Goal: Information Seeking & Learning: Find specific page/section

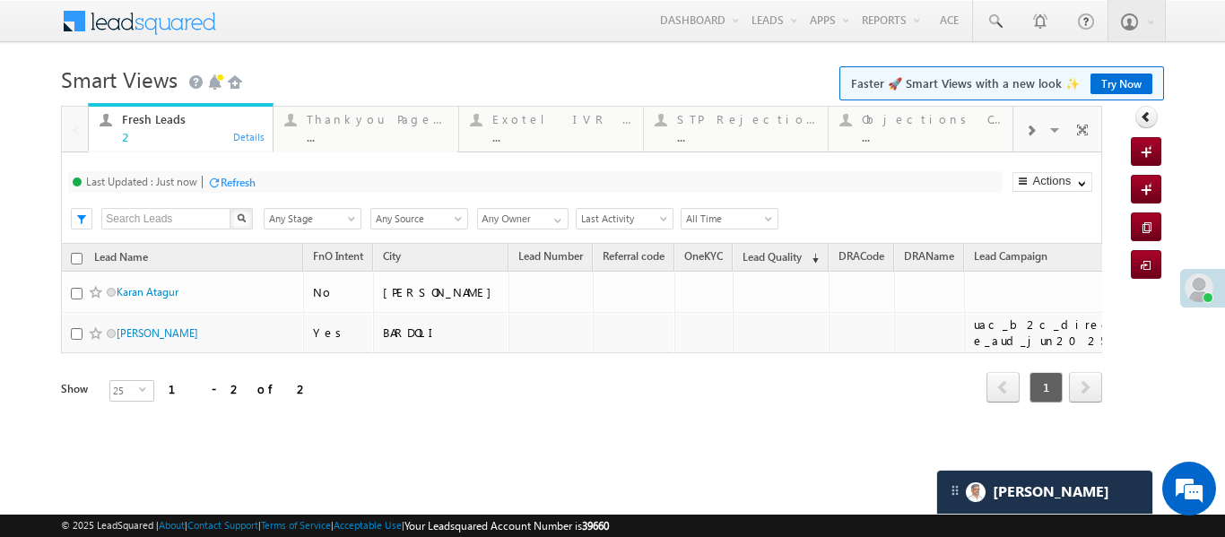
click at [1039, 117] on div at bounding box center [1031, 129] width 34 height 40
click at [772, 128] on div "lead capture ..." at bounding box center [747, 126] width 140 height 35
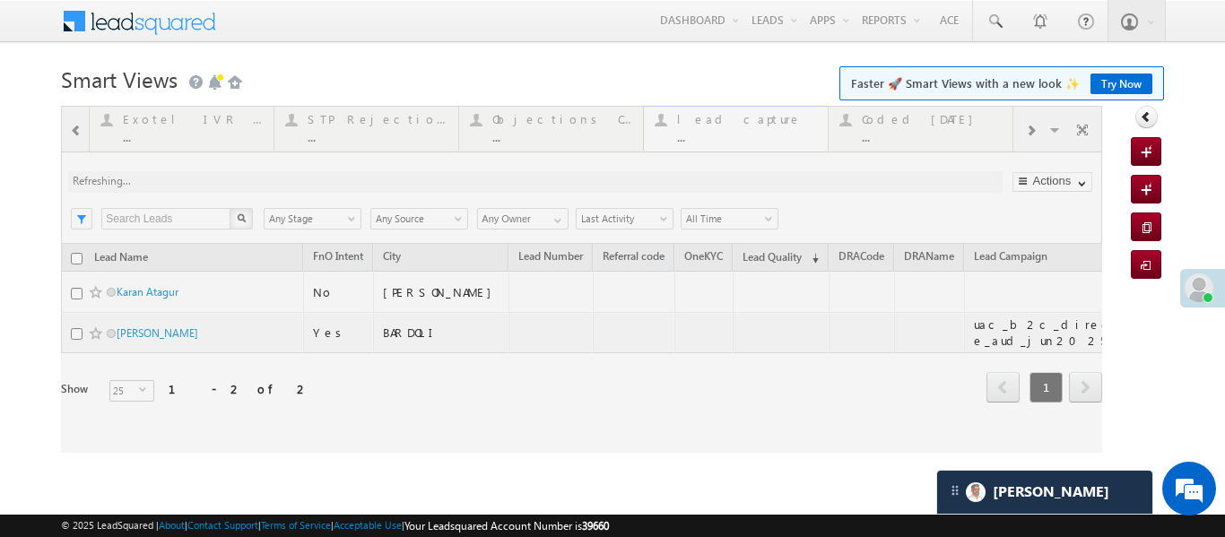
click at [772, 128] on div at bounding box center [582, 279] width 1042 height 347
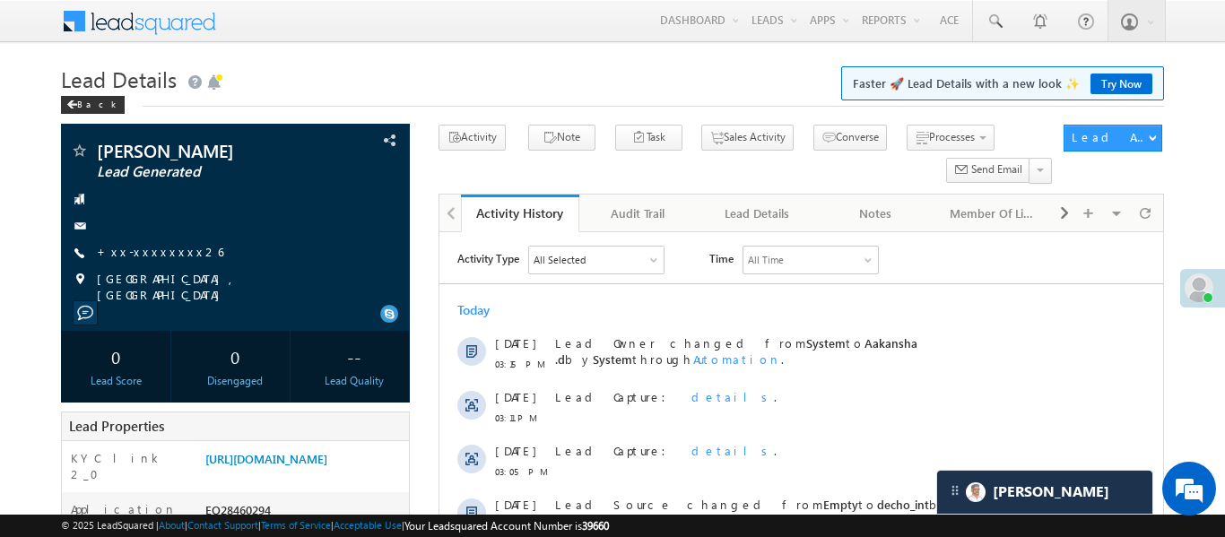
scroll to position [8879, 0]
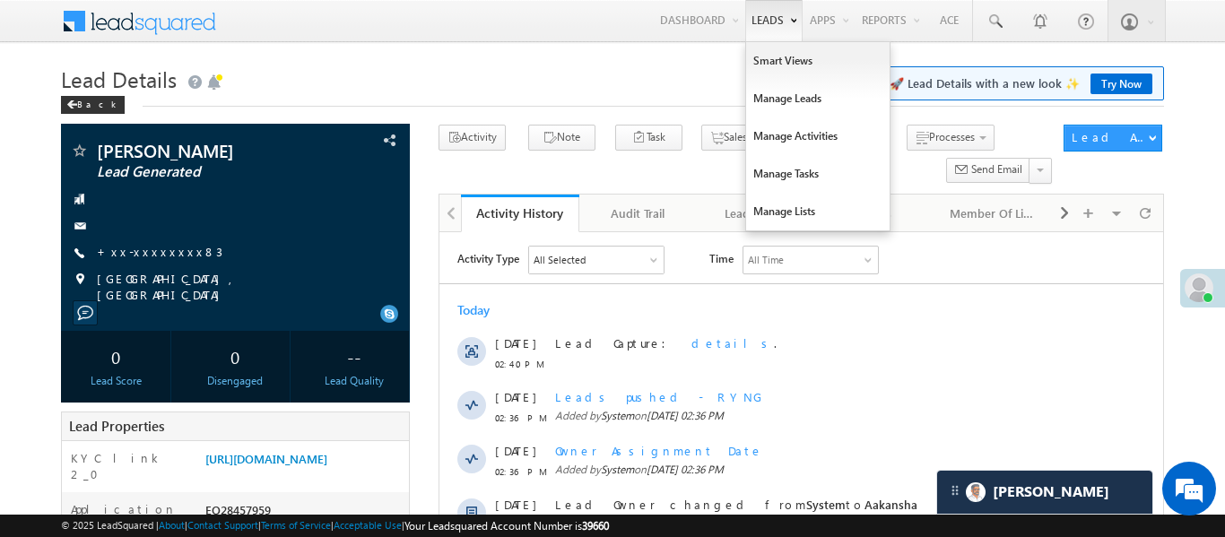
scroll to position [8625, 0]
click at [779, 83] on link "Manage Leads" at bounding box center [818, 99] width 144 height 38
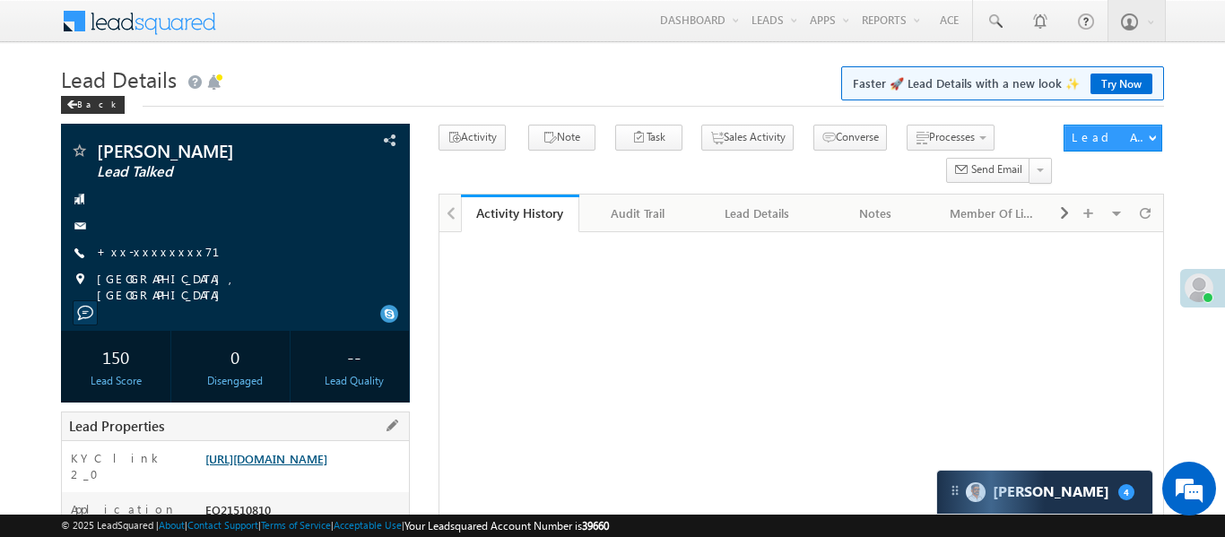
click at [321, 451] on link "https://angelbroking1-pk3em7sa.customui-test.leadsquared.com?leadId=49c0f1dd-42…" at bounding box center [266, 458] width 122 height 15
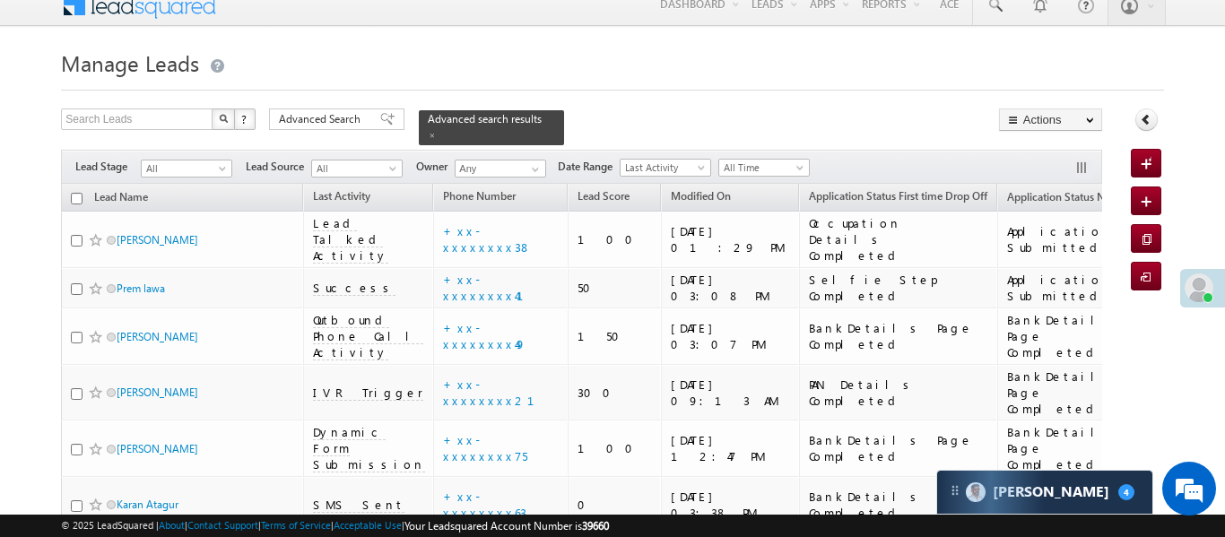
scroll to position [8876, 0]
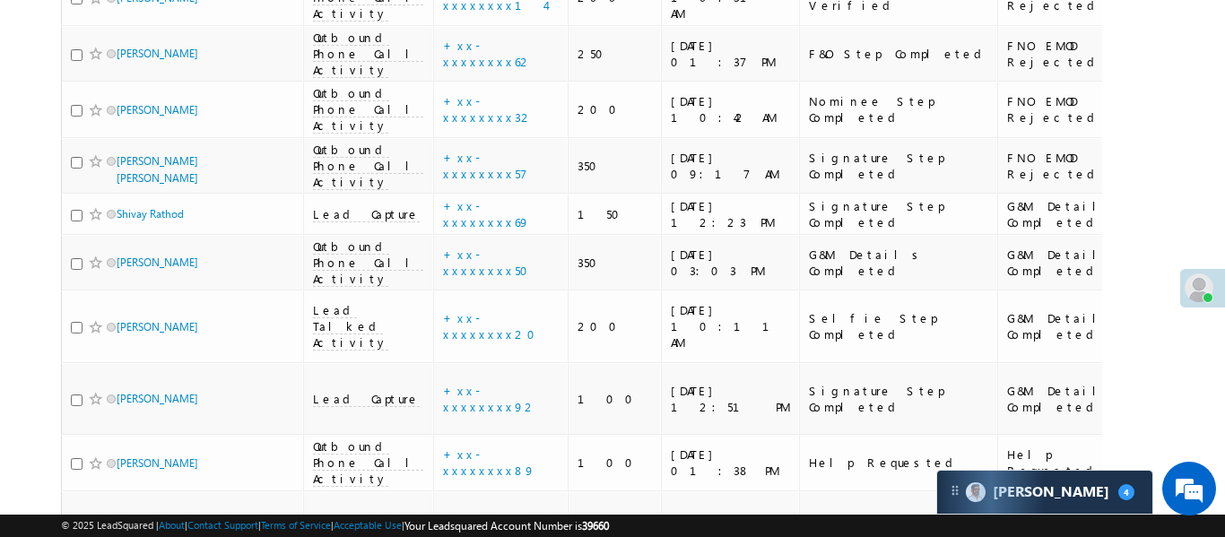
click at [504, 266] on link "details" at bounding box center [519, 264] width 31 height 13
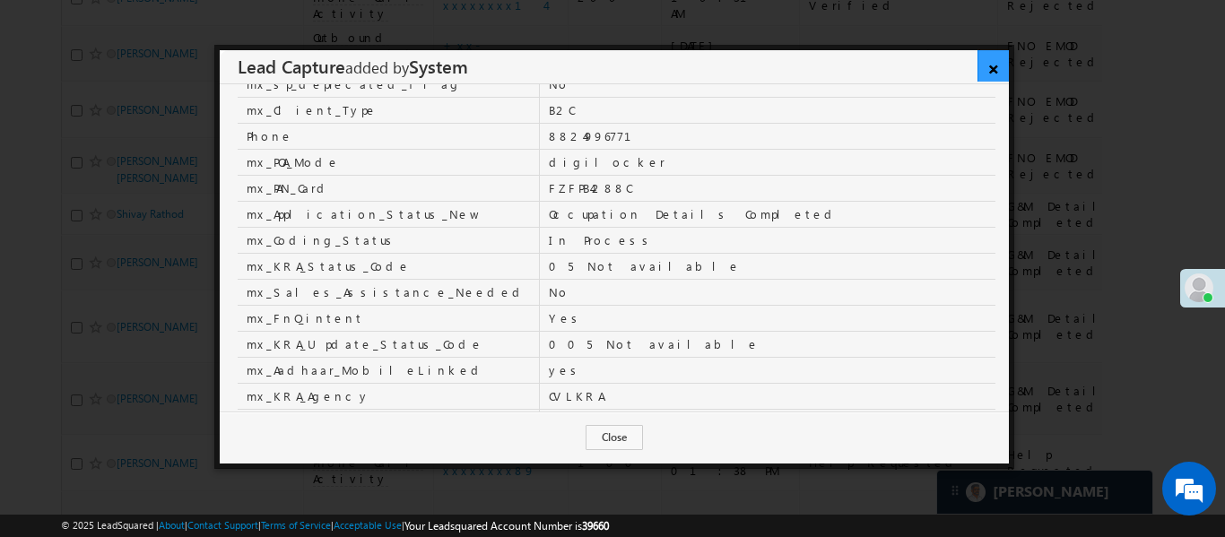
scroll to position [85, 0]
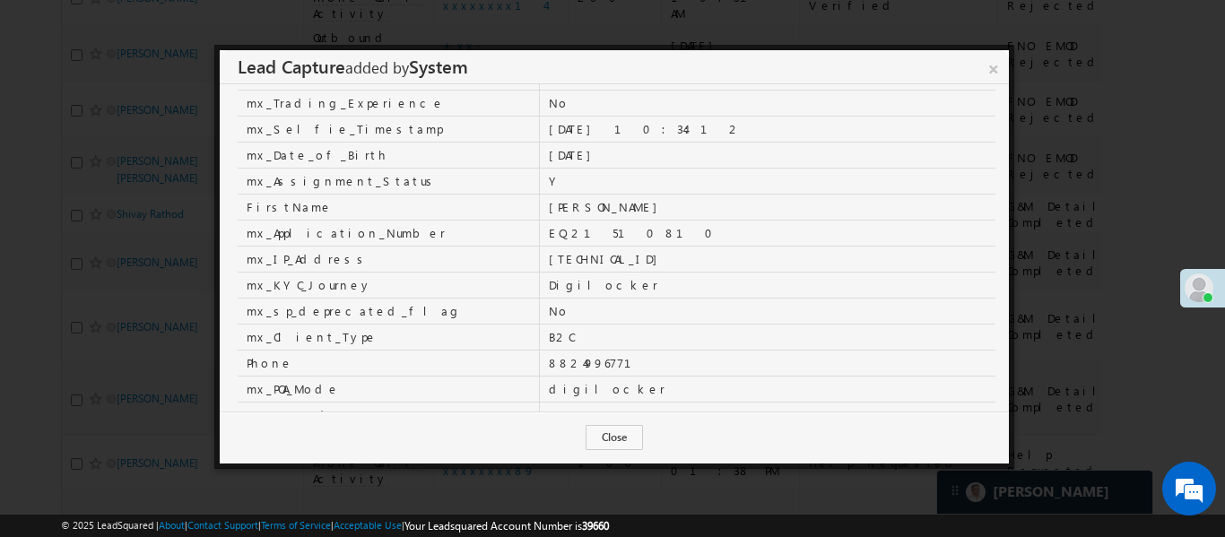
drag, startPoint x: 998, startPoint y: 63, endPoint x: 284, endPoint y: 1, distance: 716.7
click at [998, 64] on link "×" at bounding box center [994, 65] width 31 height 31
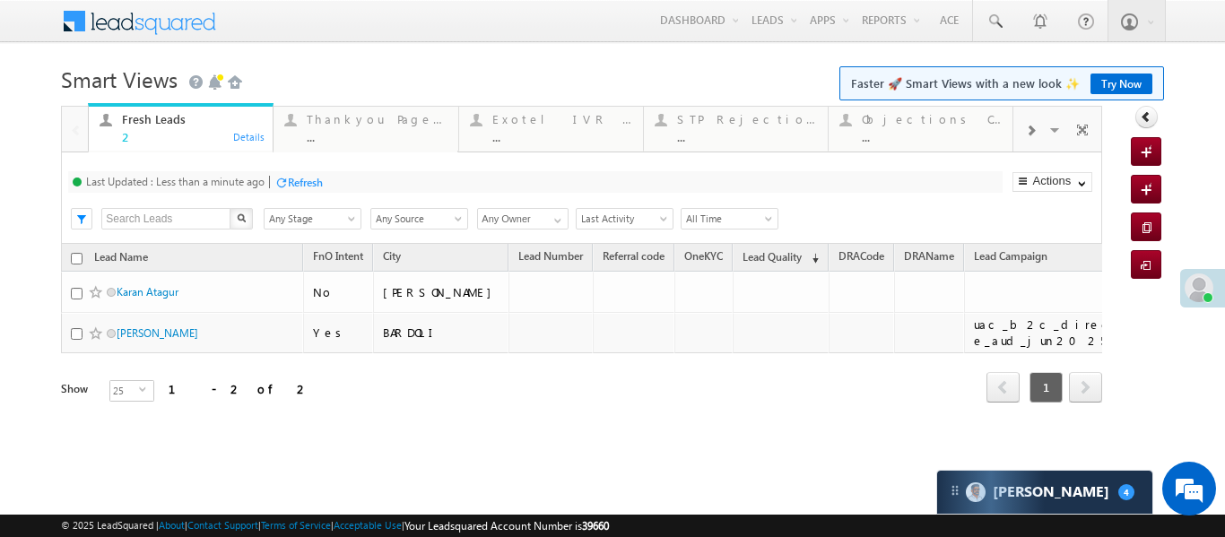
click at [1027, 133] on span at bounding box center [1030, 131] width 11 height 14
click at [1045, 134] on div at bounding box center [1031, 129] width 34 height 40
click at [919, 132] on div "..." at bounding box center [932, 136] width 140 height 13
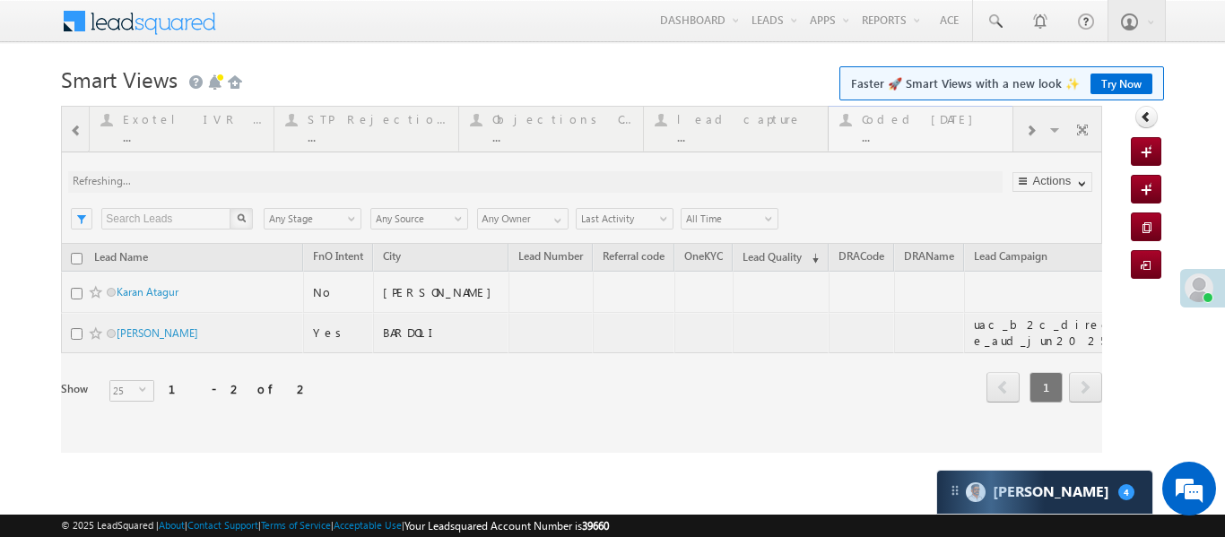
click at [919, 132] on div at bounding box center [582, 279] width 1042 height 347
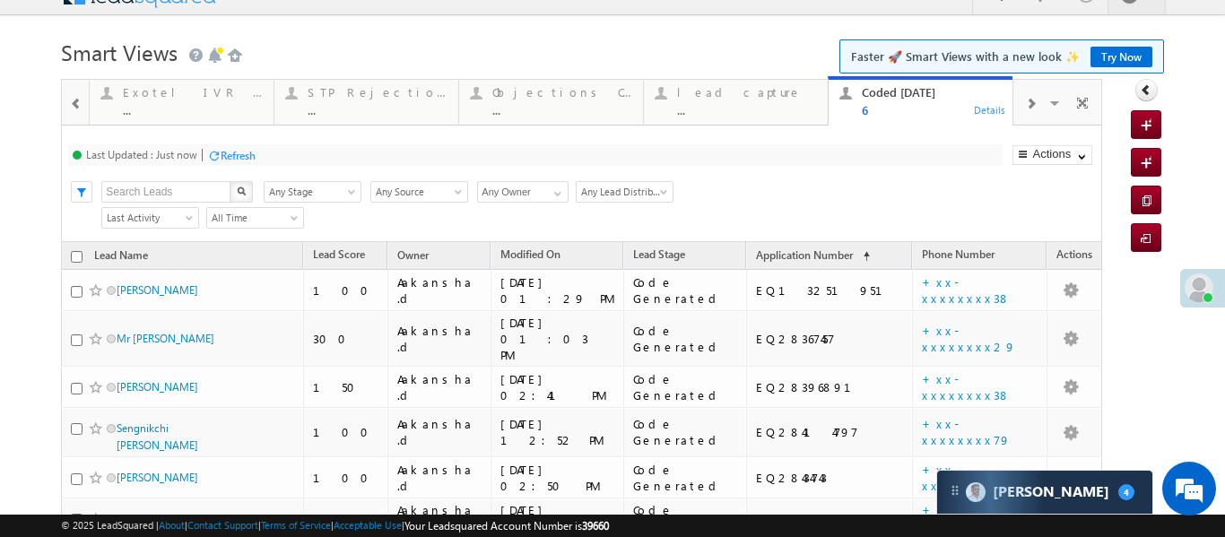
scroll to position [28, 0]
click at [74, 89] on div at bounding box center [76, 102] width 23 height 40
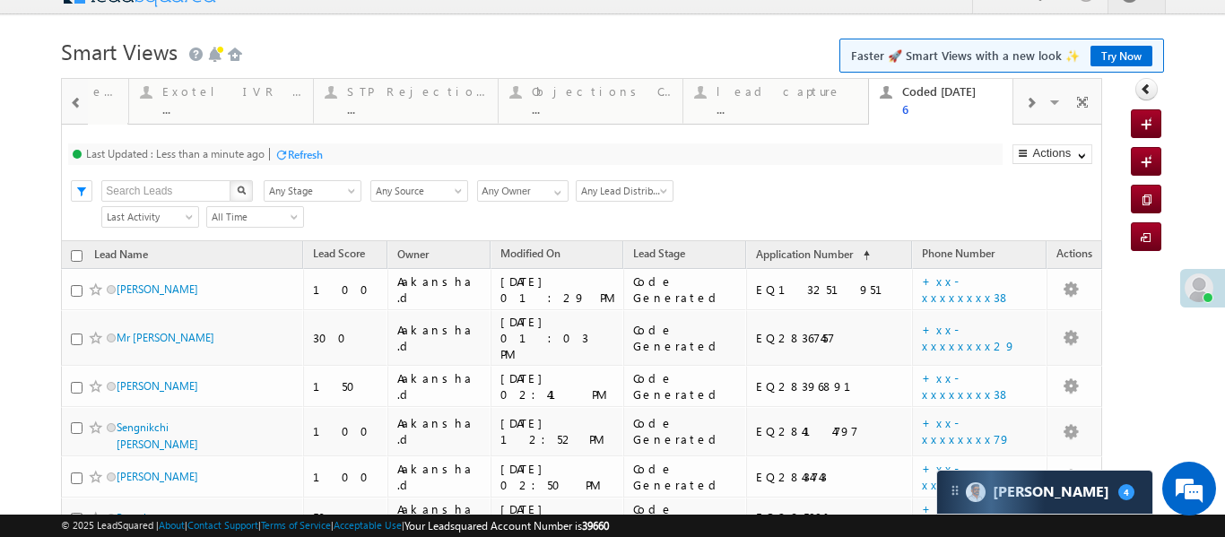
click at [74, 89] on div at bounding box center [76, 102] width 23 height 40
click at [156, 100] on div "Fresh Leads 2" at bounding box center [192, 98] width 140 height 35
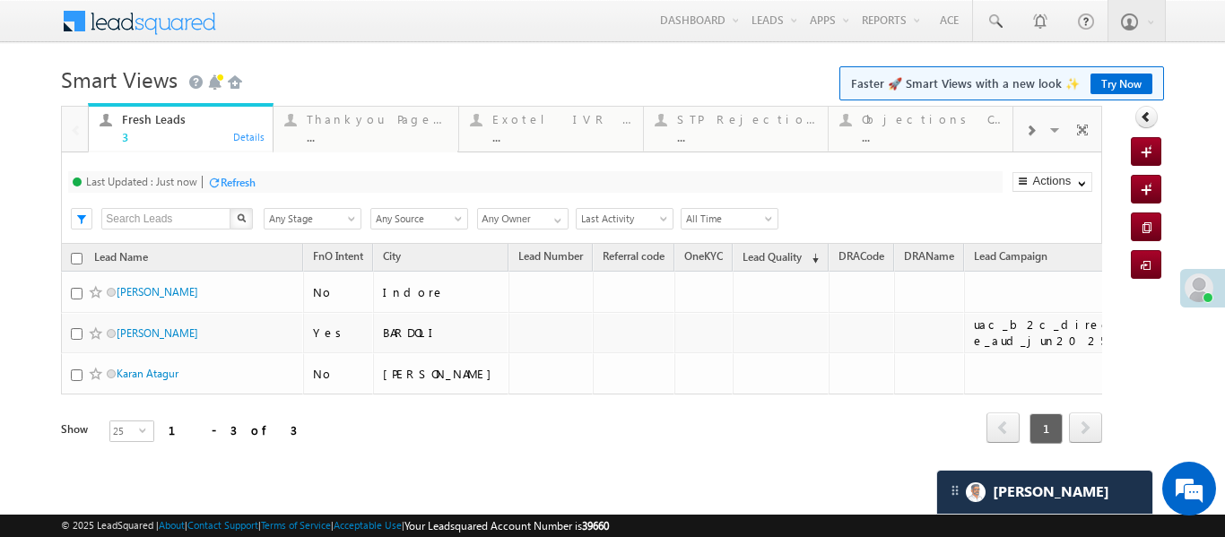
click at [1045, 128] on div at bounding box center [1031, 129] width 34 height 40
click at [76, 126] on span at bounding box center [76, 131] width 13 height 14
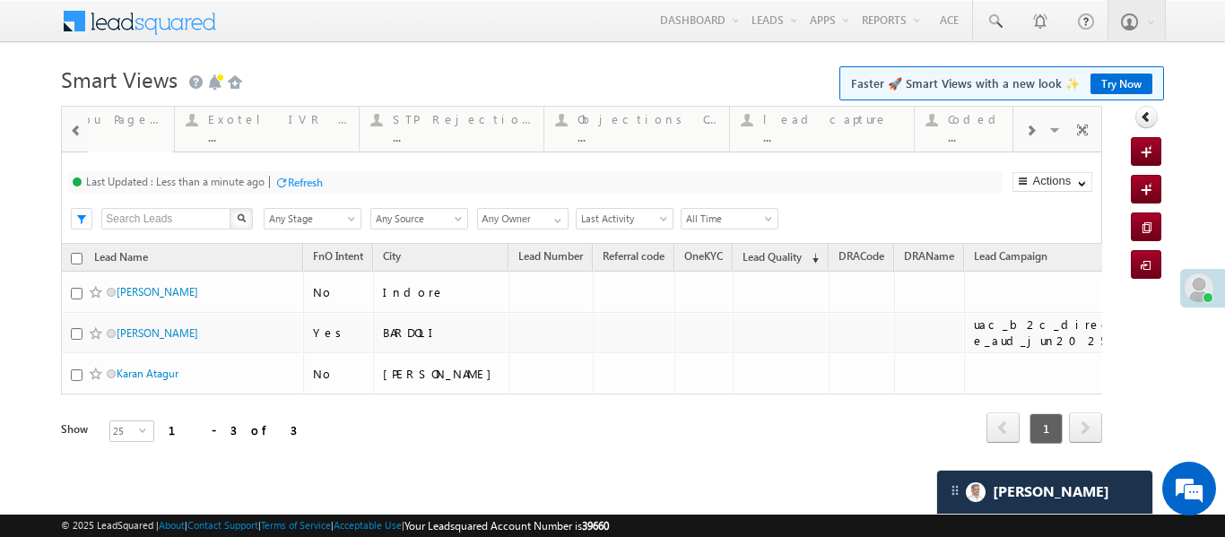
click at [76, 126] on span at bounding box center [76, 131] width 13 height 14
click at [76, 126] on div at bounding box center [75, 128] width 26 height 43
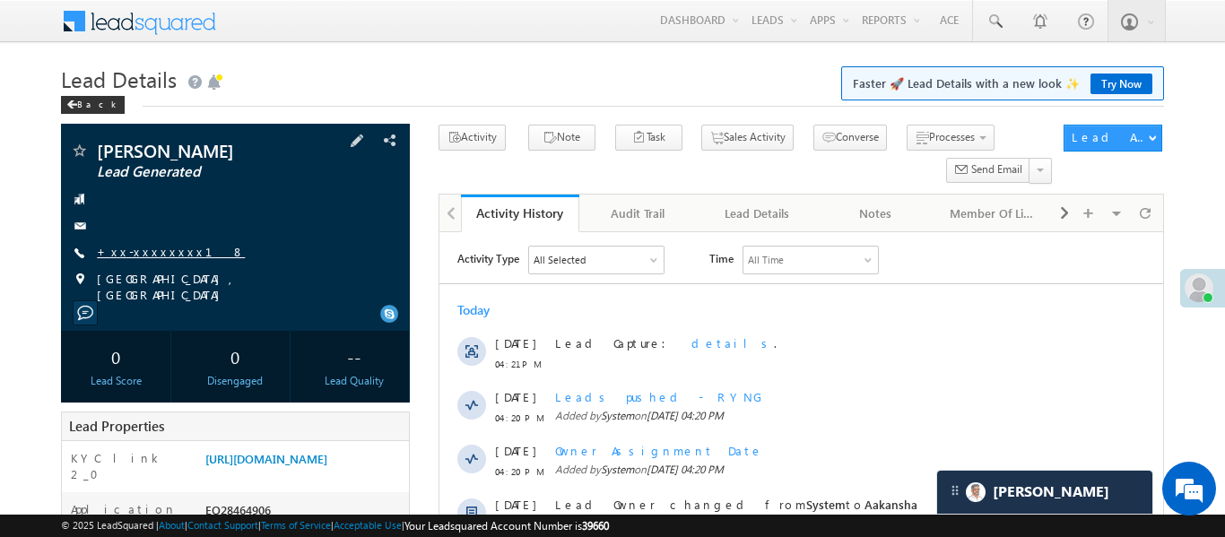
click at [143, 245] on link "+xx-xxxxxxxx18" at bounding box center [171, 251] width 148 height 15
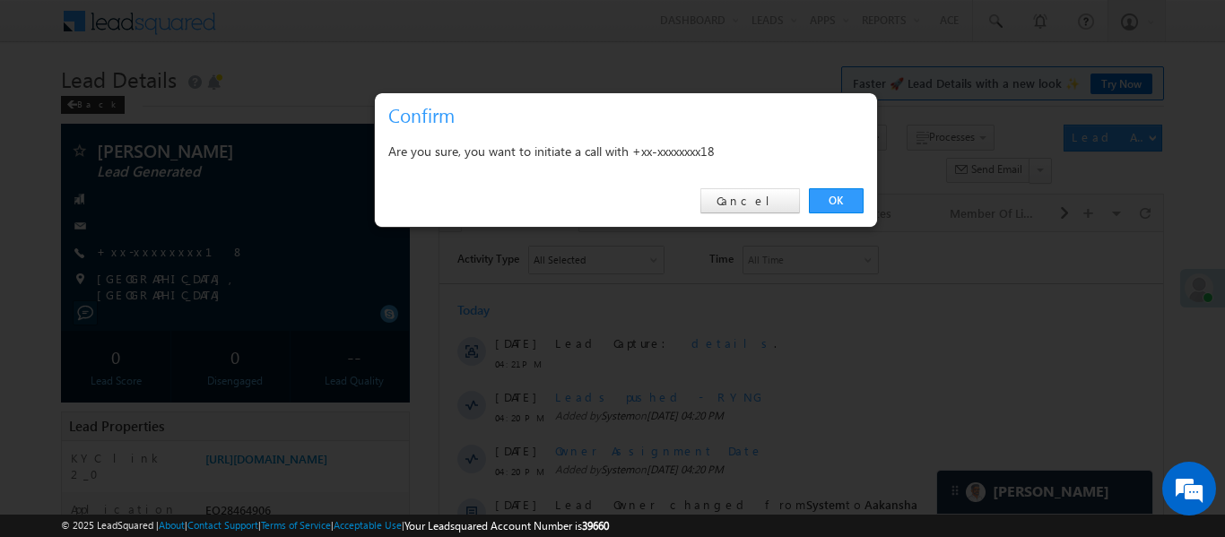
click at [865, 195] on div "OK Cancel" at bounding box center [626, 201] width 502 height 51
click at [827, 196] on link "OK" at bounding box center [836, 200] width 55 height 25
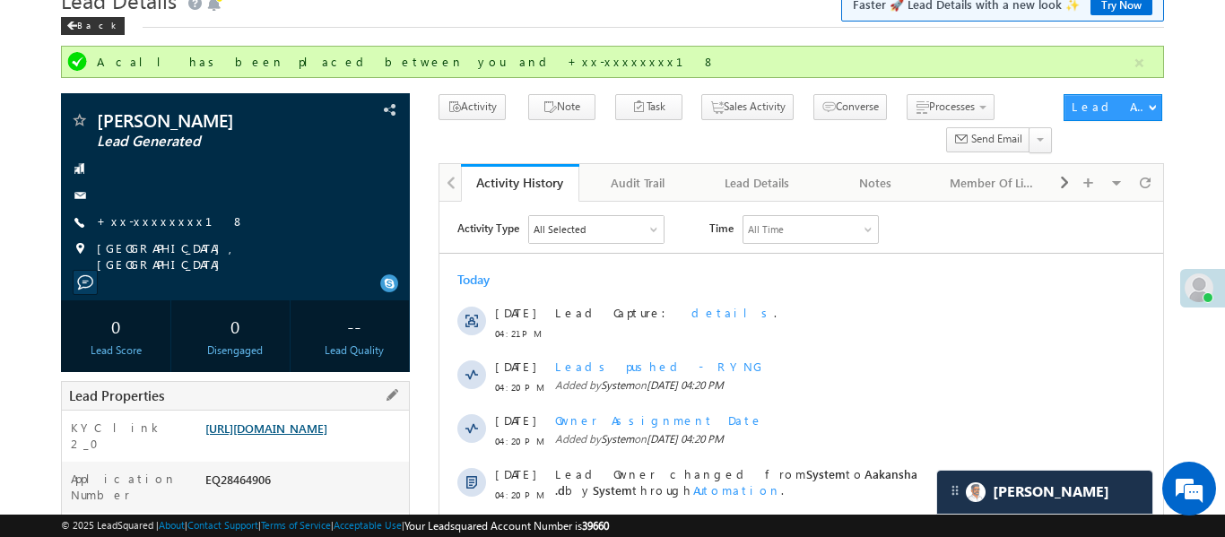
scroll to position [236, 0]
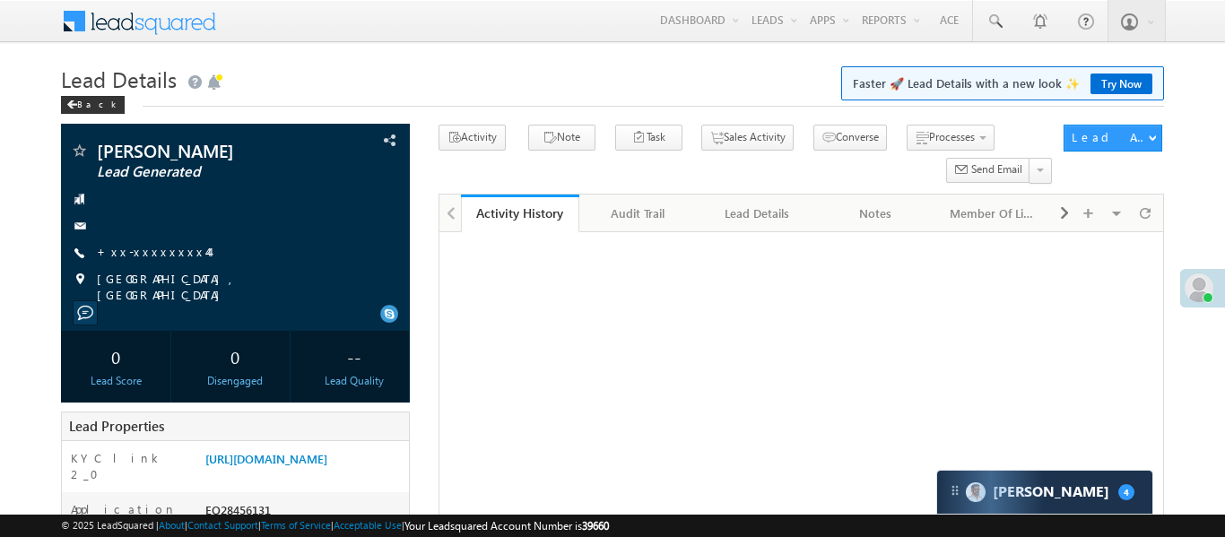
scroll to position [301, 0]
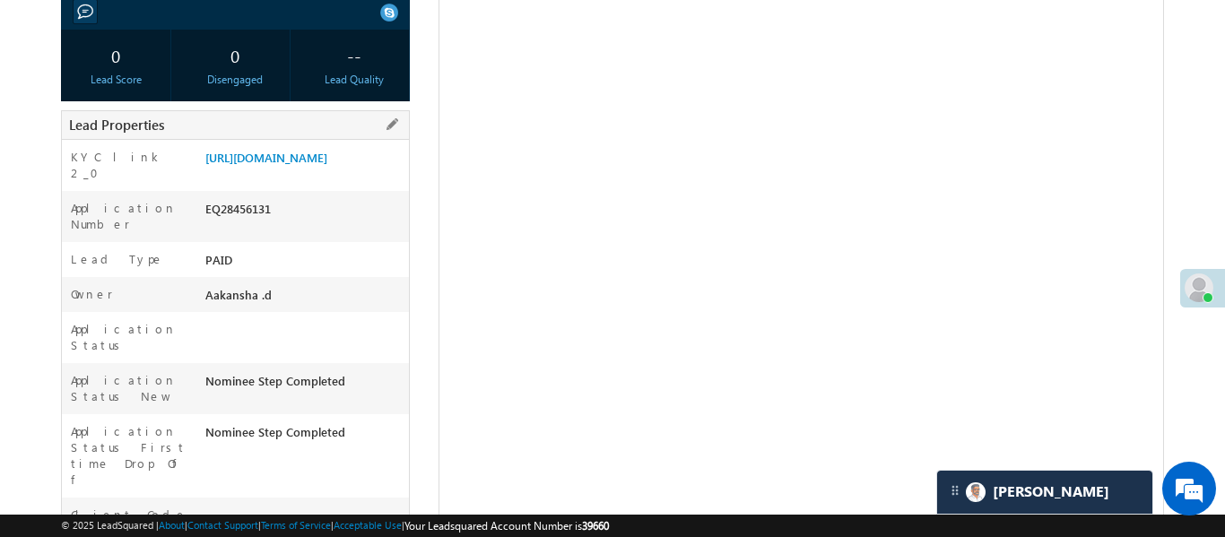
click at [342, 174] on div "[URL][DOMAIN_NAME]" at bounding box center [305, 161] width 208 height 25
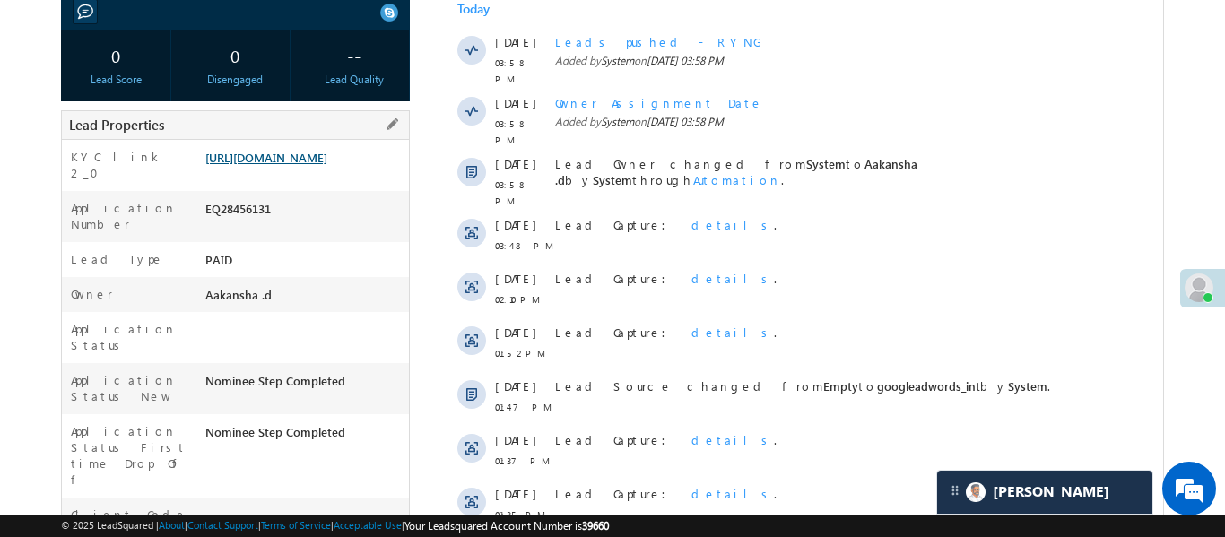
scroll to position [0, 0]
click at [327, 165] on link "https://angelbroking1-pk3em7sa.customui-test.leadsquared.com?leadId=599bc236-fb…" at bounding box center [266, 157] width 122 height 15
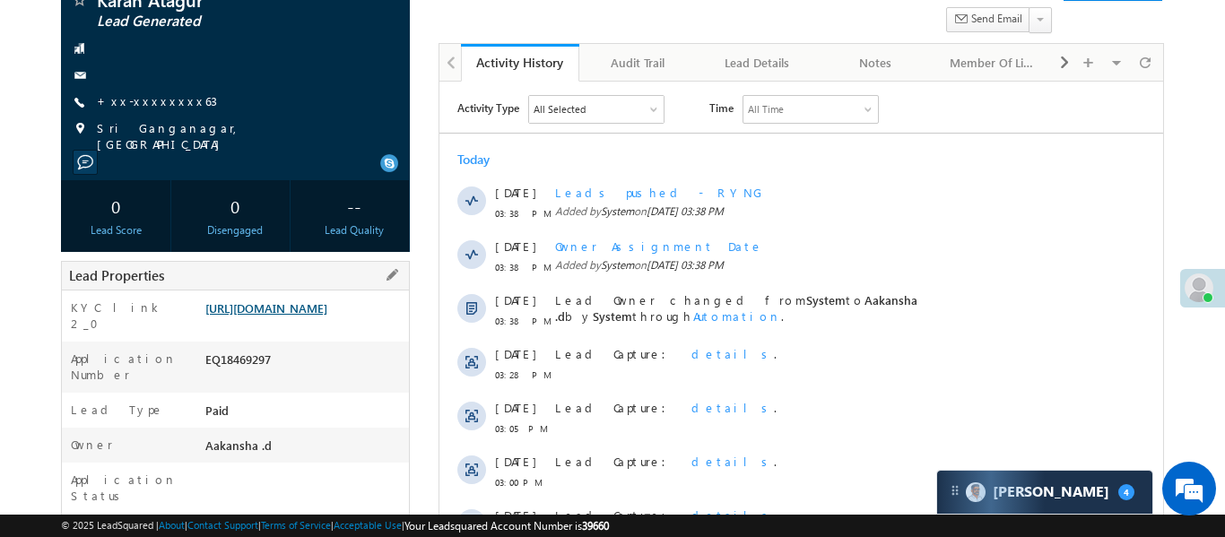
click at [284, 316] on link "[URL][DOMAIN_NAME]" at bounding box center [266, 308] width 122 height 15
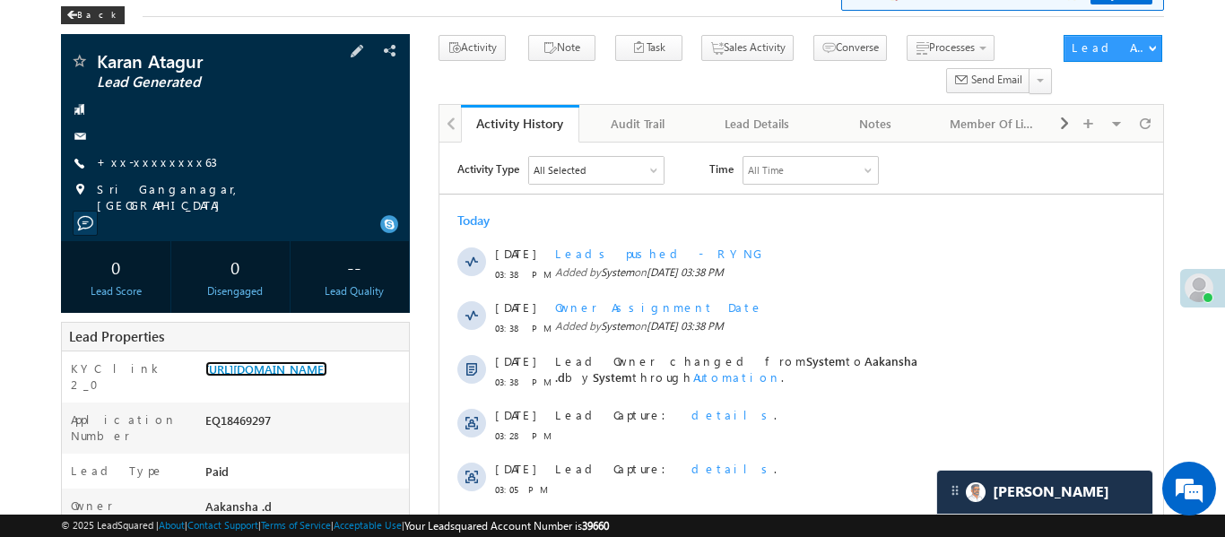
scroll to position [77, 0]
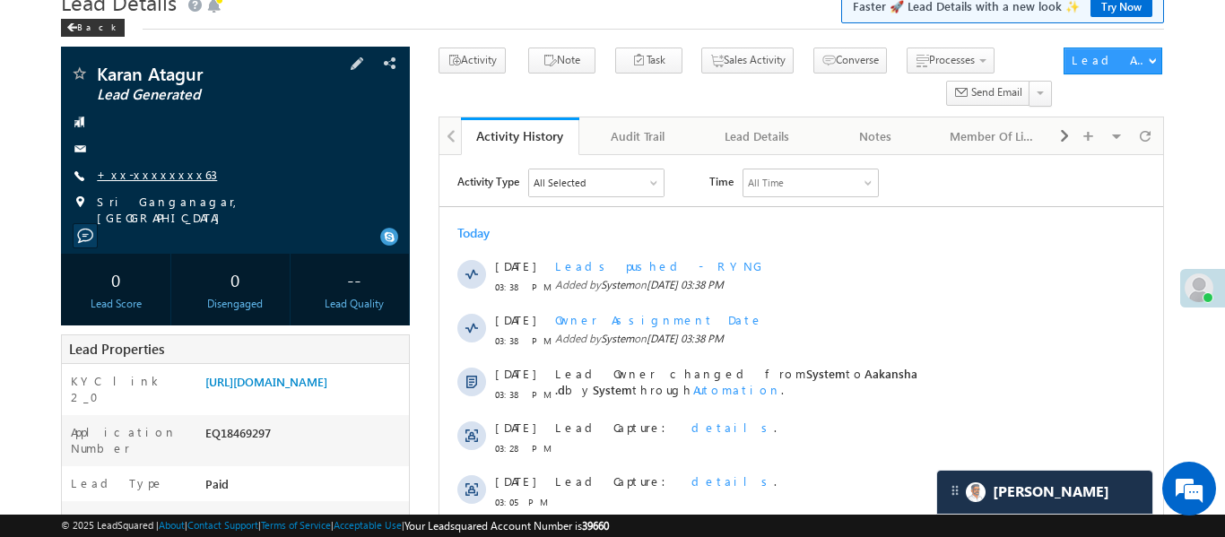
click at [153, 181] on link "+xx-xxxxxxxx63" at bounding box center [157, 174] width 120 height 15
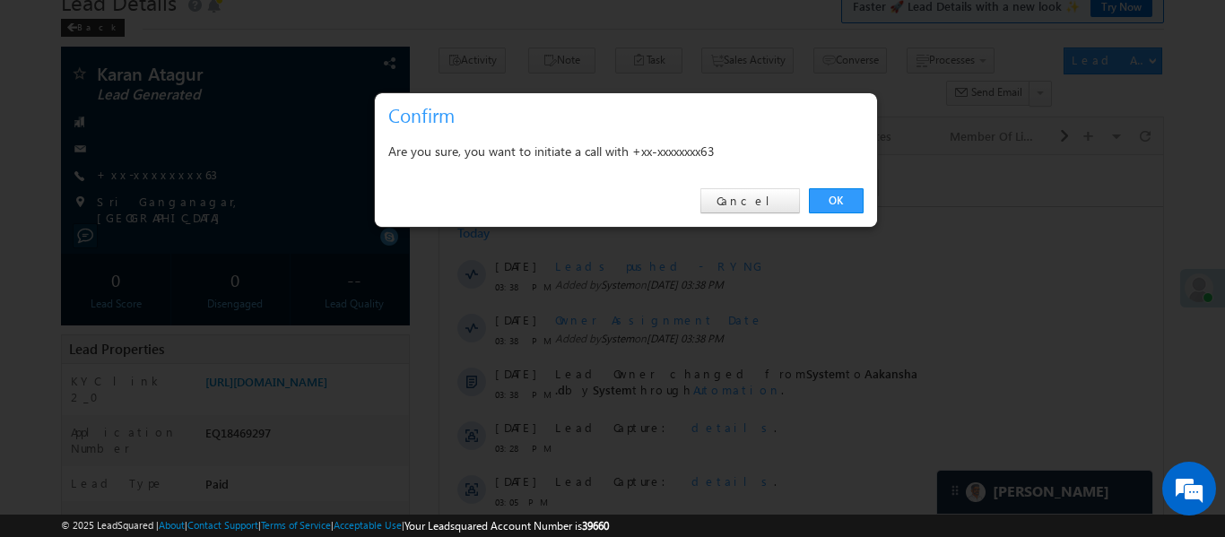
click at [837, 185] on div "OK Cancel" at bounding box center [626, 201] width 502 height 51
click at [835, 194] on link "OK" at bounding box center [836, 200] width 55 height 25
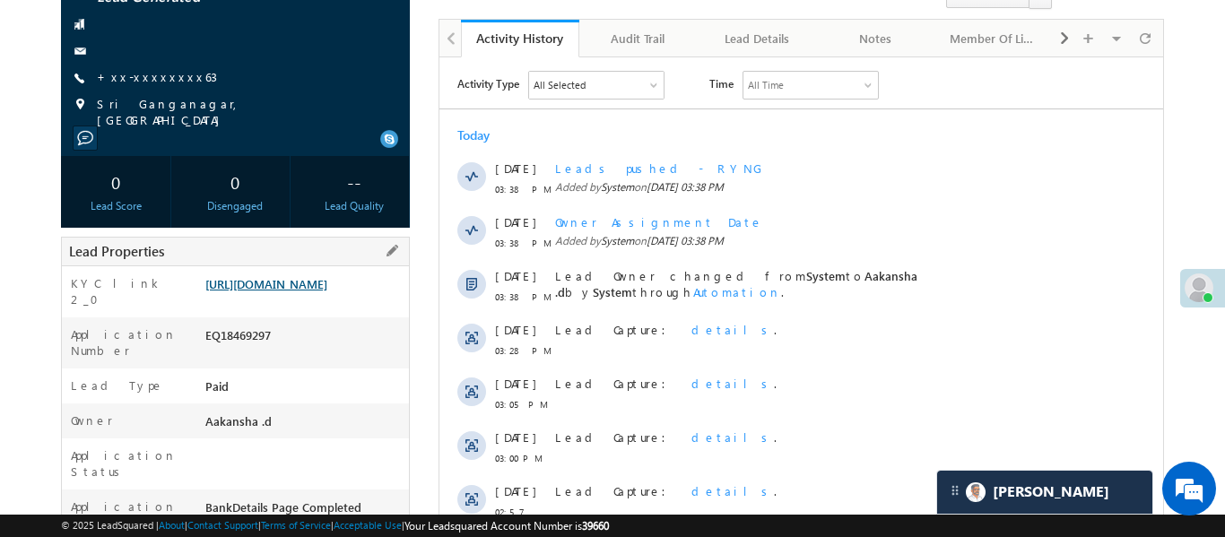
scroll to position [214, 0]
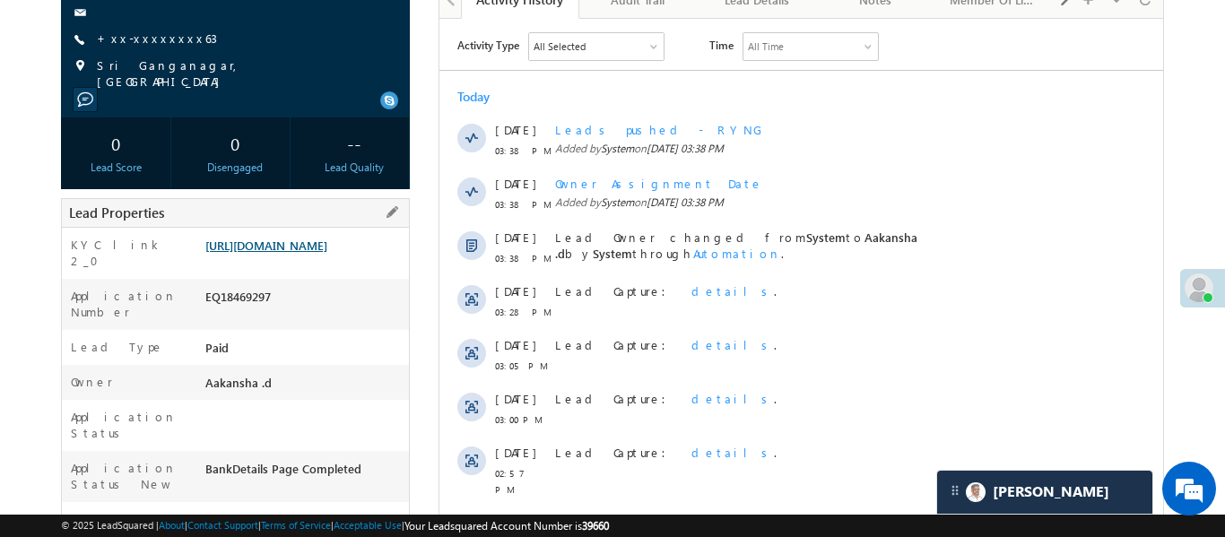
click at [318, 253] on link "https://angelbroking1-pk3em7sa.customui-test.leadsquared.com?leadId=ac4b5d2e-4a…" at bounding box center [266, 245] width 122 height 15
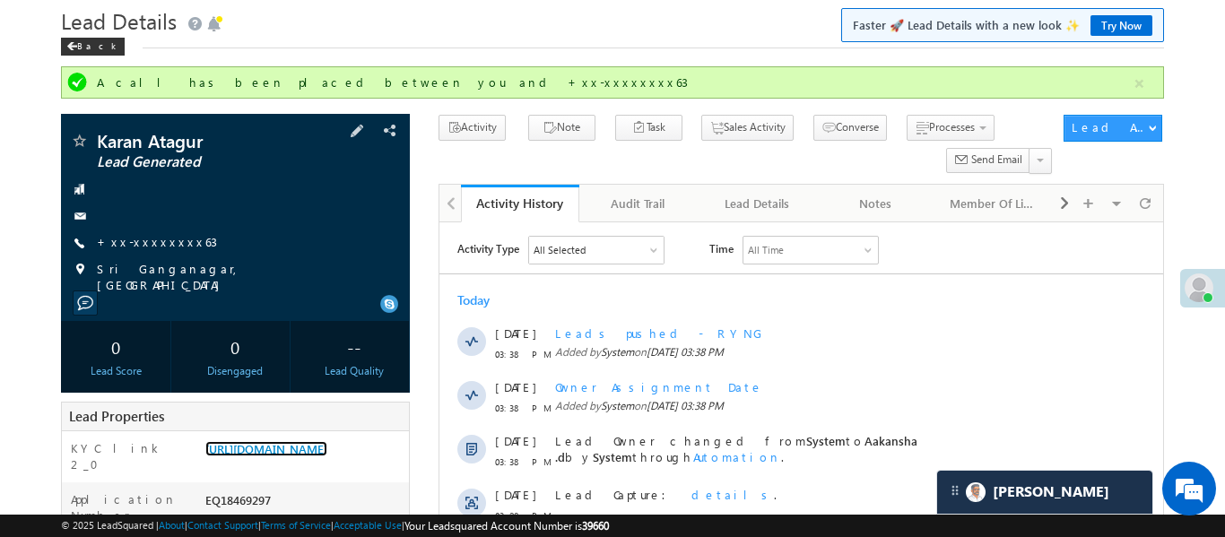
scroll to position [54, 0]
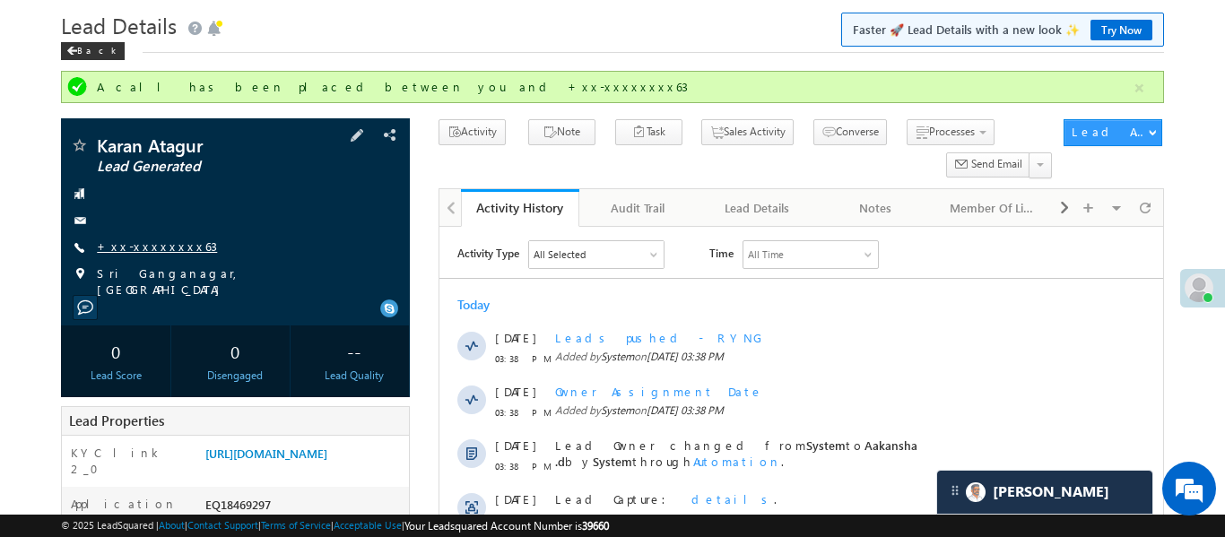
click at [169, 250] on link "+xx-xxxxxxxx63" at bounding box center [157, 246] width 120 height 15
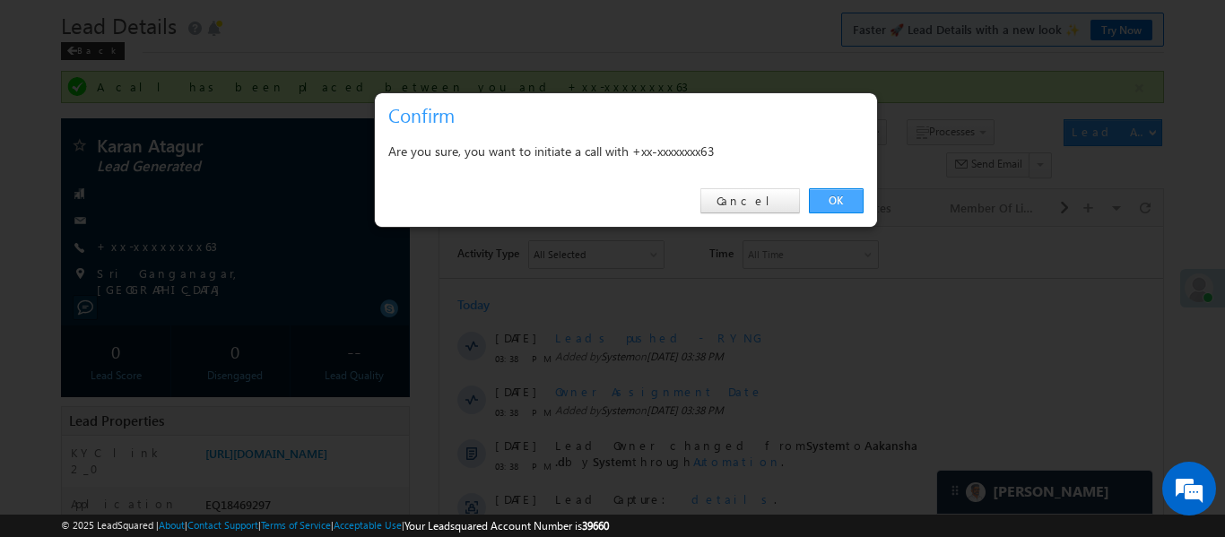
click at [844, 199] on link "OK" at bounding box center [836, 200] width 55 height 25
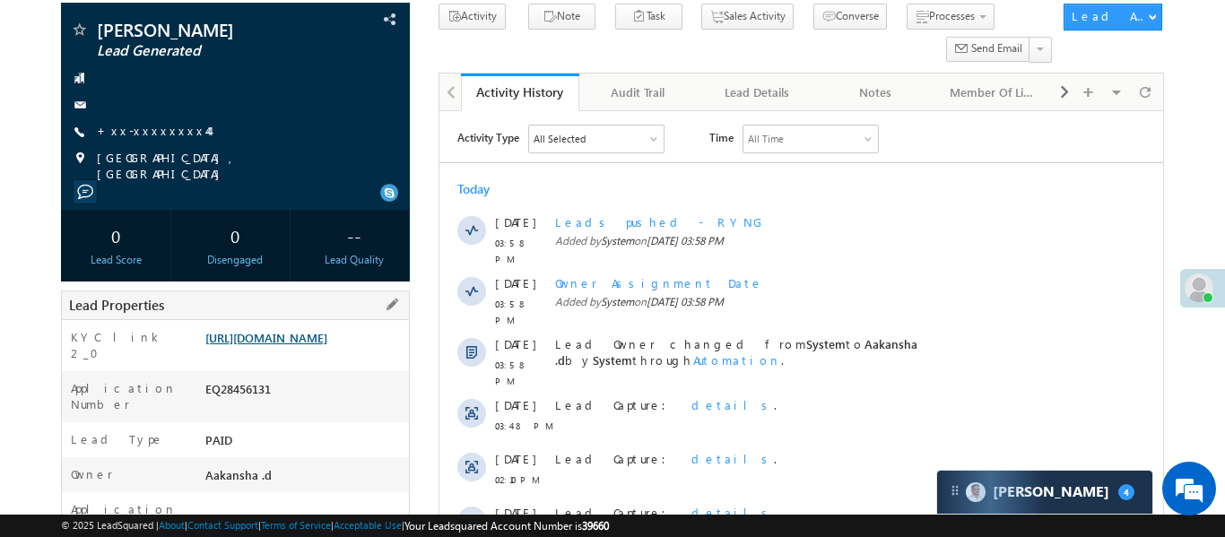
scroll to position [164, 0]
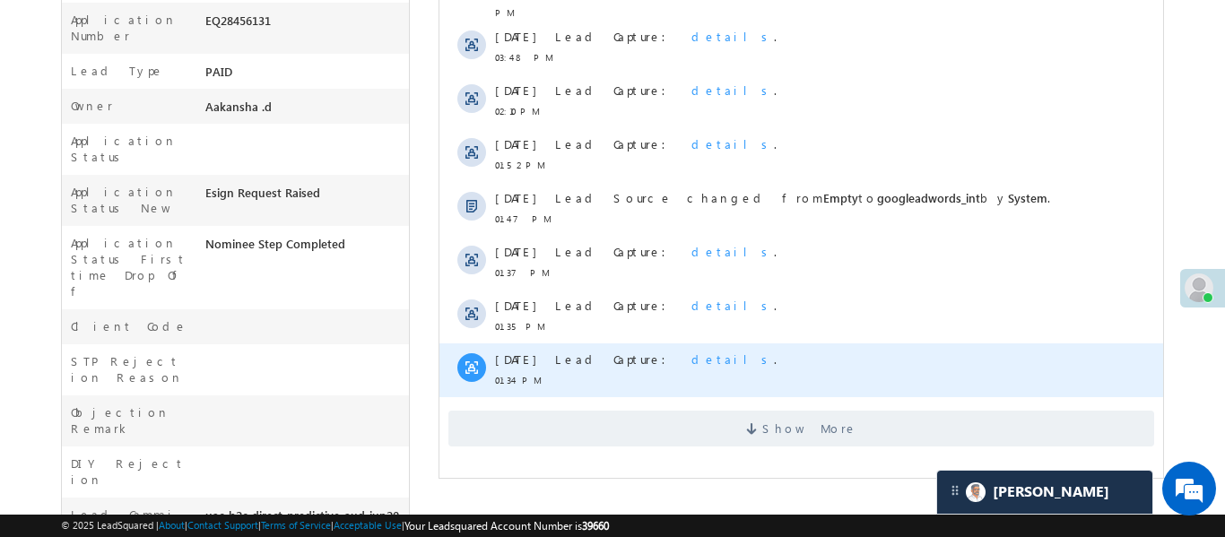
scroll to position [501, 0]
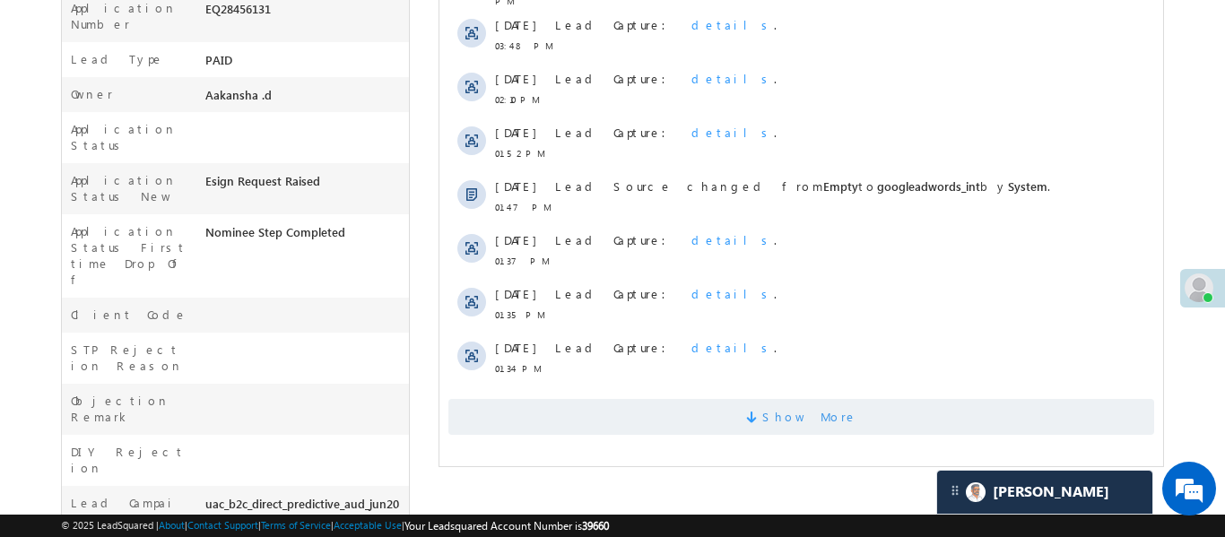
click at [676, 402] on span "Show More" at bounding box center [801, 417] width 706 height 36
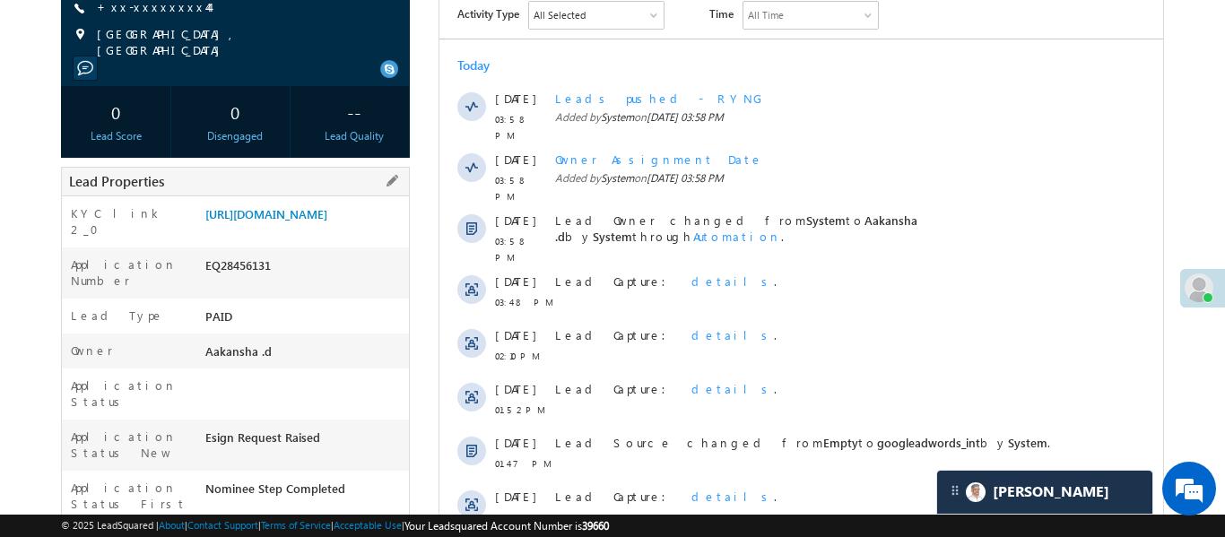
scroll to position [83, 0]
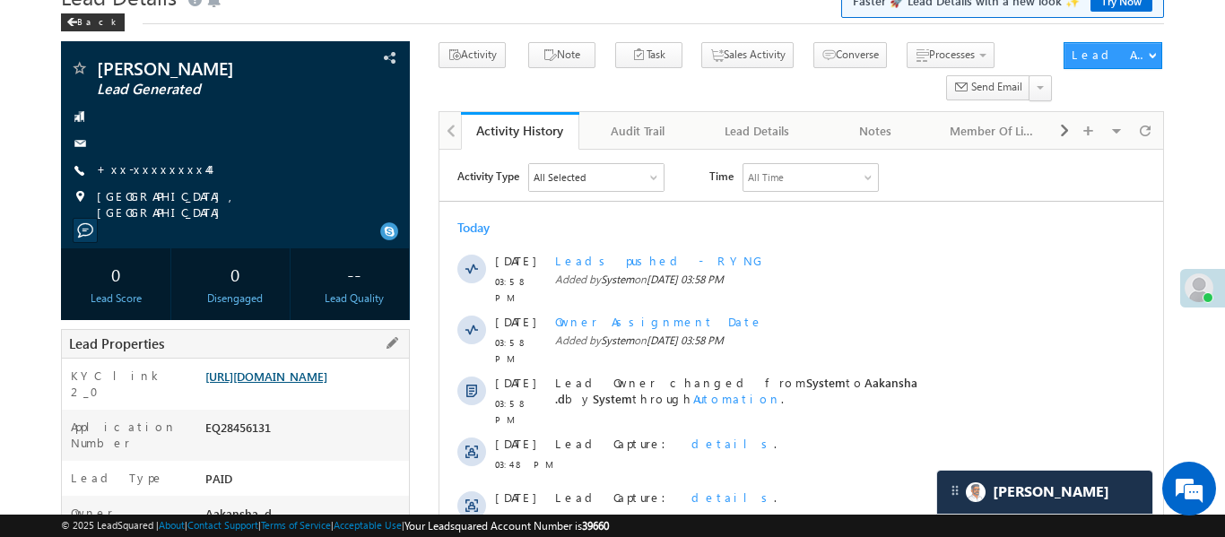
click at [327, 379] on link "https://angelbroking1-pk3em7sa.customui-test.leadsquared.com?leadId=599bc236-fb…" at bounding box center [266, 376] width 122 height 15
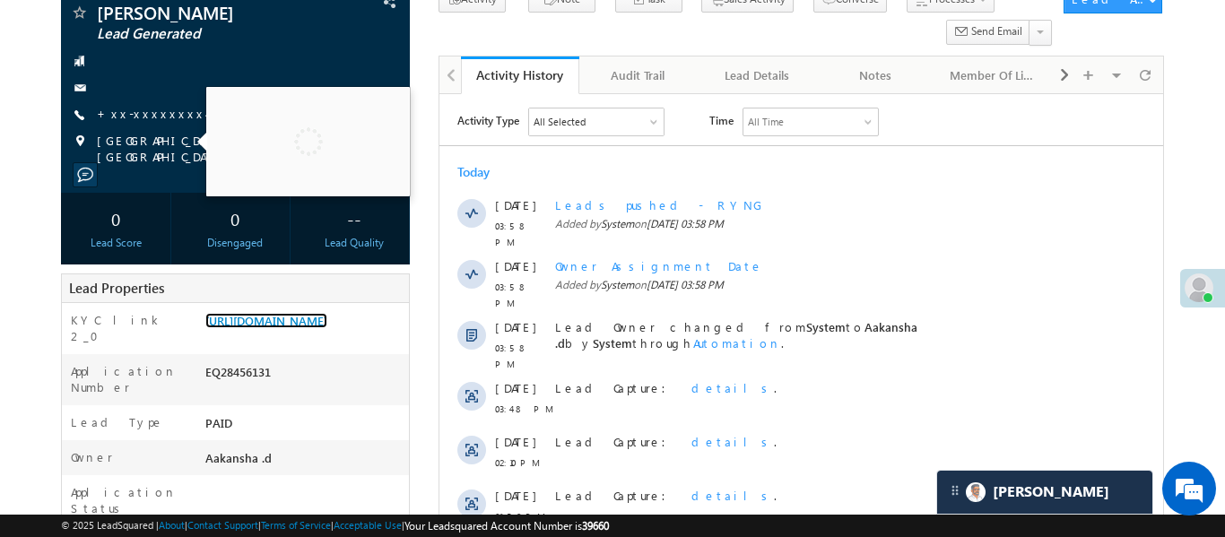
scroll to position [0, 0]
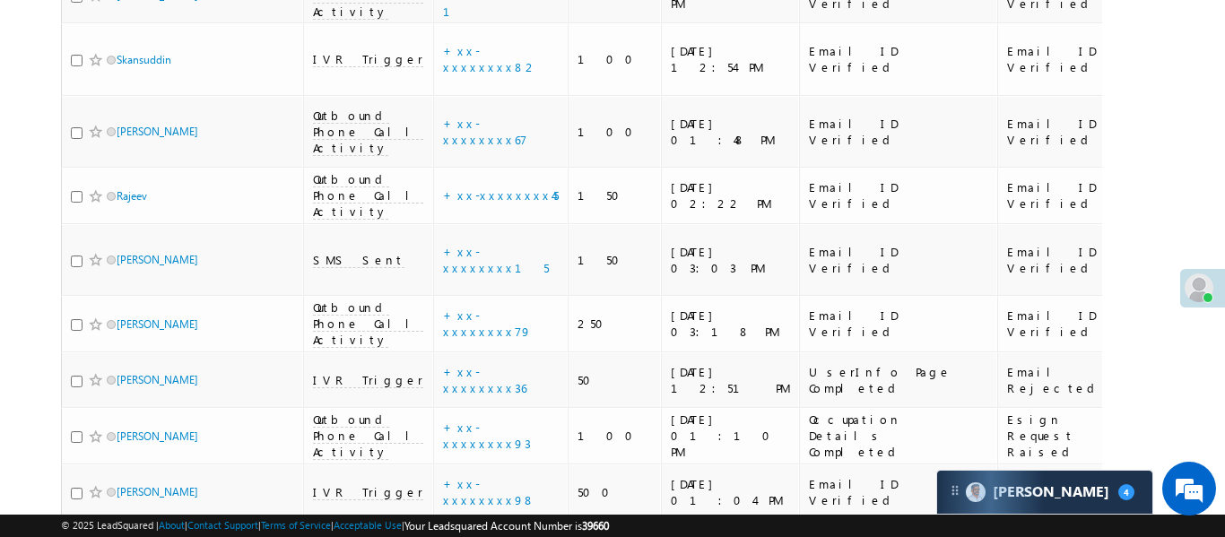
click at [488, 241] on div "Lead Capture : details ." at bounding box center [484, 241] width 204 height 25
click at [504, 243] on link "details" at bounding box center [519, 237] width 31 height 13
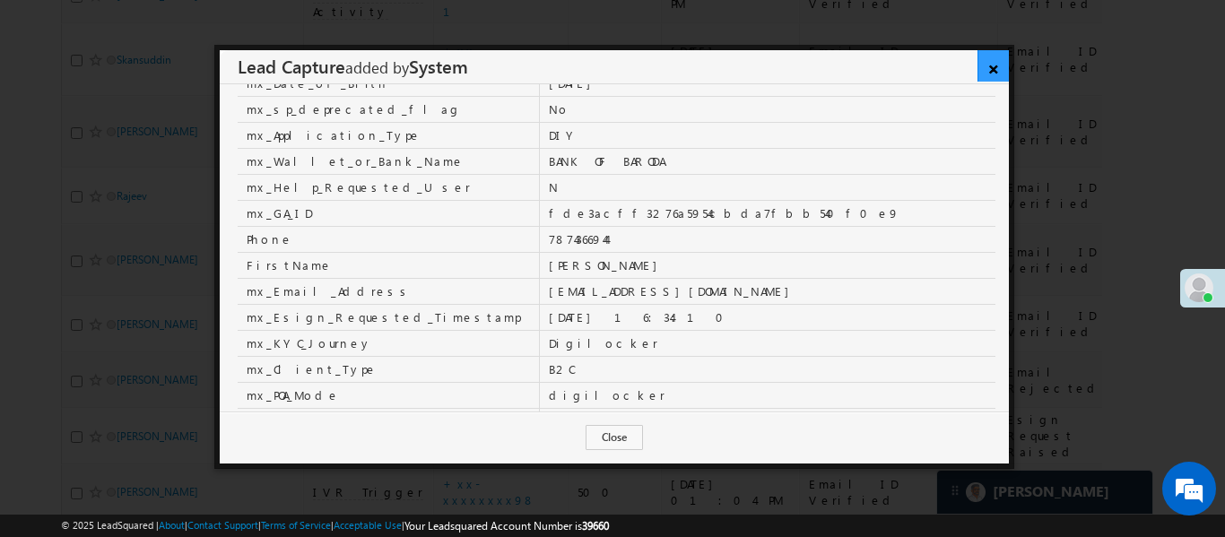
scroll to position [252, 0]
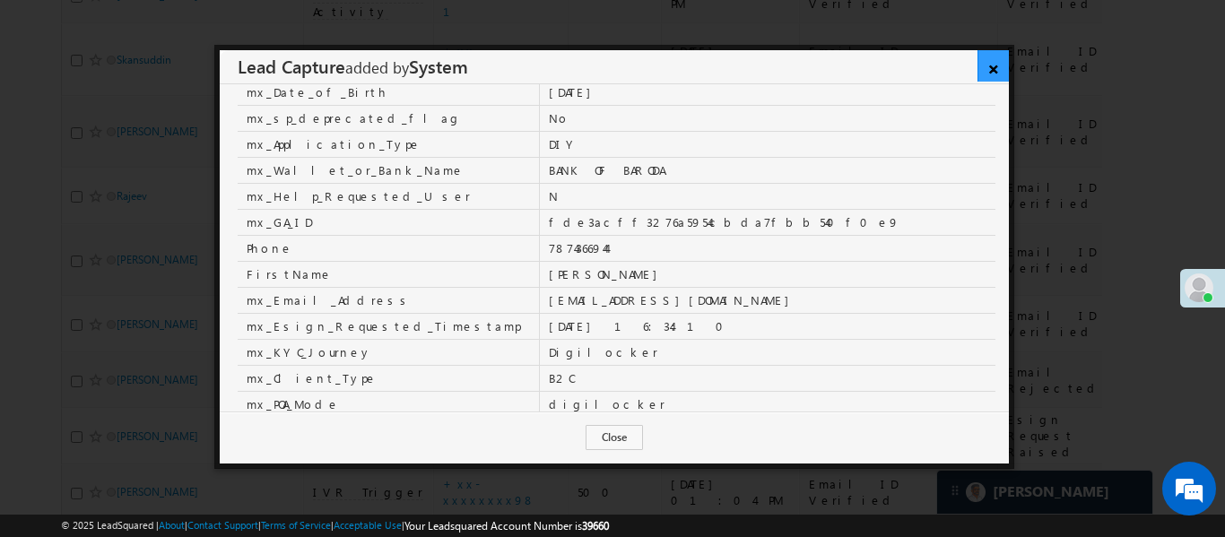
click at [989, 69] on link "×" at bounding box center [993, 65] width 31 height 31
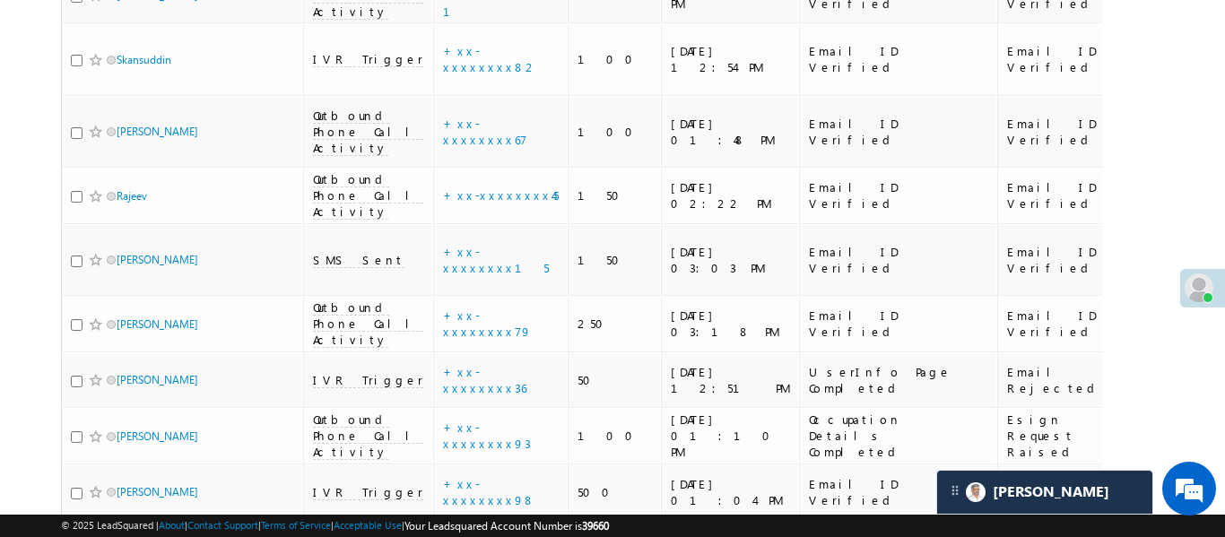
scroll to position [8747, 0]
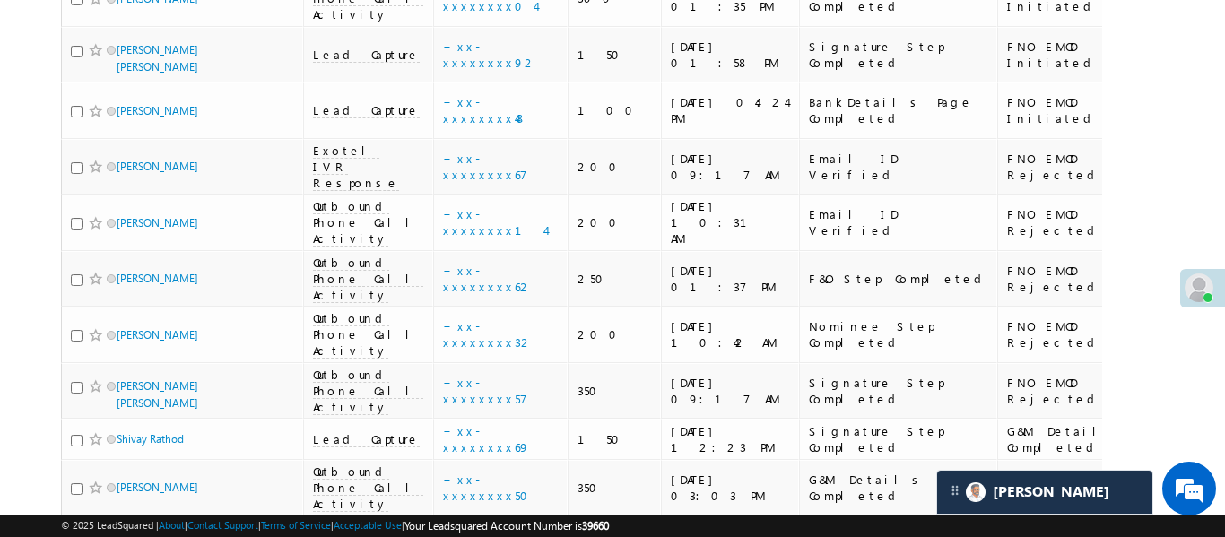
click at [504, 261] on link "details" at bounding box center [519, 264] width 31 height 13
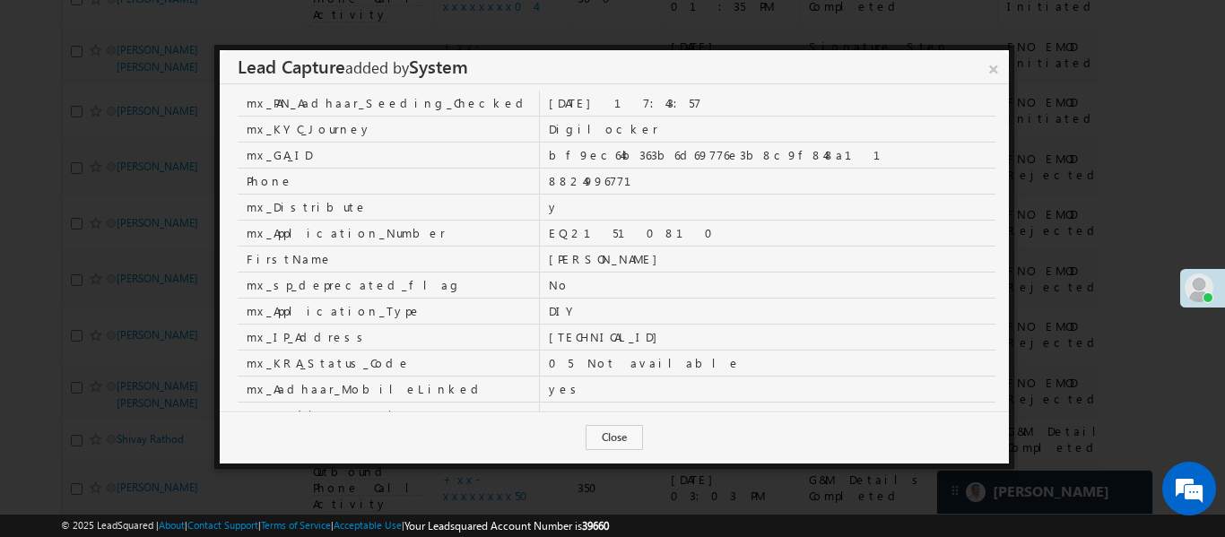
scroll to position [0, 0]
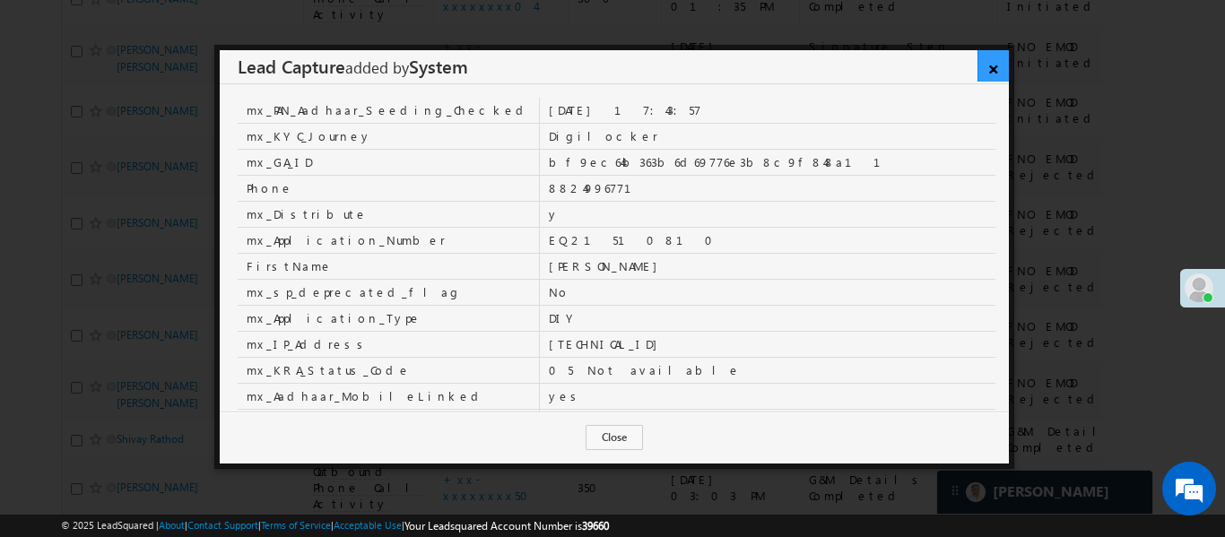
click at [992, 64] on link "×" at bounding box center [993, 65] width 31 height 31
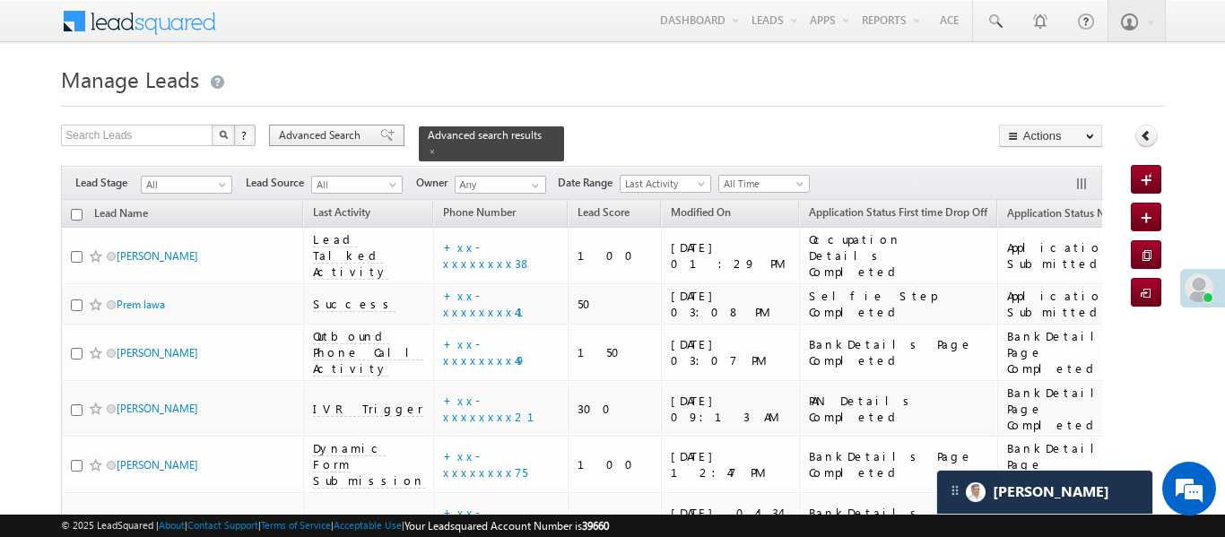
click at [354, 133] on span "Advanced Search" at bounding box center [322, 135] width 87 height 16
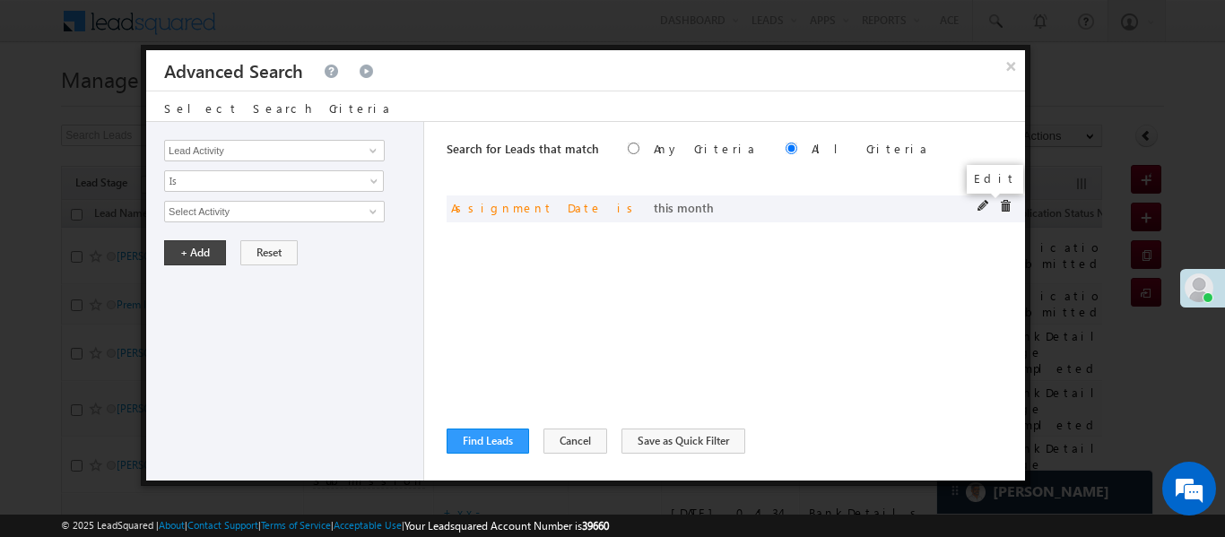
click at [981, 206] on span at bounding box center [984, 206] width 13 height 13
click at [301, 204] on span "This Month" at bounding box center [262, 212] width 195 height 16
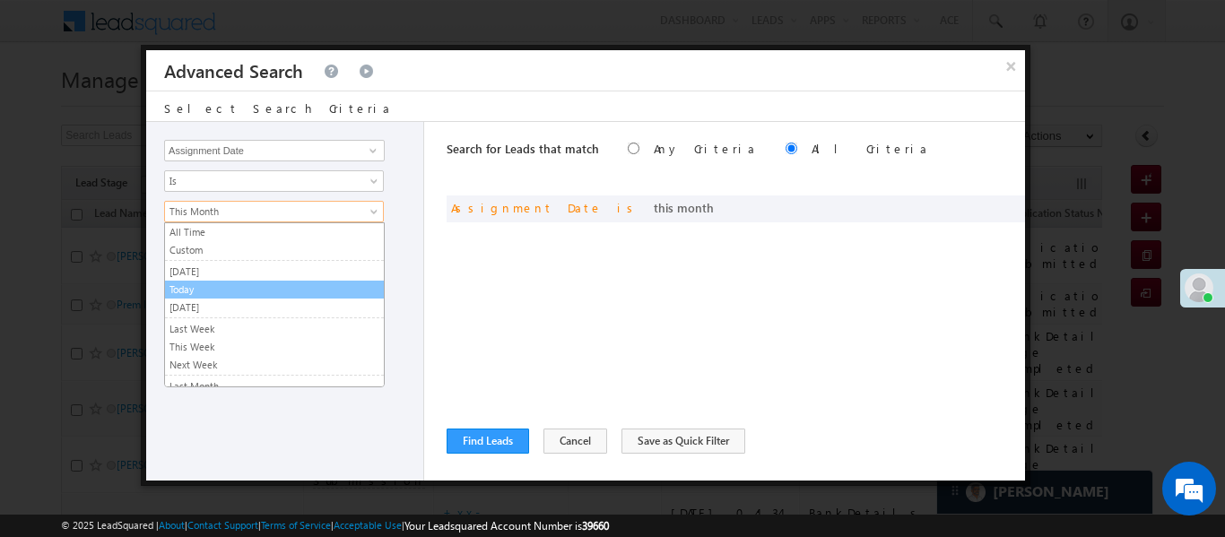
click at [220, 283] on link "Today" at bounding box center [274, 290] width 219 height 16
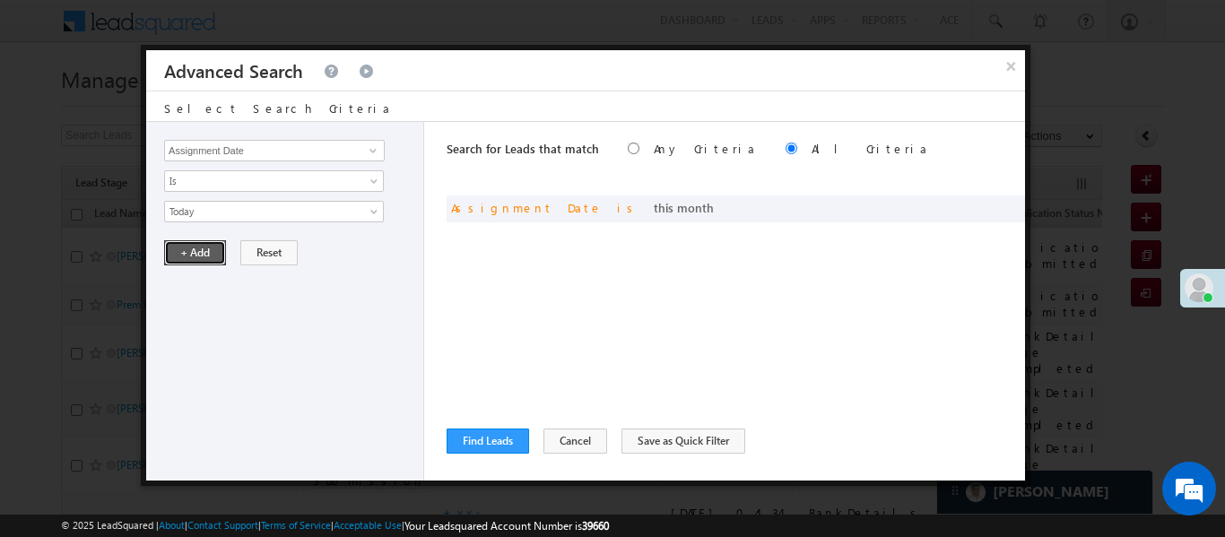
click at [195, 254] on button "+ Add" at bounding box center [195, 252] width 62 height 25
click at [508, 438] on button "Find Leads" at bounding box center [488, 441] width 83 height 25
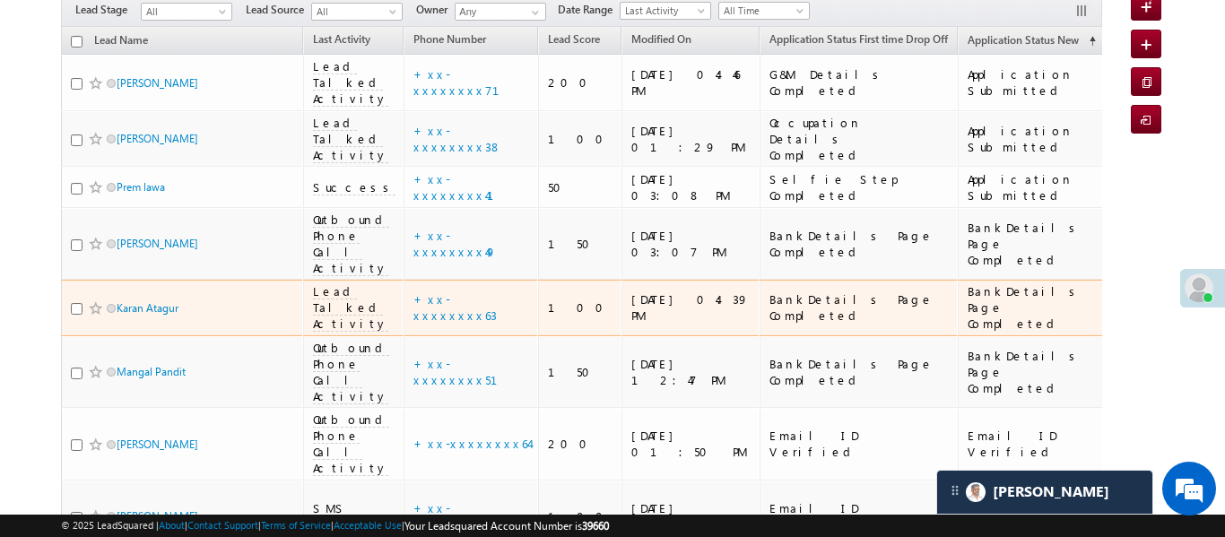
scroll to position [182, 0]
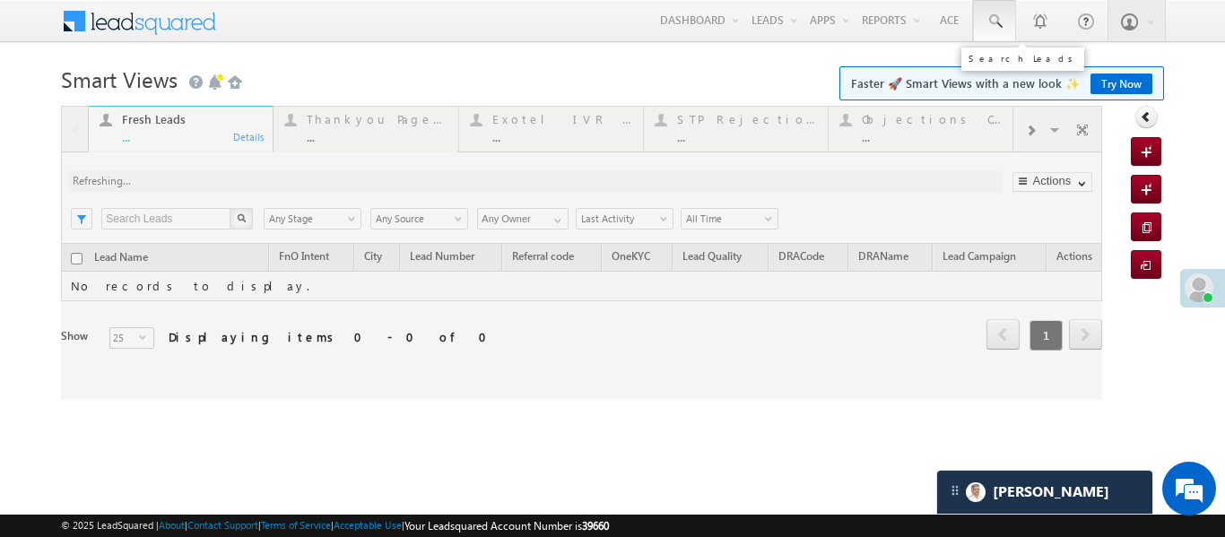
click at [985, 22] on link at bounding box center [994, 20] width 43 height 41
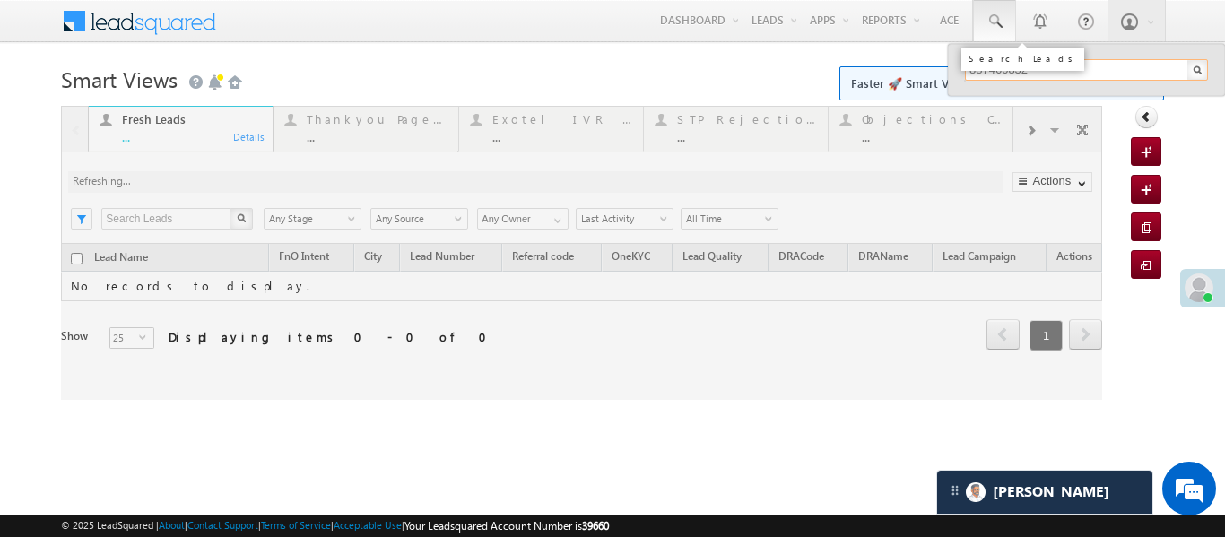
type input "8874608329"
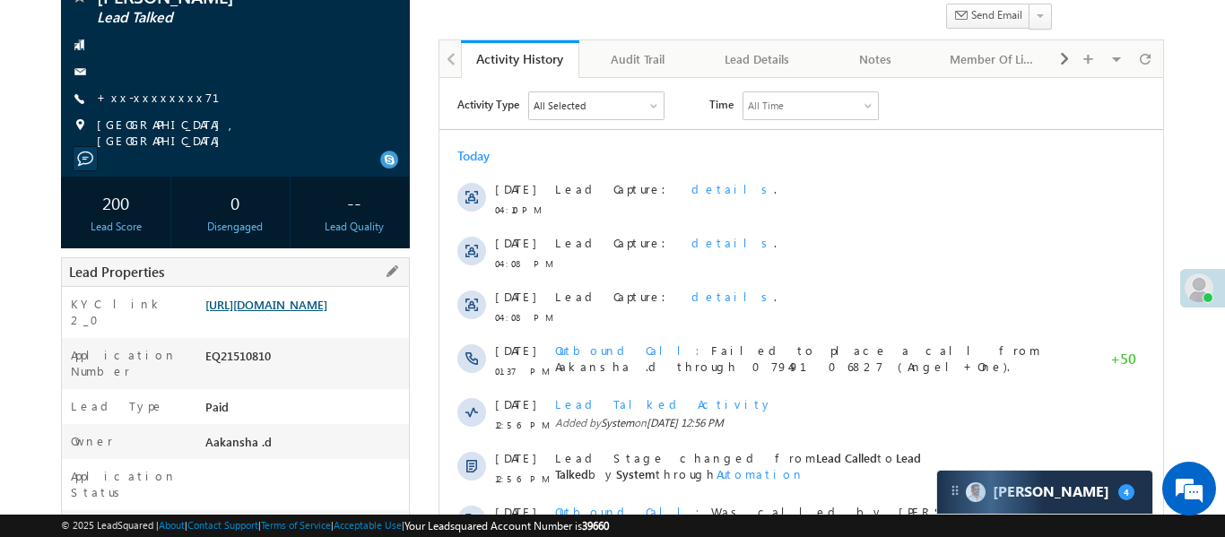
scroll to position [178, 0]
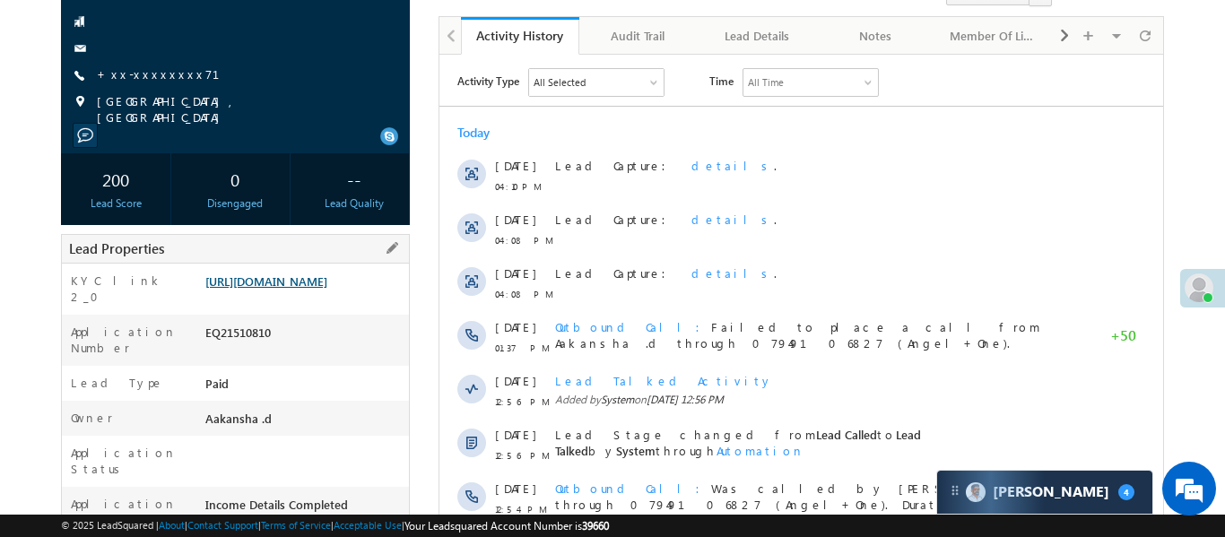
click at [325, 280] on link "[URL][DOMAIN_NAME]" at bounding box center [266, 281] width 122 height 15
click at [298, 289] on link "[URL][DOMAIN_NAME]" at bounding box center [266, 281] width 122 height 15
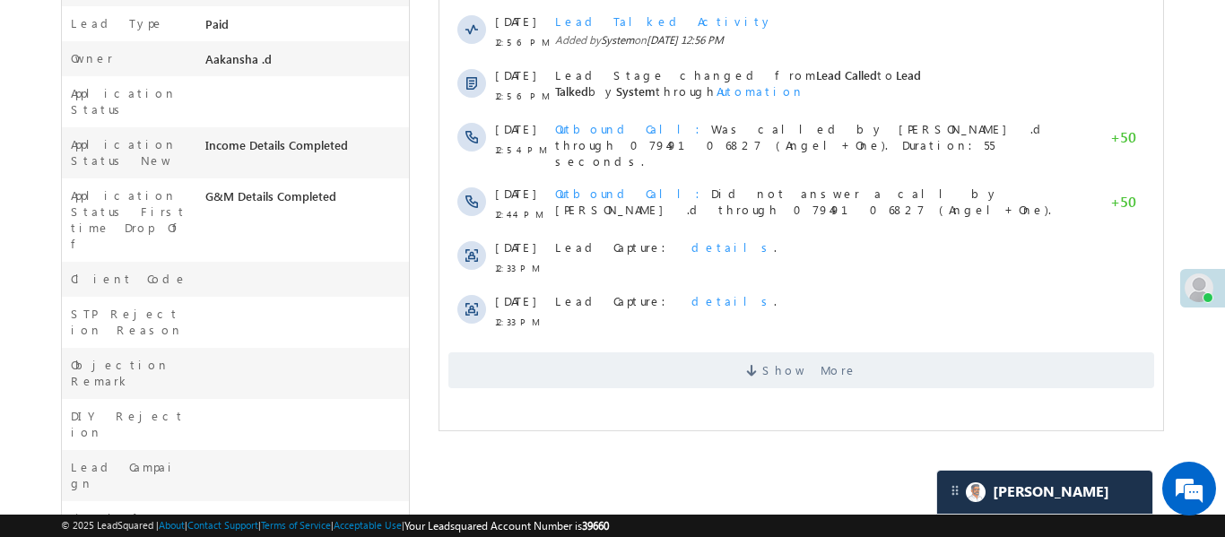
scroll to position [84, 0]
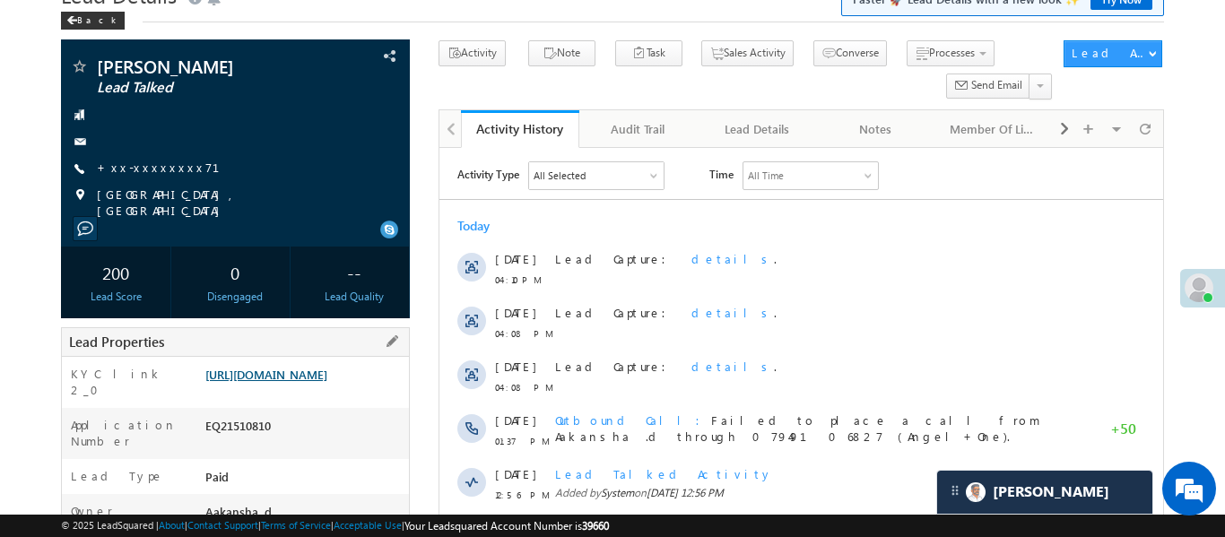
click at [327, 382] on link "[URL][DOMAIN_NAME]" at bounding box center [266, 374] width 122 height 15
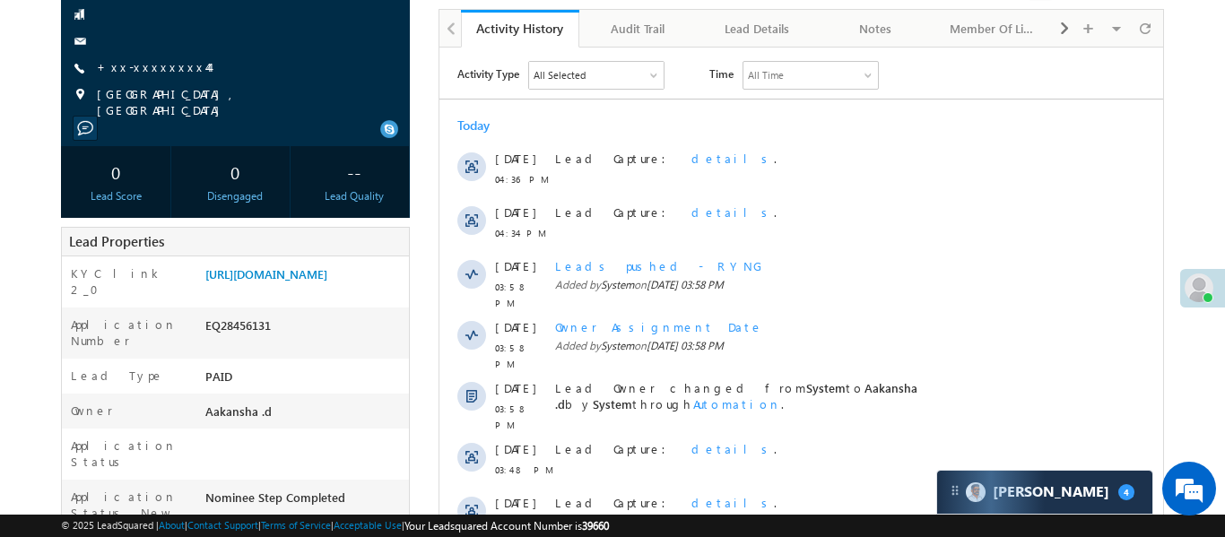
scroll to position [283, 0]
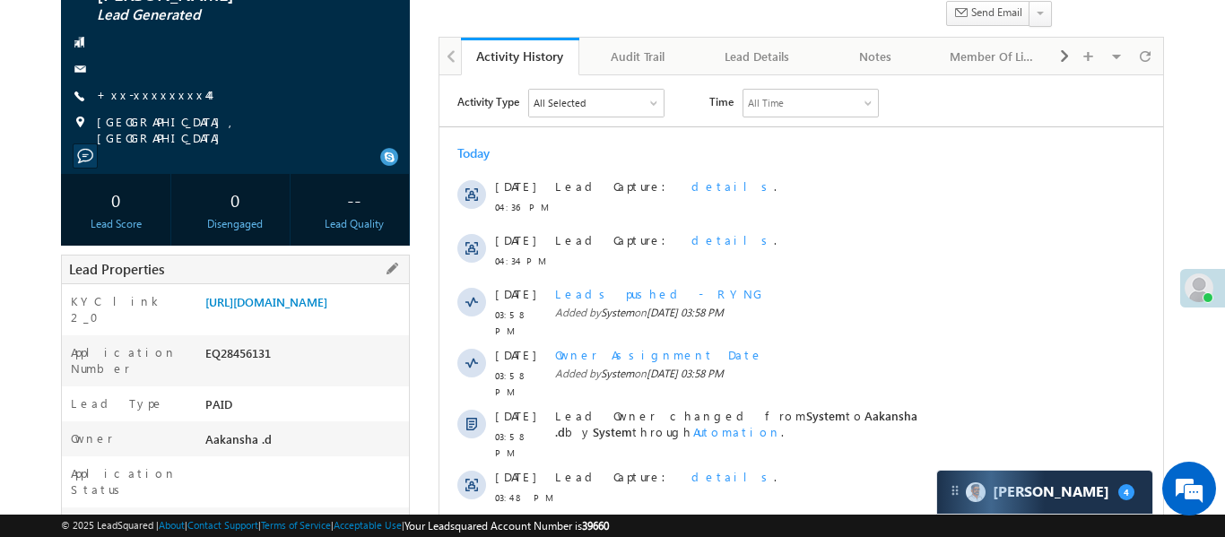
scroll to position [178, 0]
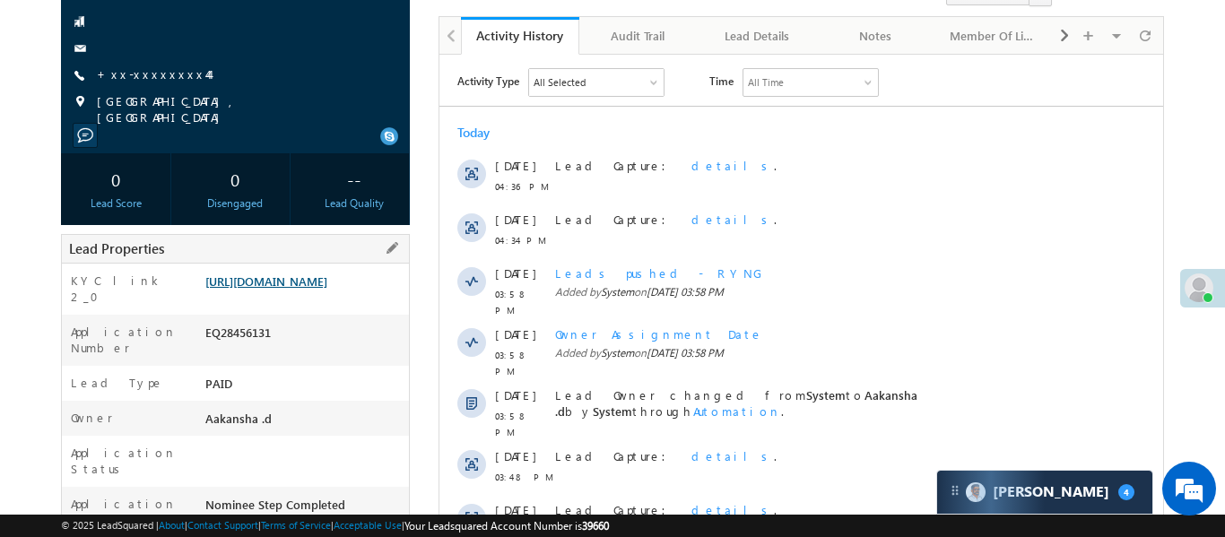
click at [327, 289] on link "[URL][DOMAIN_NAME]" at bounding box center [266, 281] width 122 height 15
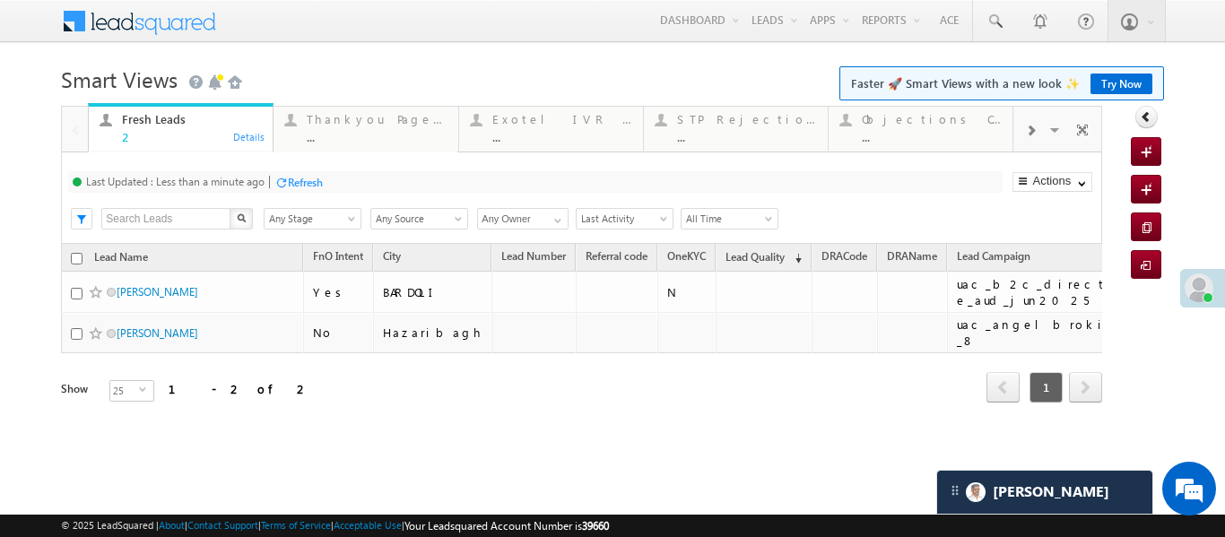
click at [1039, 135] on div at bounding box center [1031, 129] width 34 height 40
click at [897, 135] on div "..." at bounding box center [932, 136] width 140 height 13
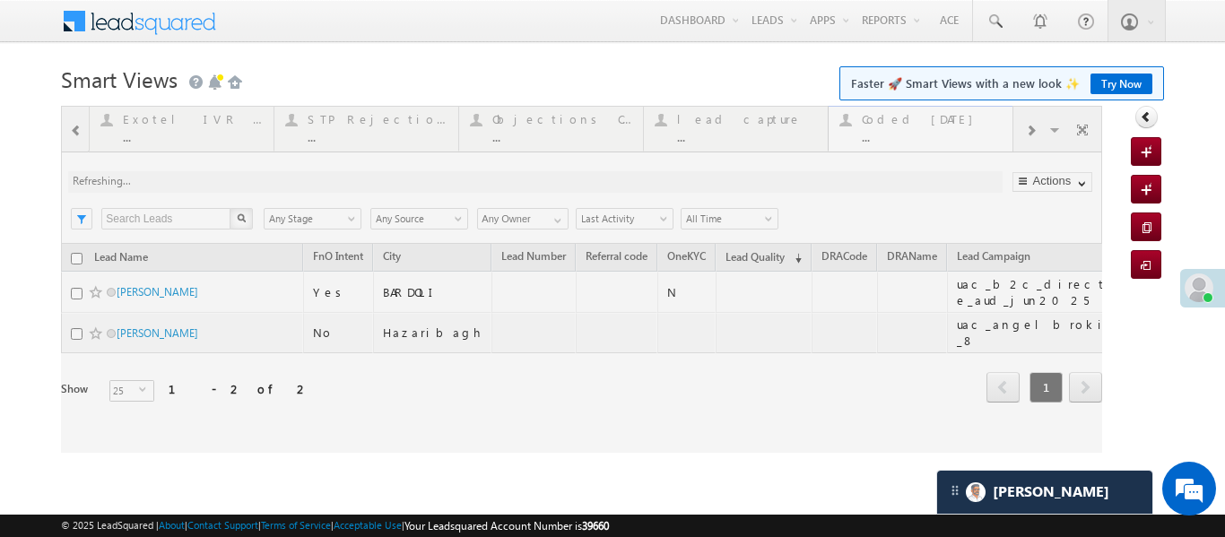
click at [897, 135] on div at bounding box center [582, 279] width 1042 height 347
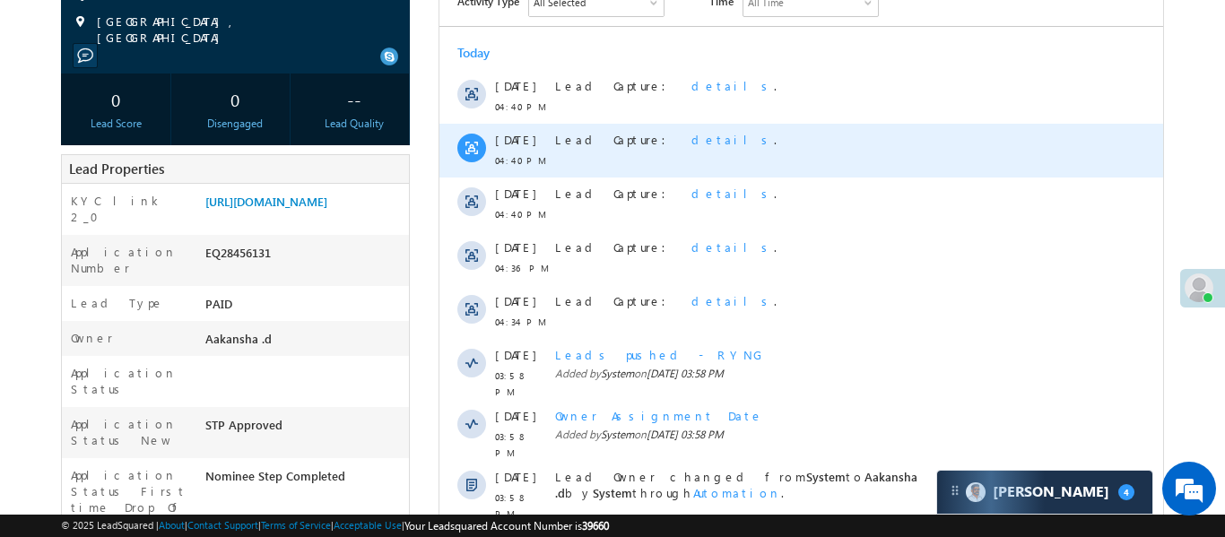
scroll to position [424, 0]
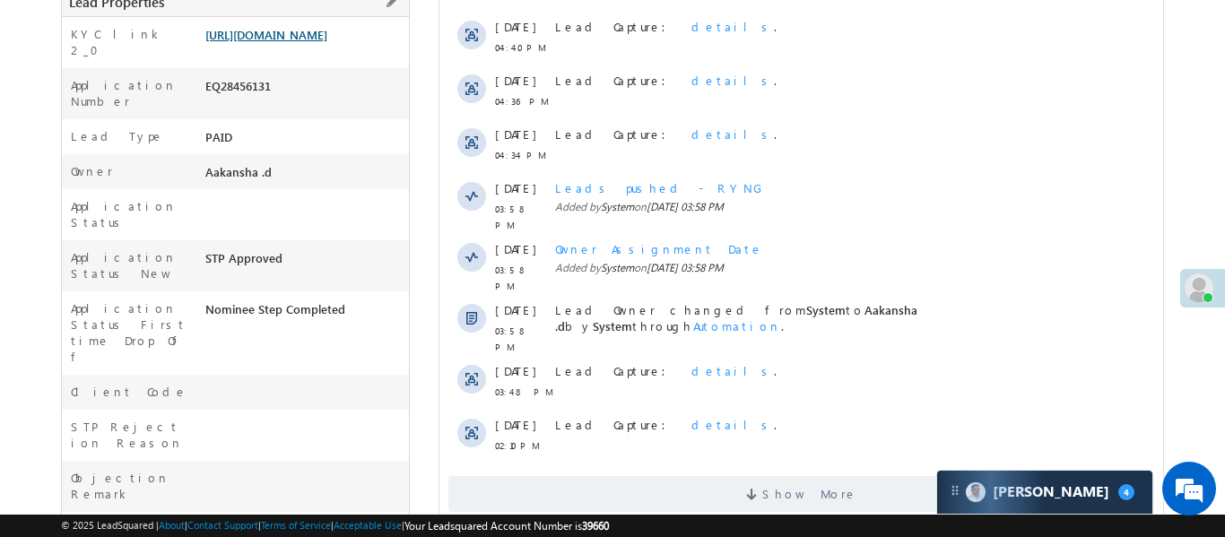
click at [327, 33] on link "[URL][DOMAIN_NAME]" at bounding box center [266, 34] width 122 height 15
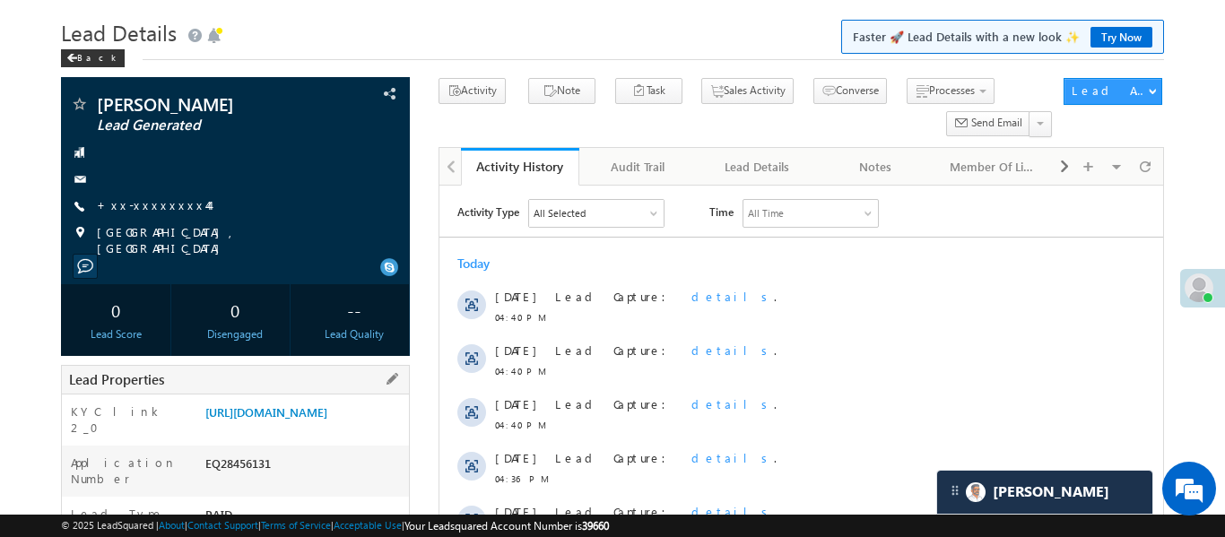
scroll to position [276, 0]
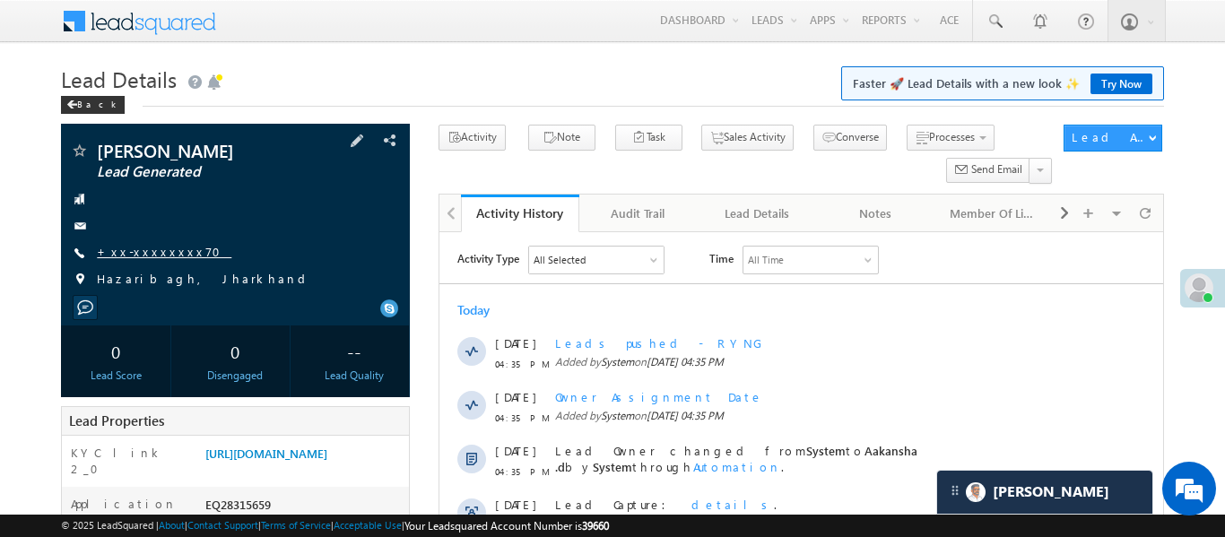
click at [149, 256] on link "+xx-xxxxxxxx70" at bounding box center [164, 251] width 135 height 15
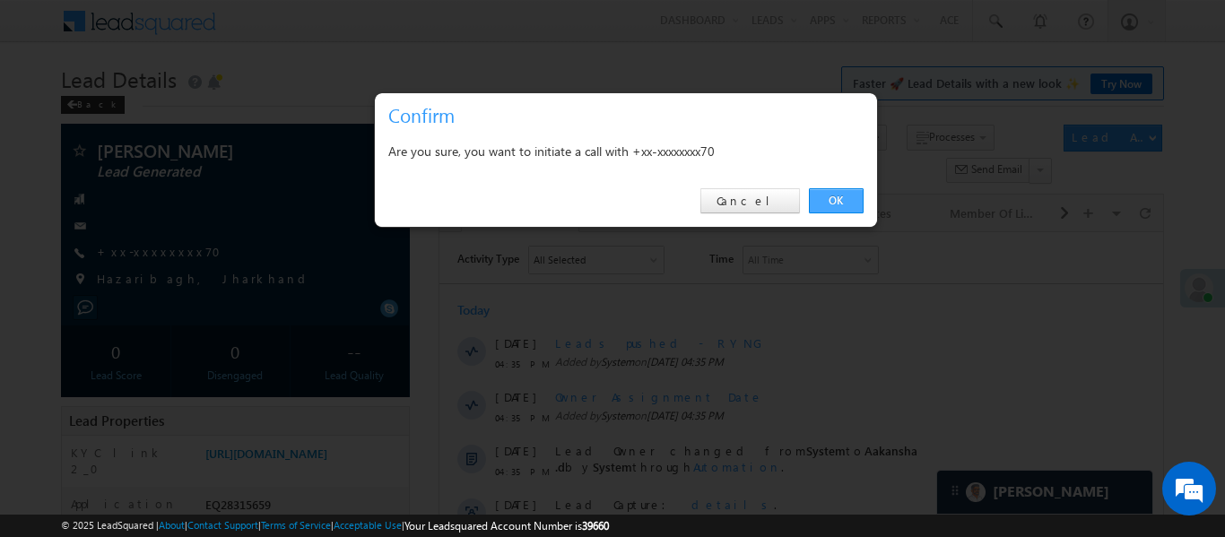
click at [840, 188] on link "OK" at bounding box center [836, 200] width 55 height 25
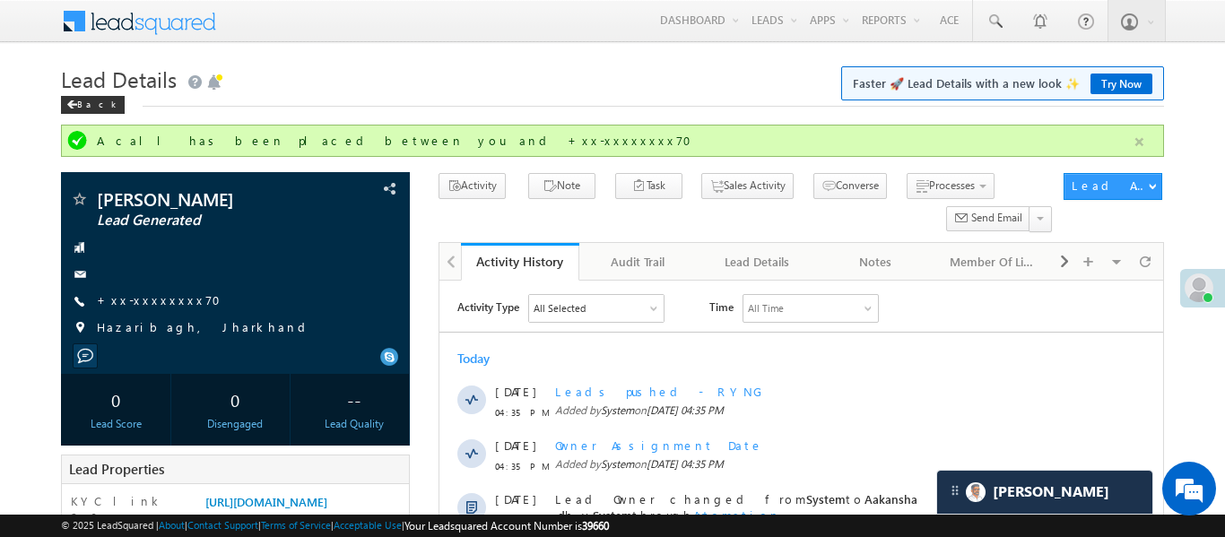
click at [1146, 140] on button "button" at bounding box center [1140, 142] width 22 height 22
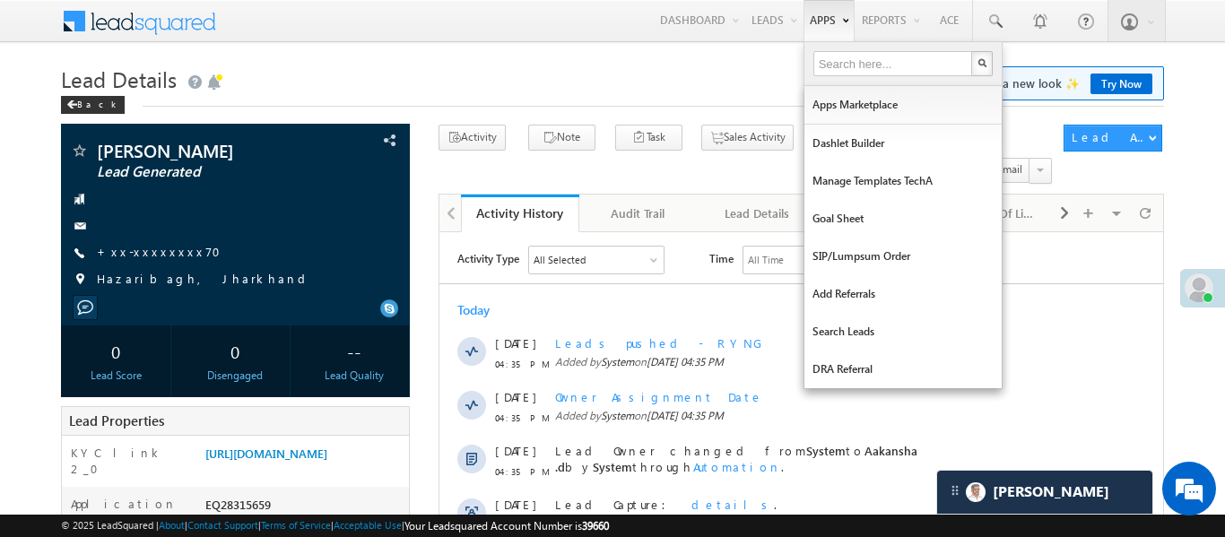
scroll to position [8685, 0]
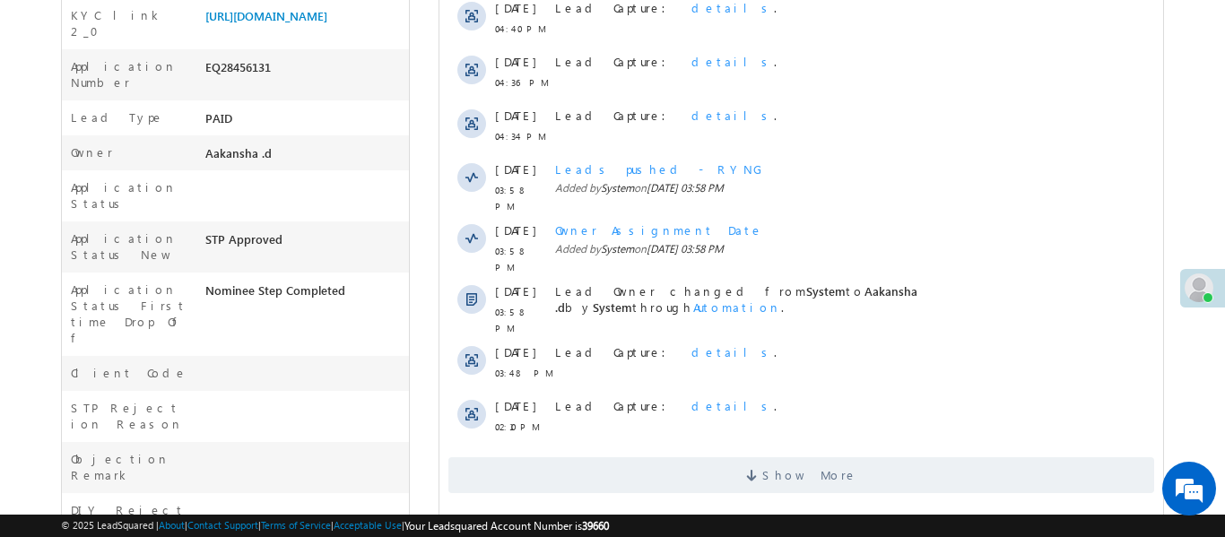
click at [251, 83] on div "EQ28456131" at bounding box center [305, 70] width 208 height 25
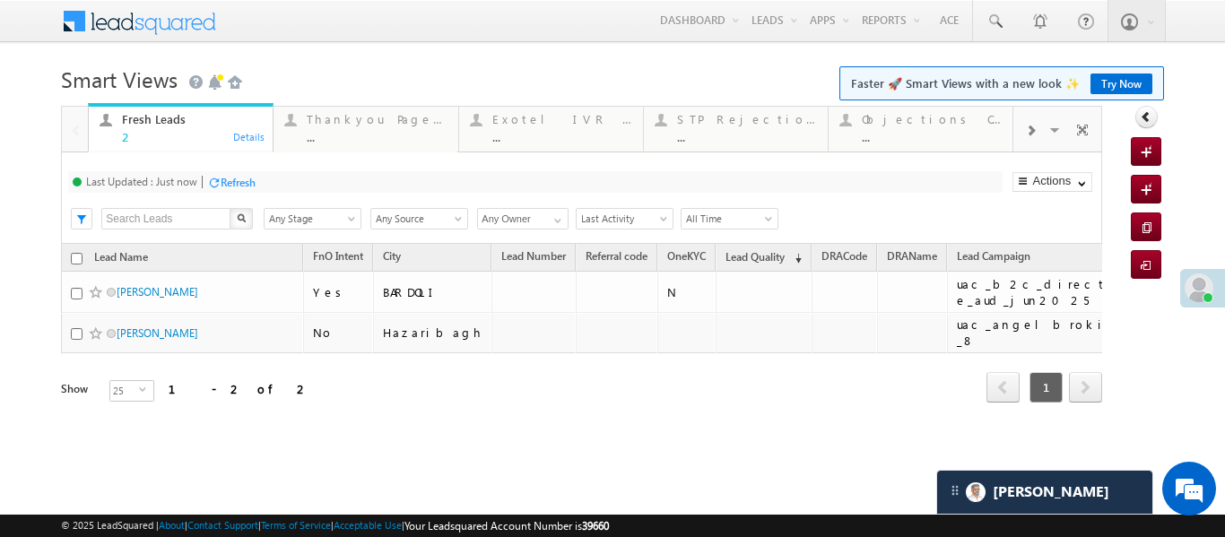
click at [1022, 134] on div at bounding box center [1031, 129] width 34 height 40
click at [1023, 126] on div at bounding box center [1031, 129] width 34 height 40
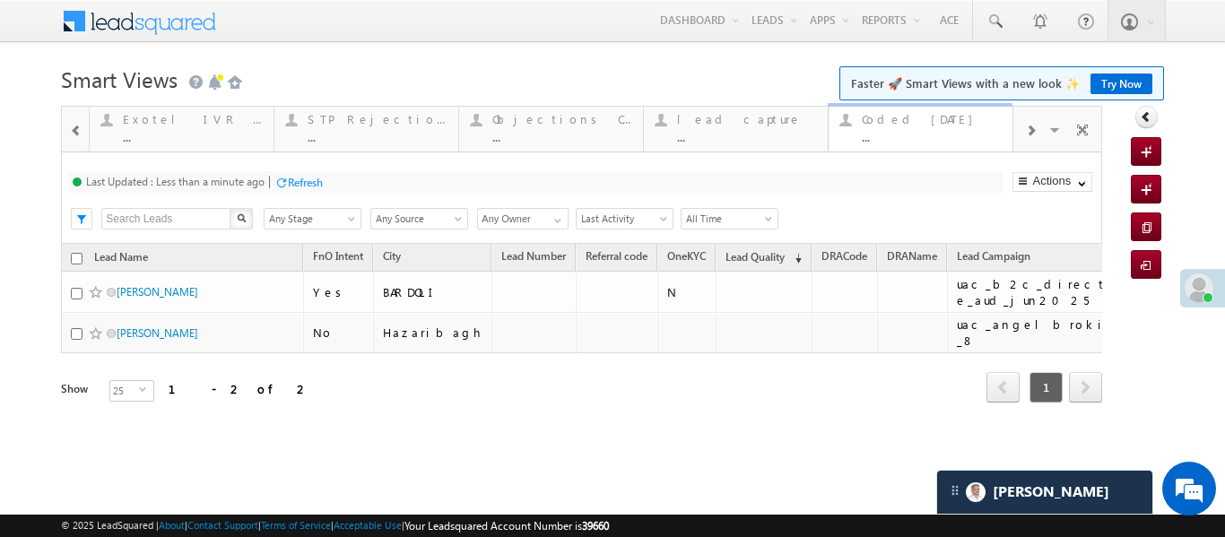
click at [968, 134] on div "Fresh Leads 2 Details Thankyou Page leads ... Details Exotel IVR 2.0 ... Detail…" at bounding box center [582, 279] width 1042 height 347
click at [929, 142] on div "..." at bounding box center [932, 136] width 140 height 13
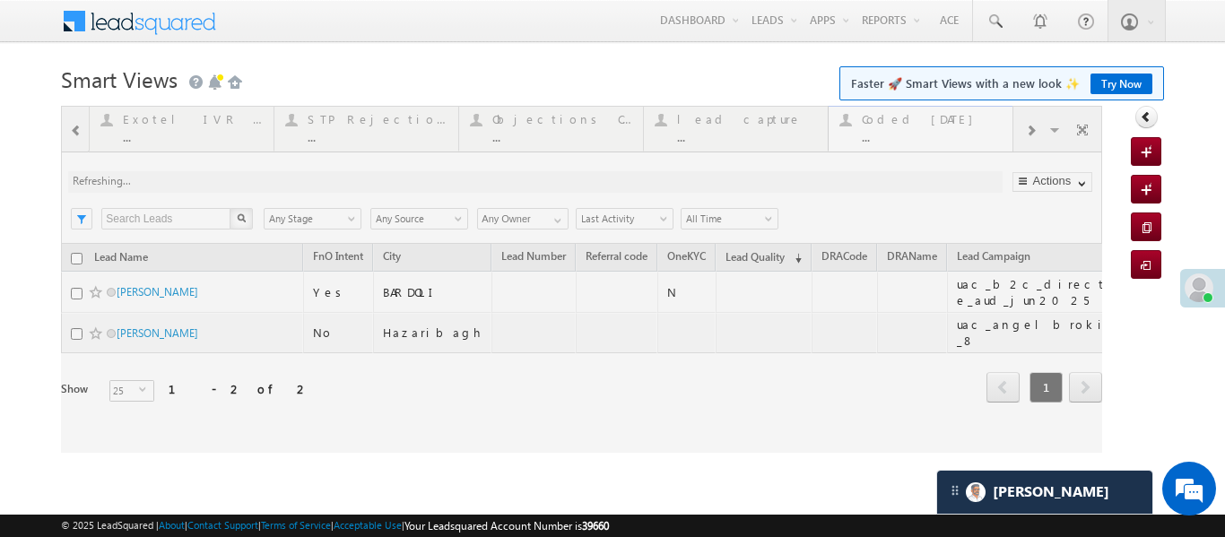
click at [929, 142] on div at bounding box center [582, 279] width 1042 height 347
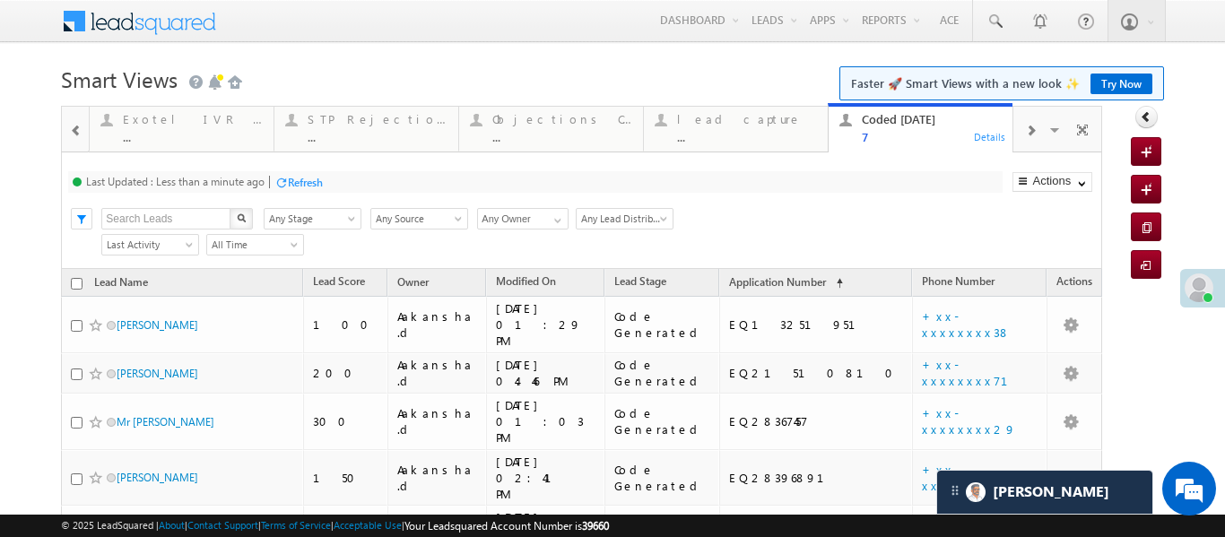
click at [59, 135] on body "Menu Aakansha .d Aakan sha.D @ange lbrok ing.c om" at bounding box center [612, 371] width 1225 height 743
click at [70, 135] on span at bounding box center [76, 131] width 13 height 14
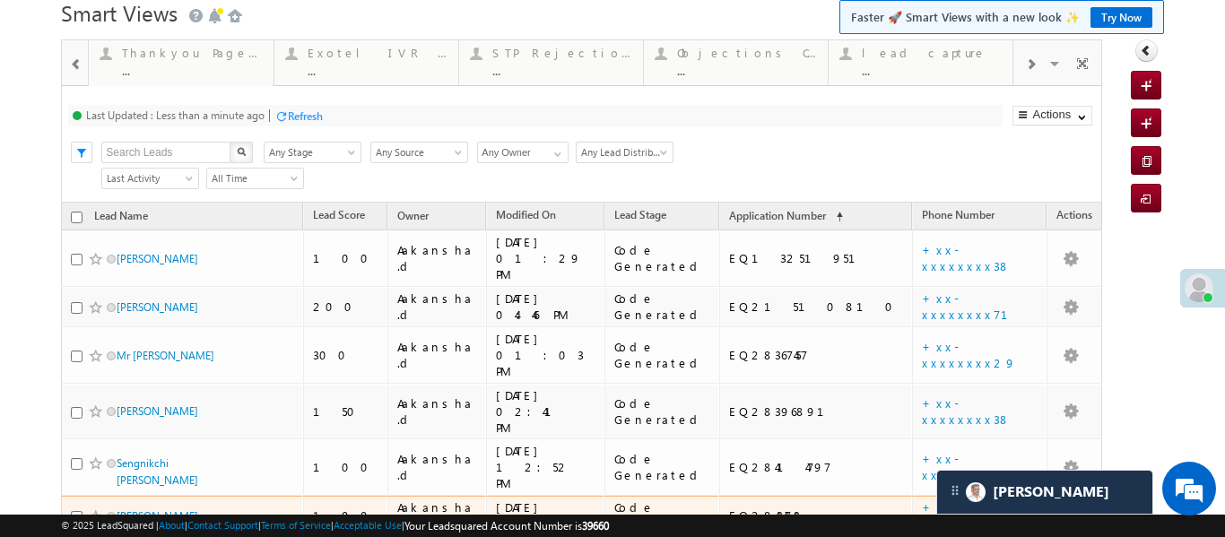
scroll to position [189, 0]
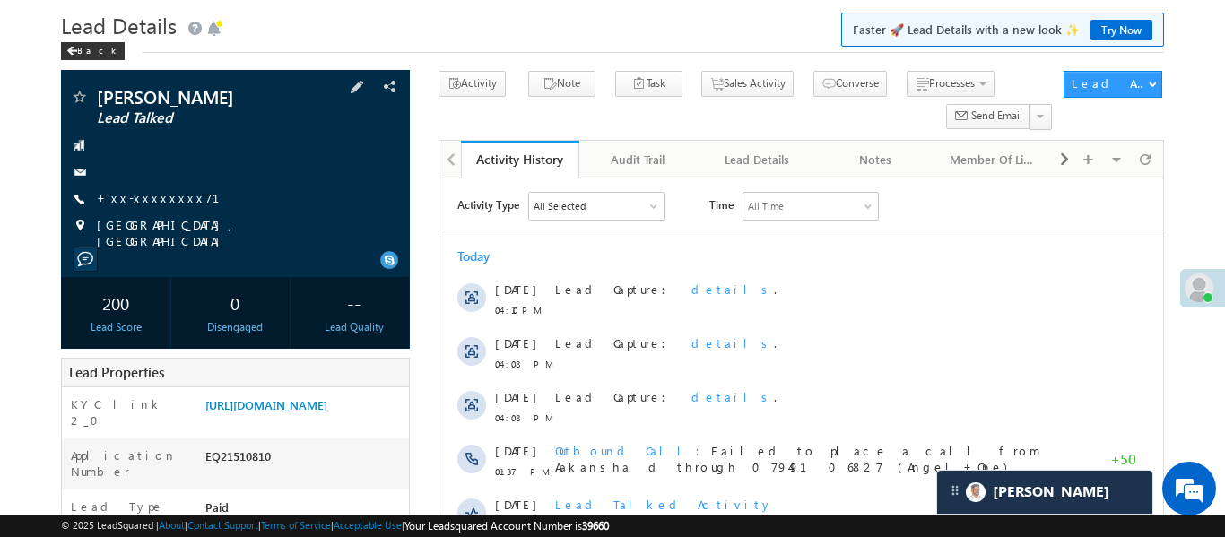
scroll to position [107, 0]
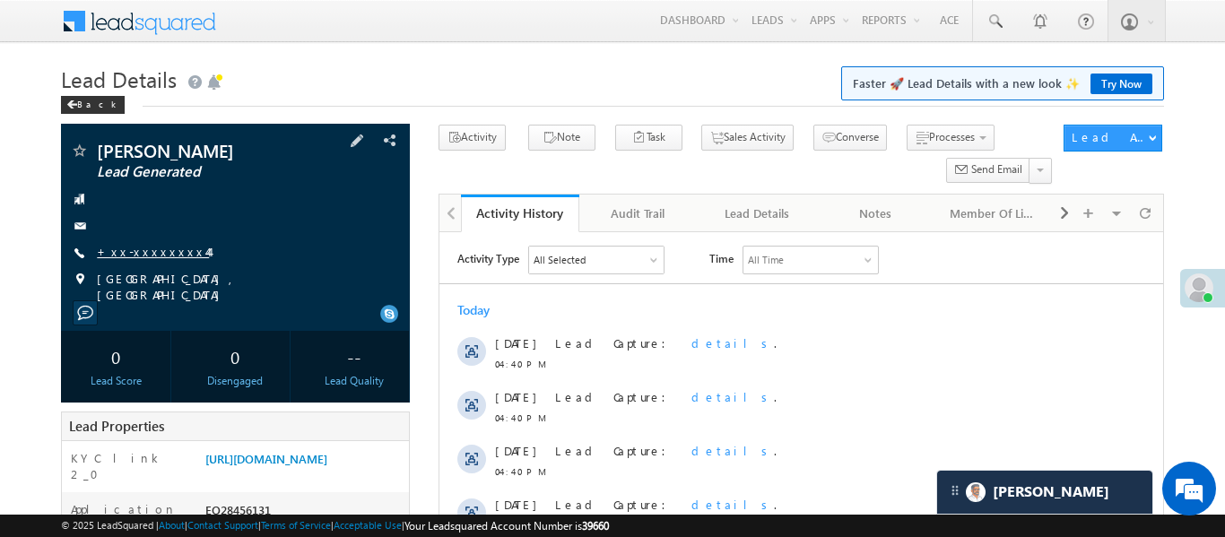
click at [161, 248] on link "+xx-xxxxxxxx44" at bounding box center [153, 251] width 112 height 15
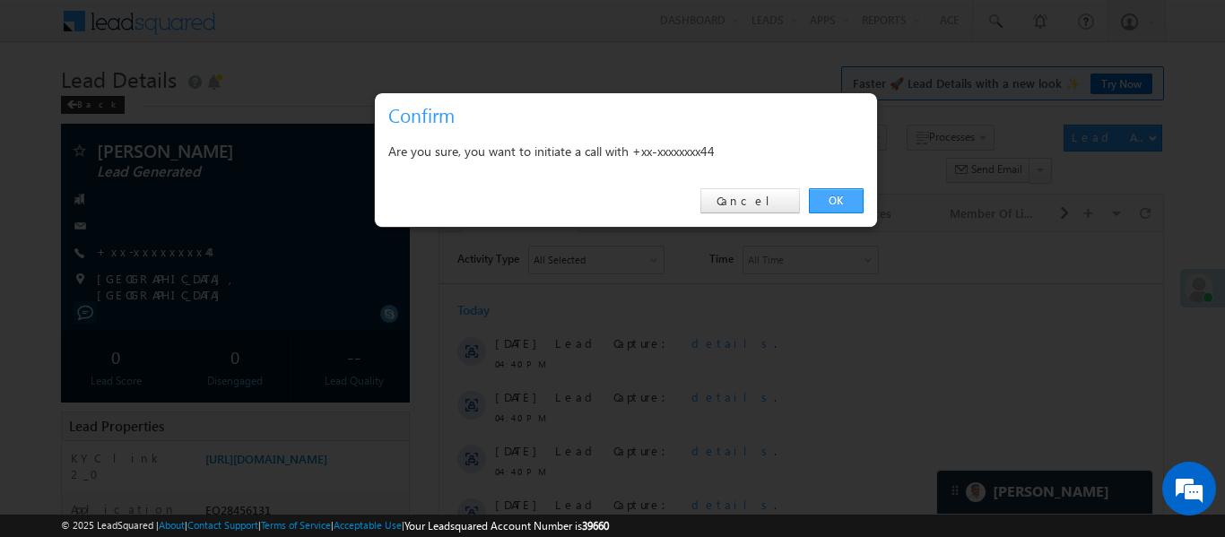
click at [841, 188] on link "OK" at bounding box center [836, 200] width 55 height 25
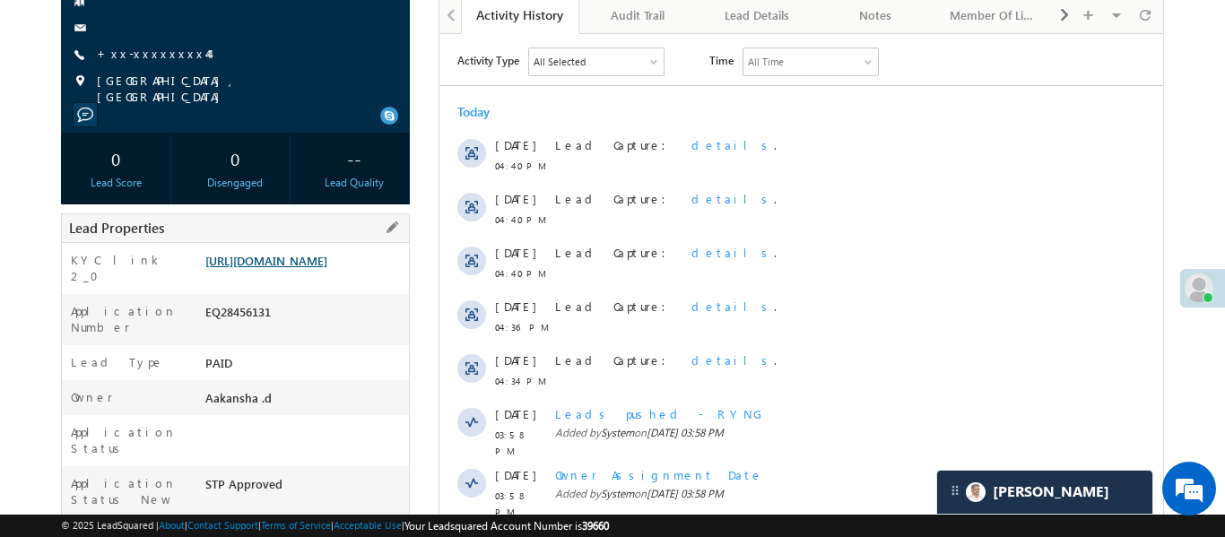
scroll to position [295, 0]
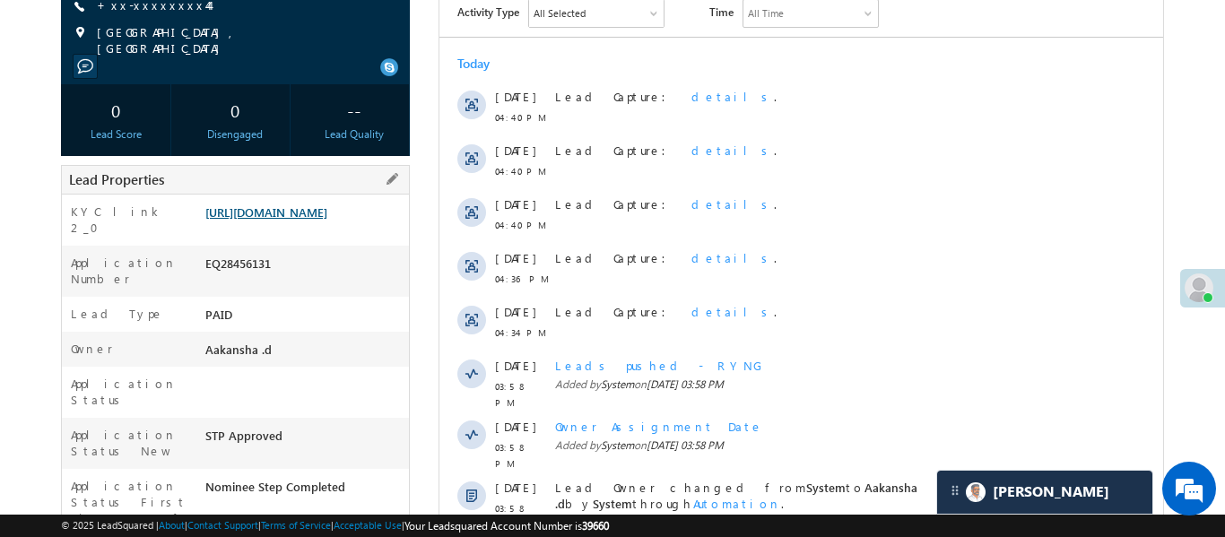
click at [299, 220] on link "https://angelbroking1-pk3em7sa.customui-test.leadsquared.com?leadId=599bc236-fb…" at bounding box center [266, 212] width 122 height 15
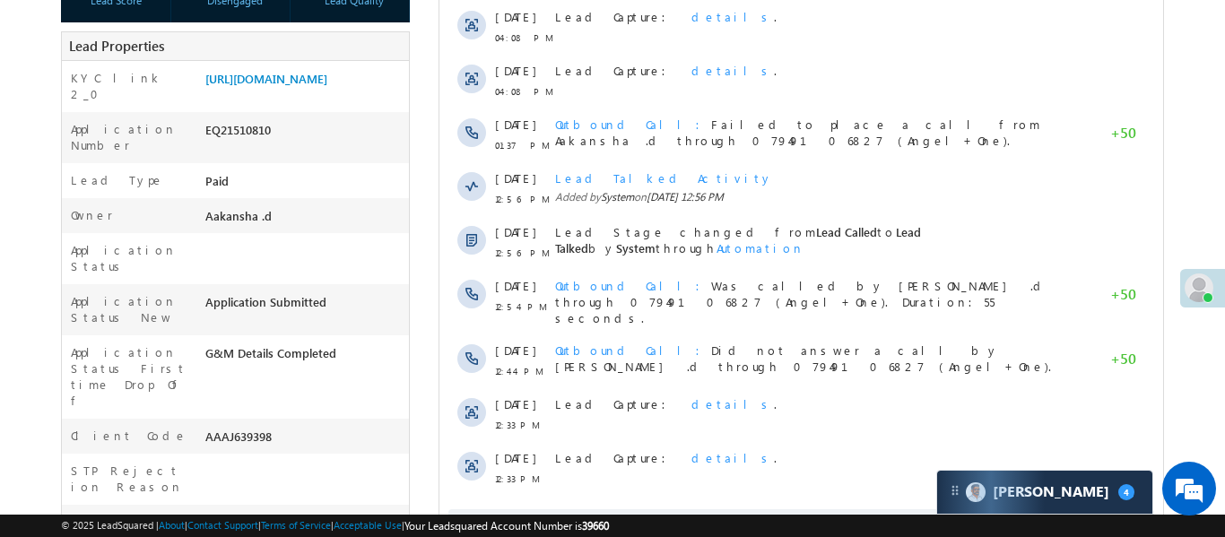
scroll to position [316, 0]
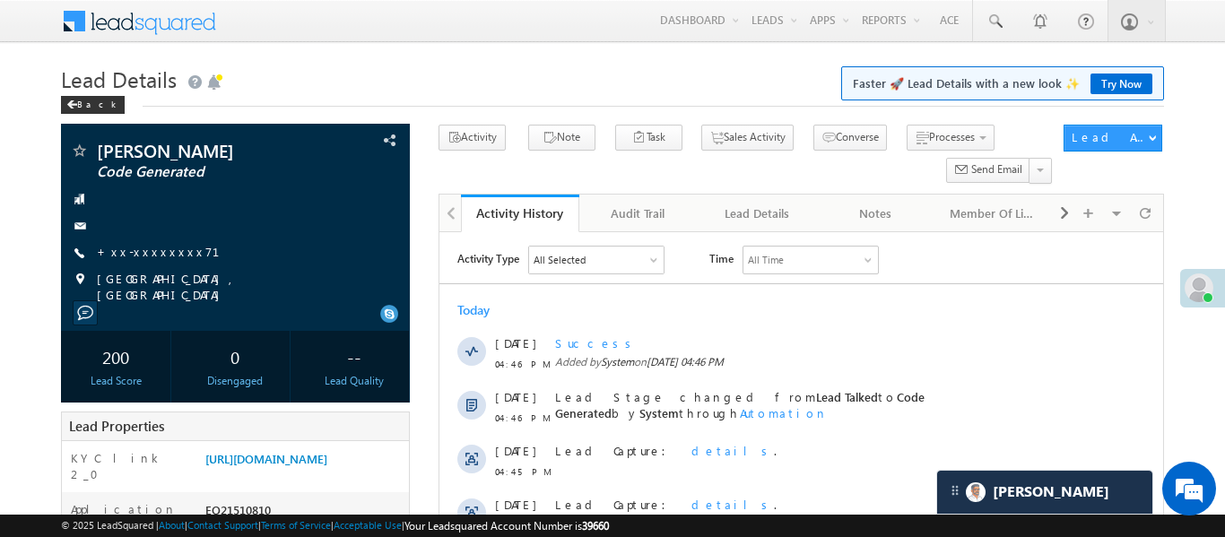
scroll to position [8685, 0]
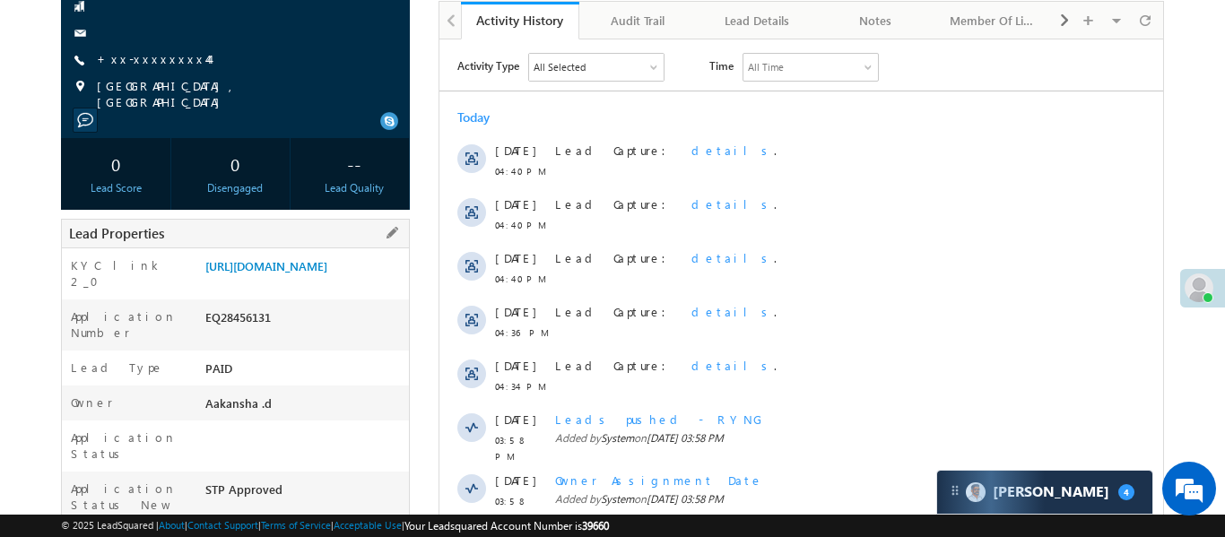
scroll to position [39, 0]
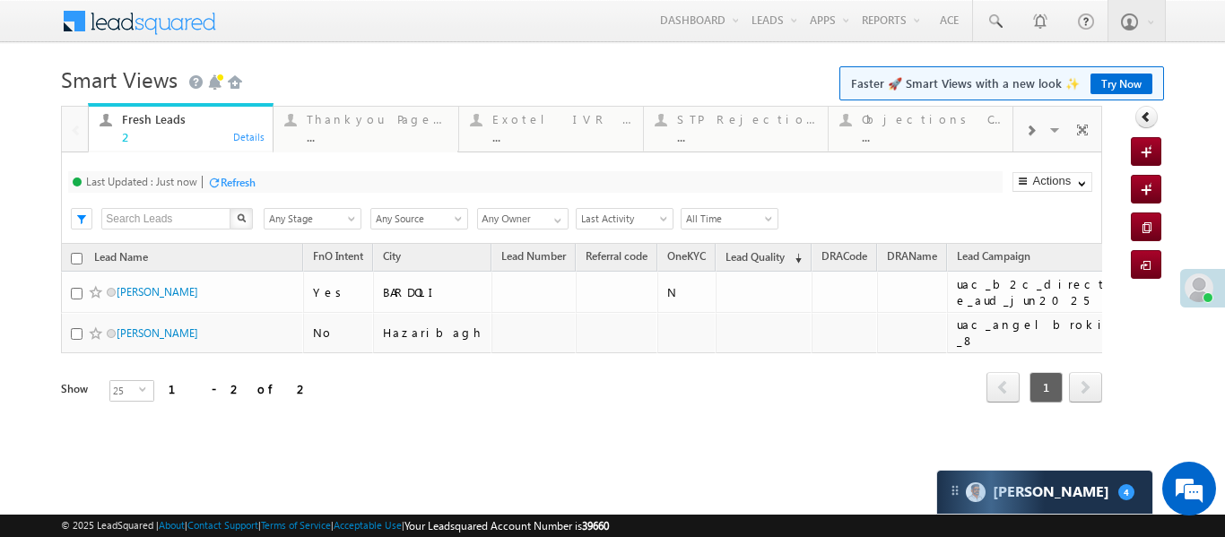
click at [1046, 124] on div at bounding box center [1031, 129] width 34 height 40
click at [1033, 134] on span at bounding box center [1030, 131] width 11 height 14
click at [1031, 133] on span at bounding box center [1030, 131] width 11 height 14
click at [937, 112] on div "Coded Today" at bounding box center [932, 119] width 140 height 14
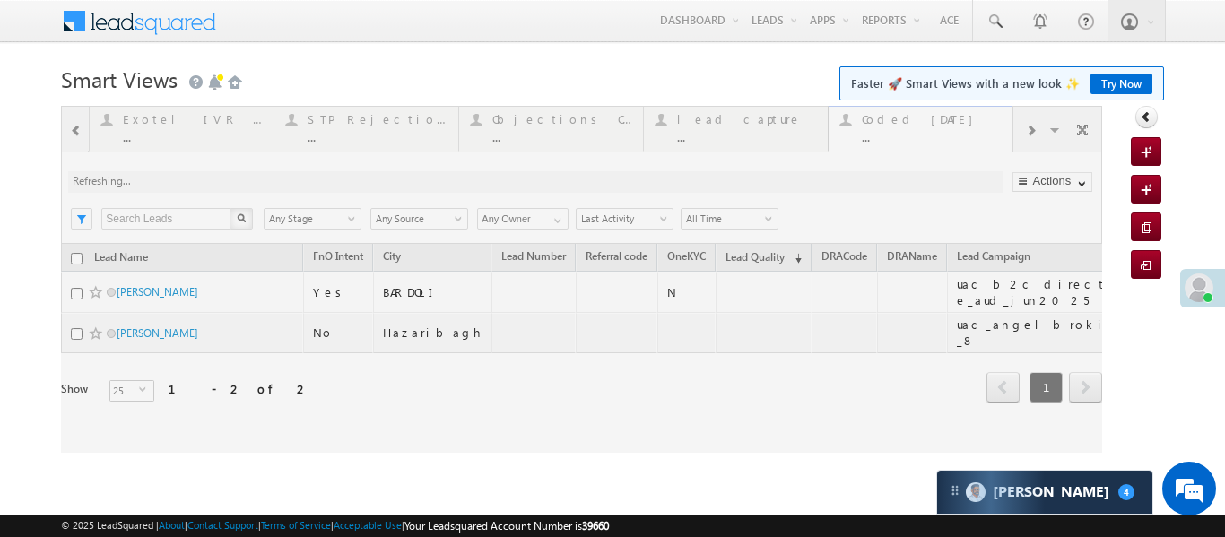
click at [937, 111] on div at bounding box center [582, 279] width 1042 height 347
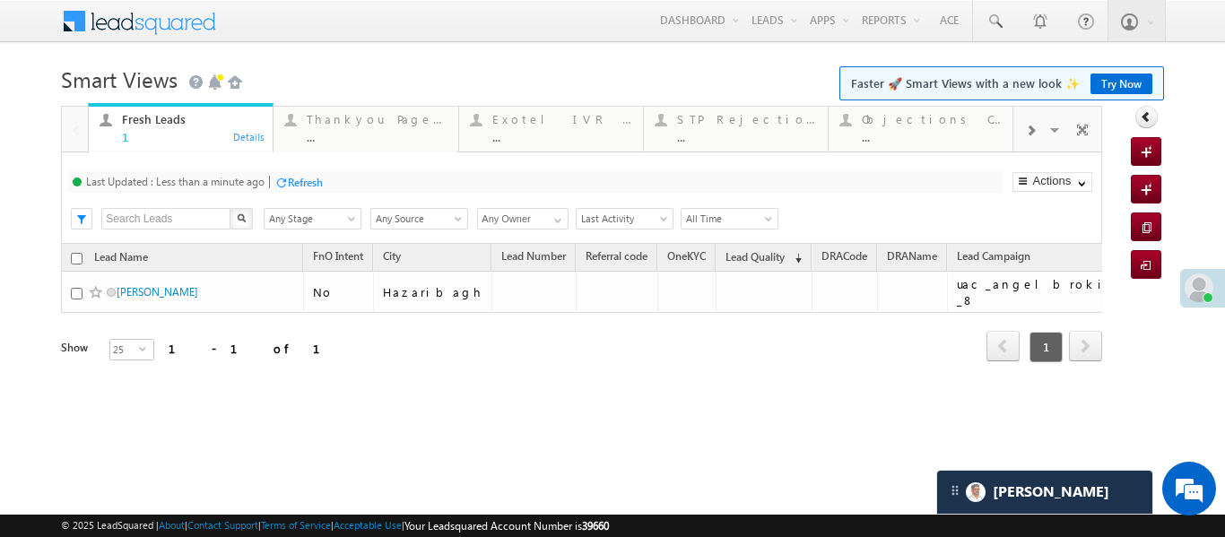
click at [1035, 124] on span at bounding box center [1030, 131] width 11 height 14
click at [1021, 130] on div at bounding box center [1031, 129] width 34 height 40
click at [961, 131] on div "..." at bounding box center [932, 136] width 140 height 13
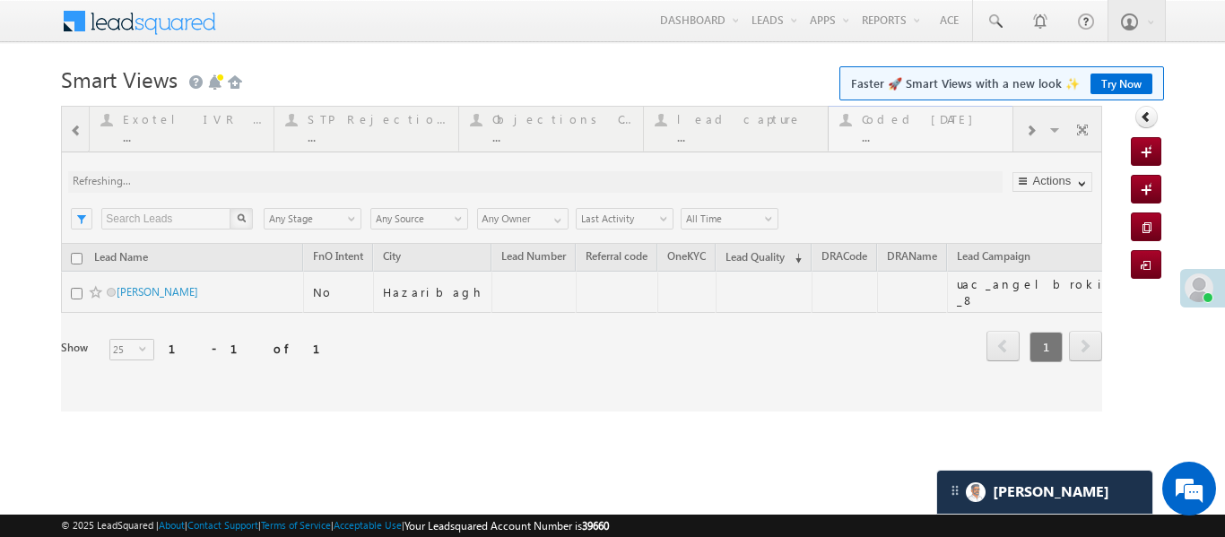
click at [961, 131] on div at bounding box center [582, 259] width 1042 height 306
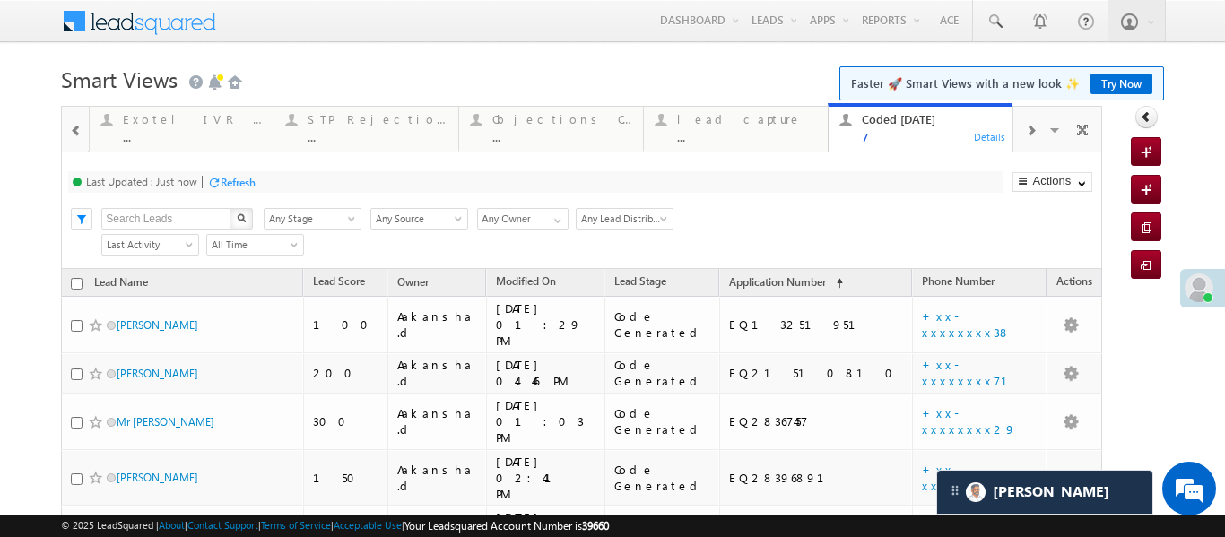
click at [70, 118] on div at bounding box center [76, 129] width 23 height 40
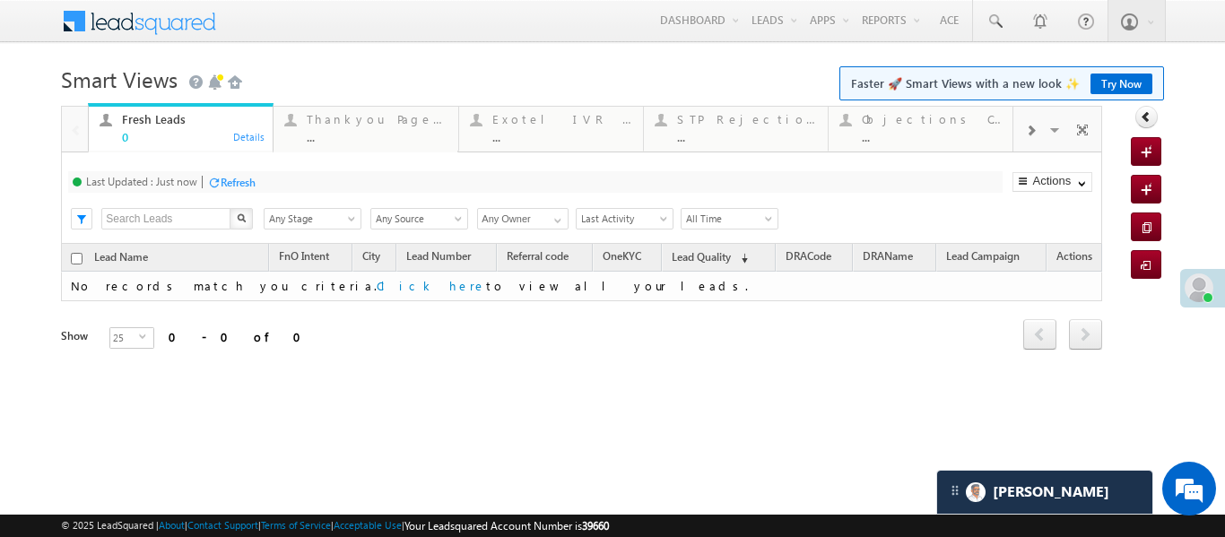
click at [1042, 133] on div at bounding box center [1031, 129] width 34 height 40
click at [946, 126] on div "Coded Today" at bounding box center [932, 119] width 140 height 14
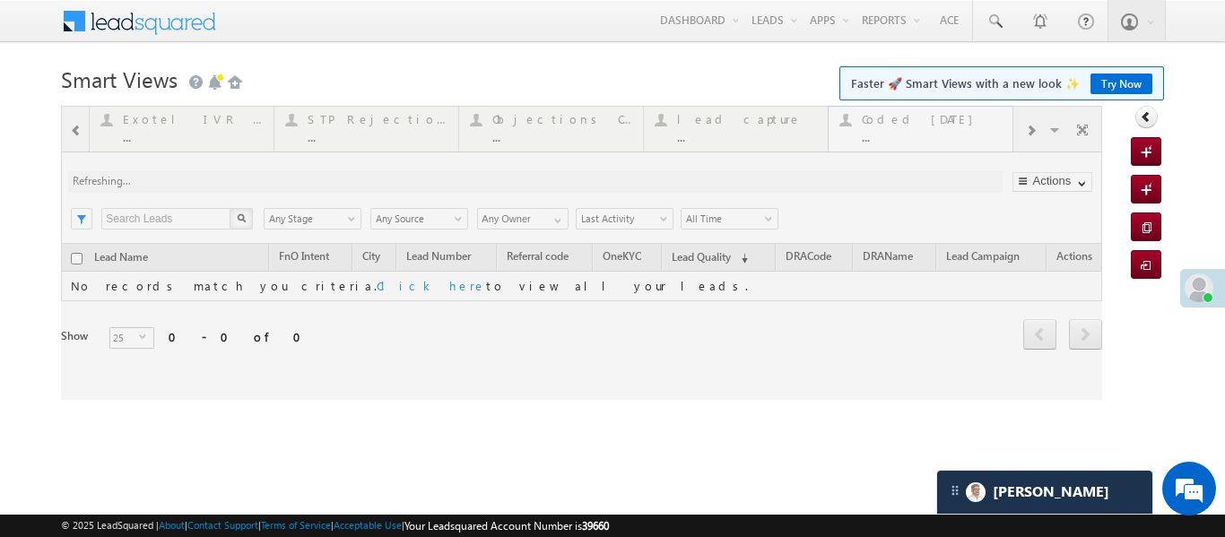
click at [946, 126] on div at bounding box center [582, 253] width 1042 height 294
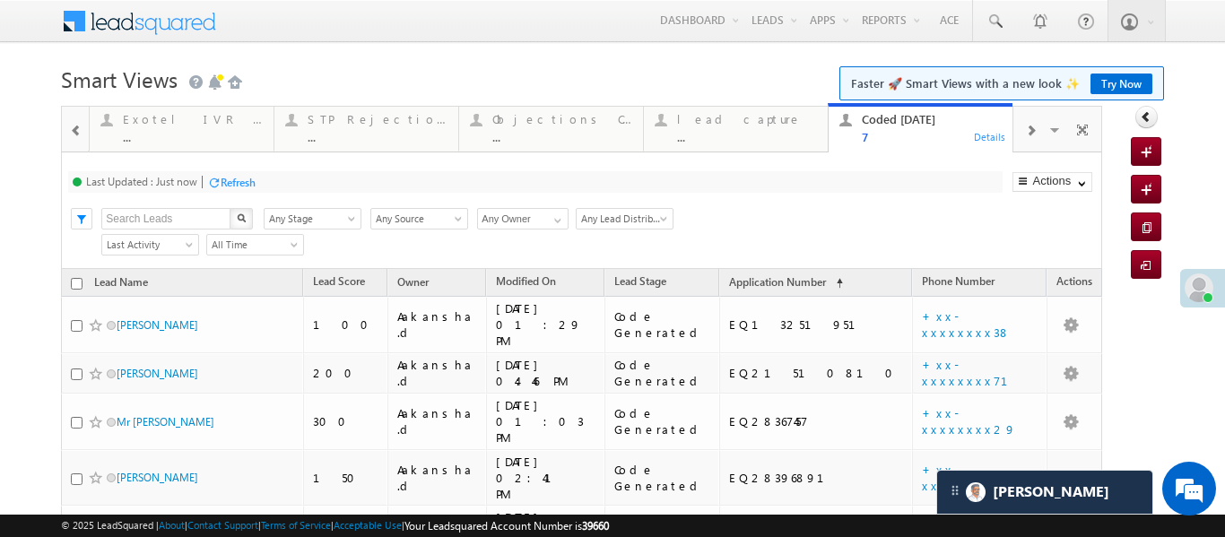
click at [70, 125] on span at bounding box center [76, 131] width 13 height 14
click at [70, 125] on div at bounding box center [75, 128] width 26 height 43
click at [130, 125] on div "Fresh Leads" at bounding box center [192, 119] width 140 height 14
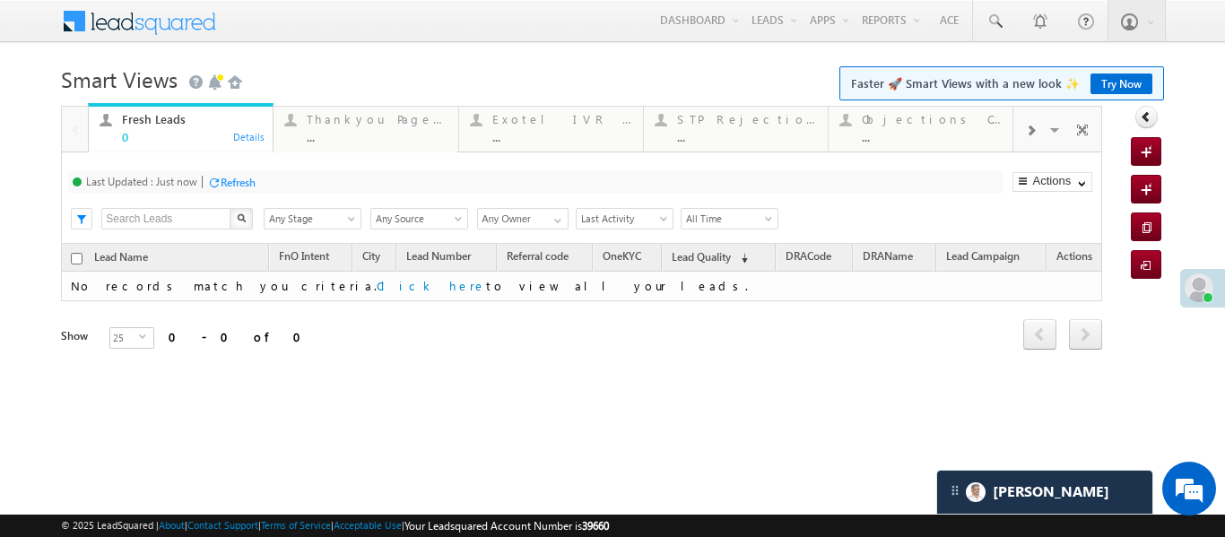
click at [130, 125] on div "Fresh Leads" at bounding box center [192, 119] width 140 height 14
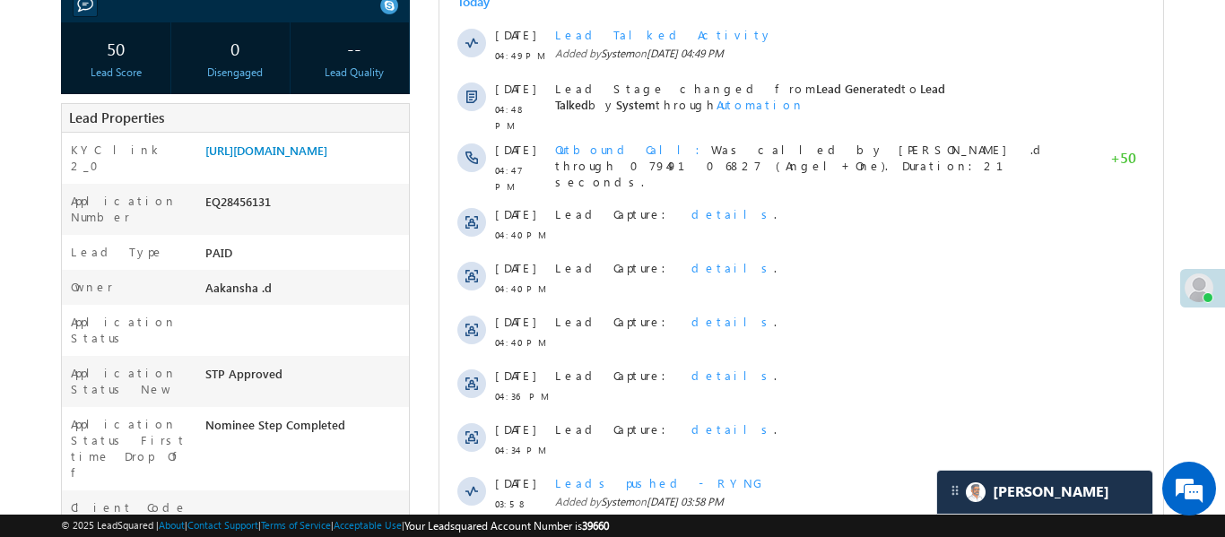
scroll to position [8685, 0]
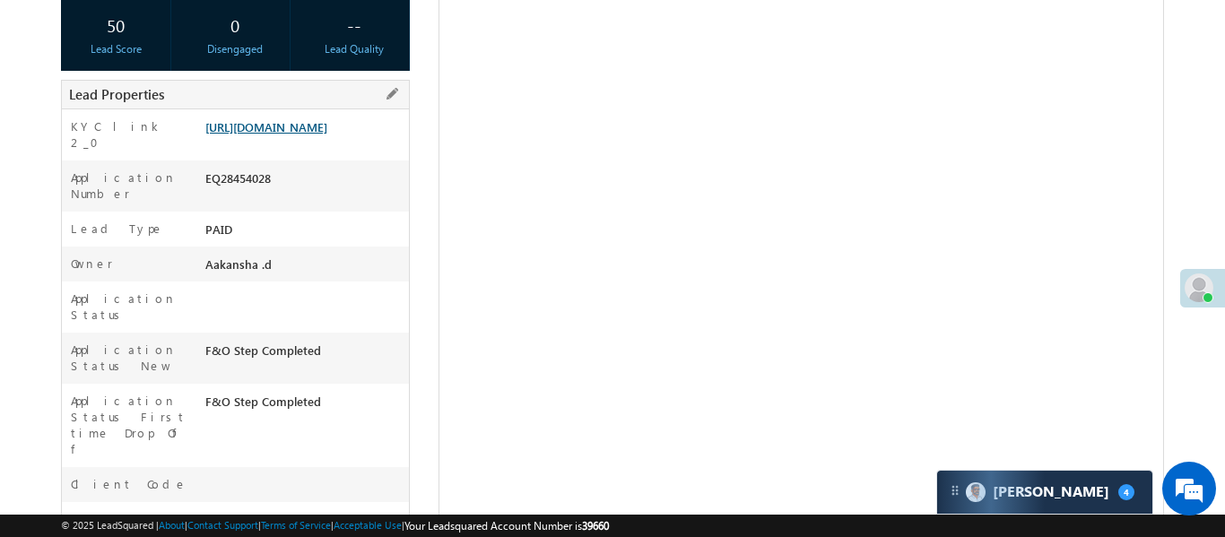
scroll to position [327, 0]
click at [327, 135] on link "[URL][DOMAIN_NAME]" at bounding box center [266, 126] width 122 height 15
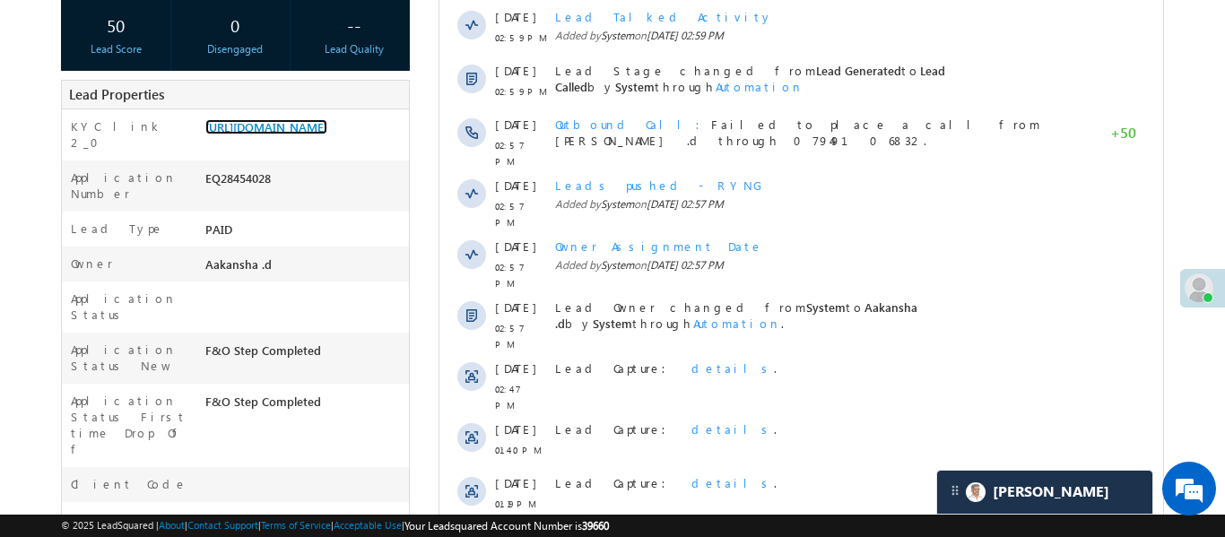
scroll to position [8685, 0]
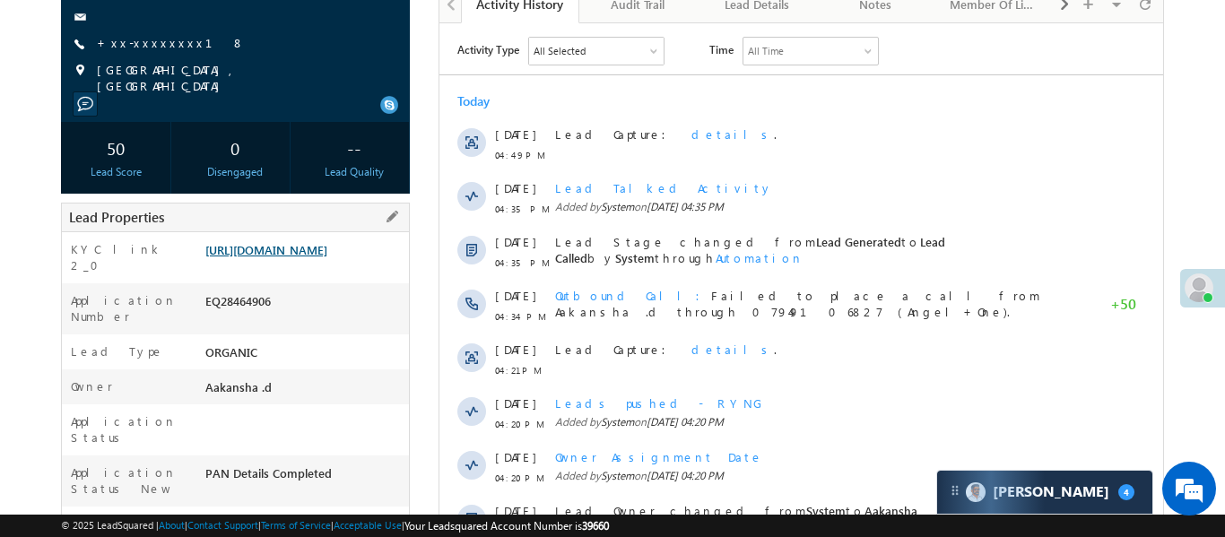
click at [261, 255] on link "https://angelbroking1-pk3em7sa.customui-test.leadsquared.com?leadId=420c1122-fc…" at bounding box center [266, 249] width 122 height 15
click at [136, 45] on link "+xx-xxxxxxxx18" at bounding box center [171, 42] width 148 height 15
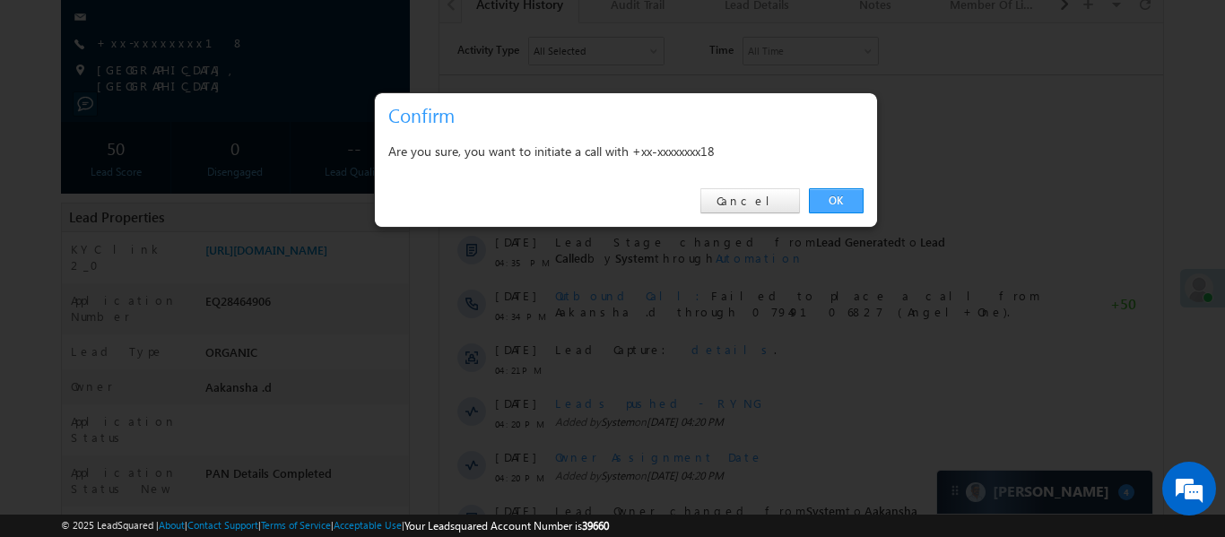
click at [834, 208] on link "OK" at bounding box center [836, 200] width 55 height 25
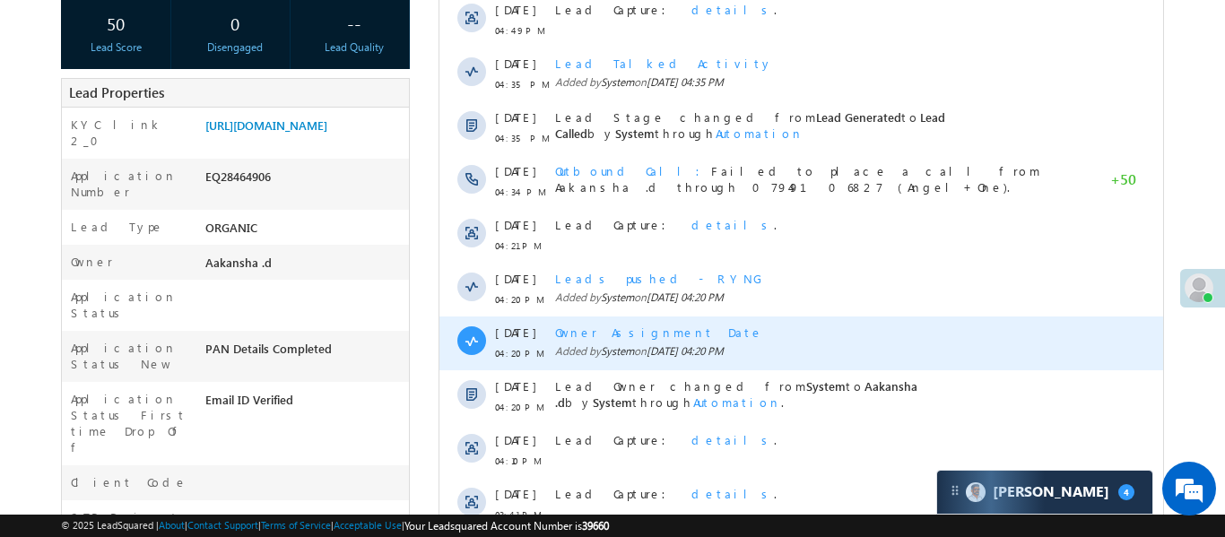
scroll to position [431, 0]
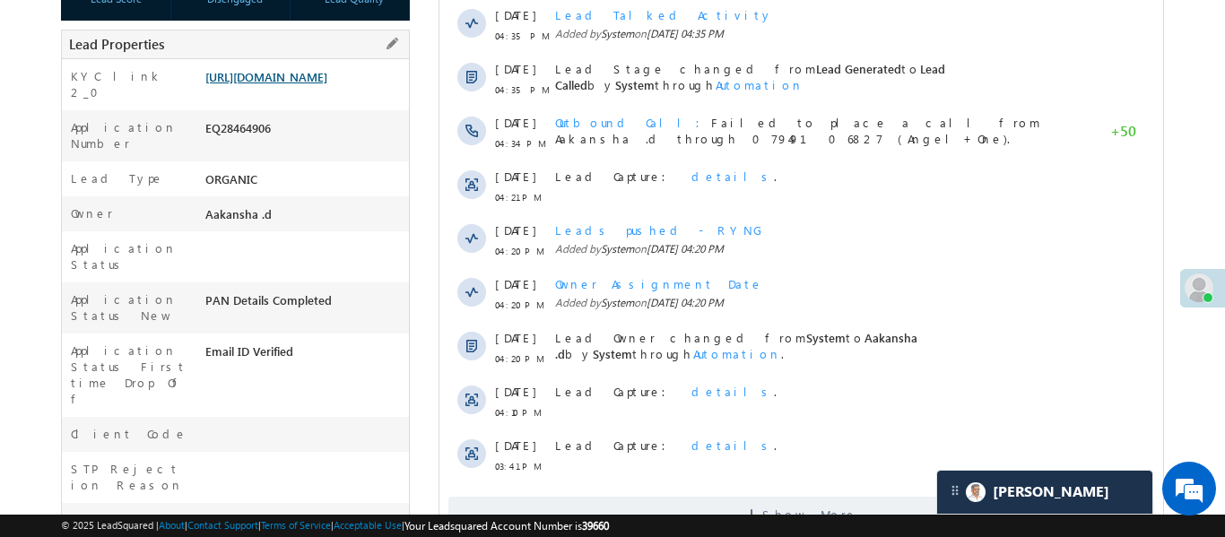
click at [316, 84] on link "https://angelbroking1-pk3em7sa.customui-test.leadsquared.com?leadId=420c1122-fc…" at bounding box center [266, 76] width 122 height 15
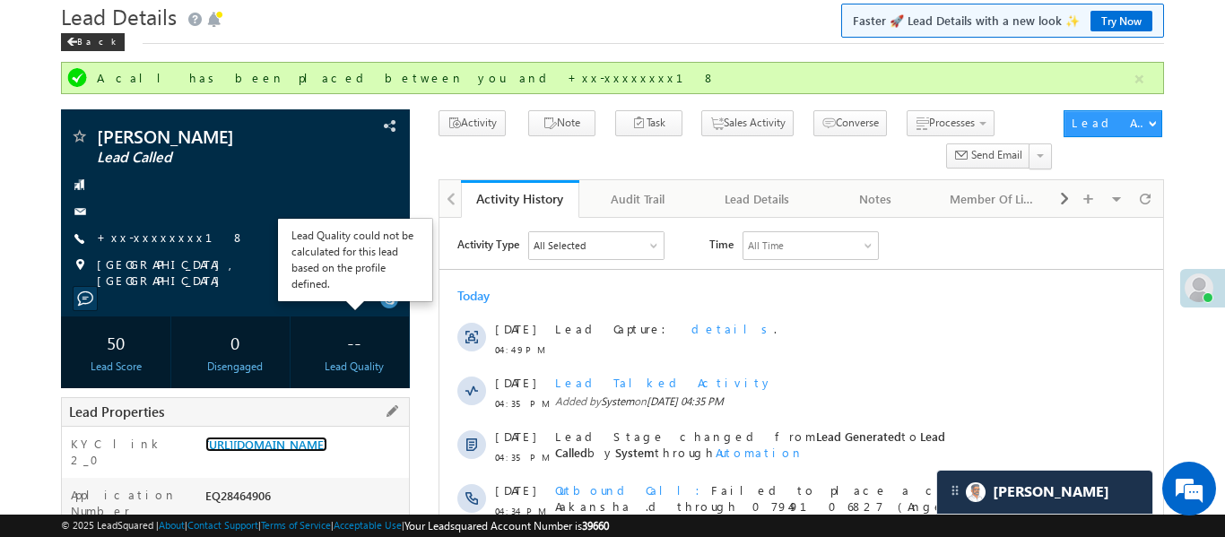
scroll to position [77, 0]
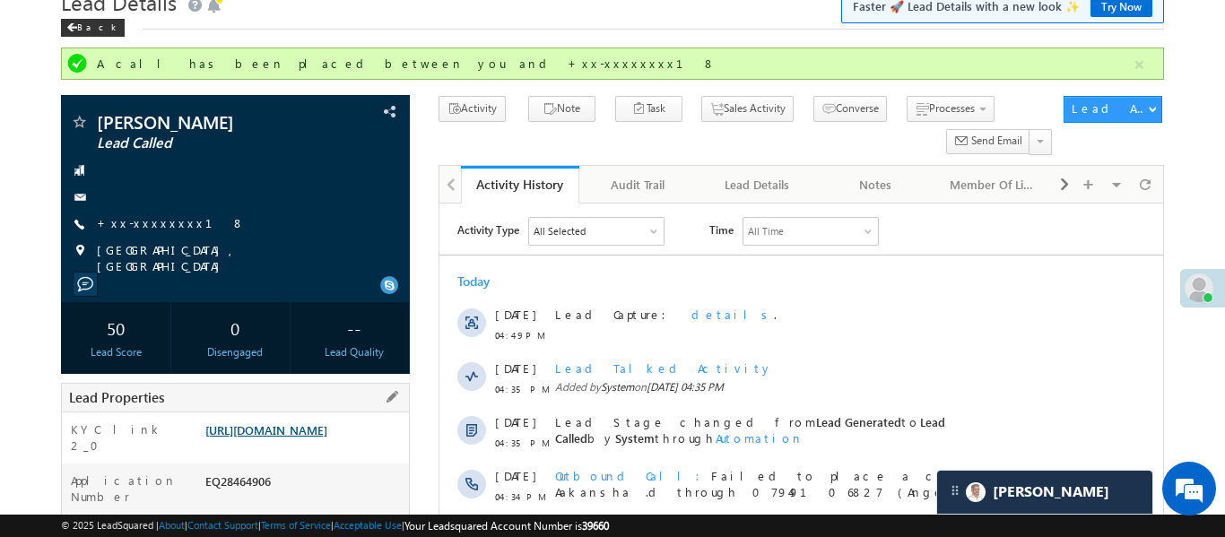
click at [327, 438] on link "https://angelbroking1-pk3em7sa.customui-test.leadsquared.com?leadId=420c1122-fc…" at bounding box center [266, 430] width 122 height 15
click at [1142, 67] on button "button" at bounding box center [1140, 65] width 22 height 22
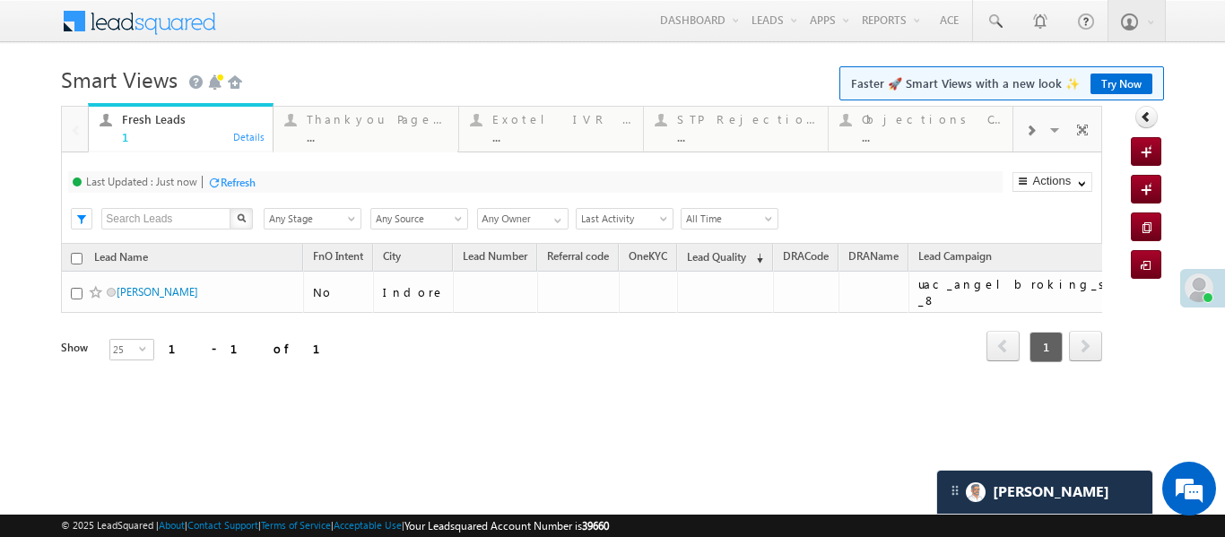
click at [1038, 129] on div at bounding box center [1031, 129] width 34 height 40
click at [927, 141] on div "..." at bounding box center [932, 136] width 140 height 13
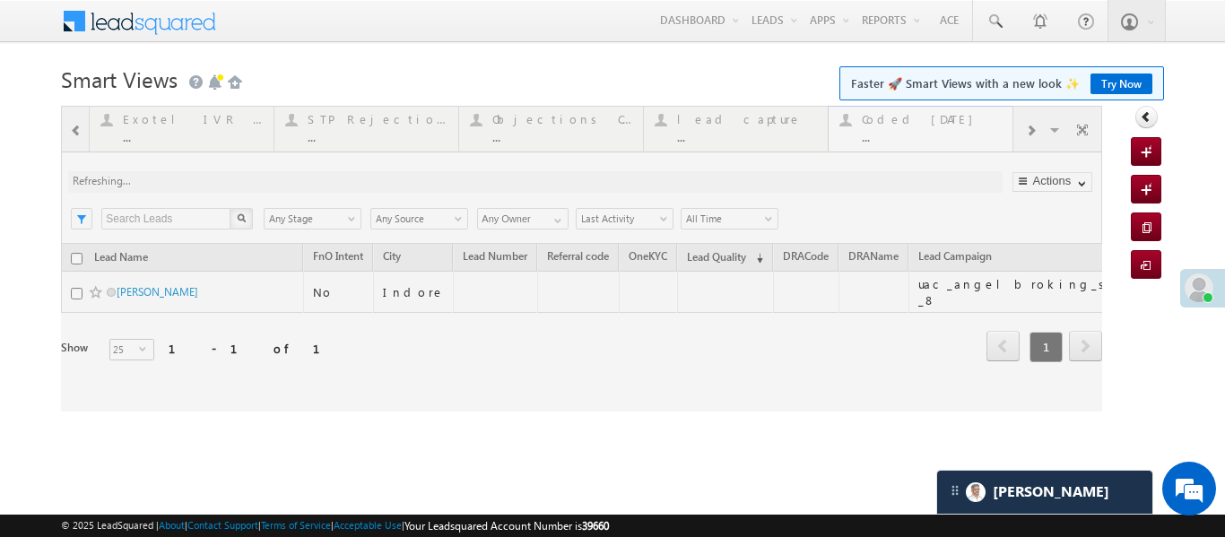
click at [927, 141] on div at bounding box center [582, 259] width 1042 height 306
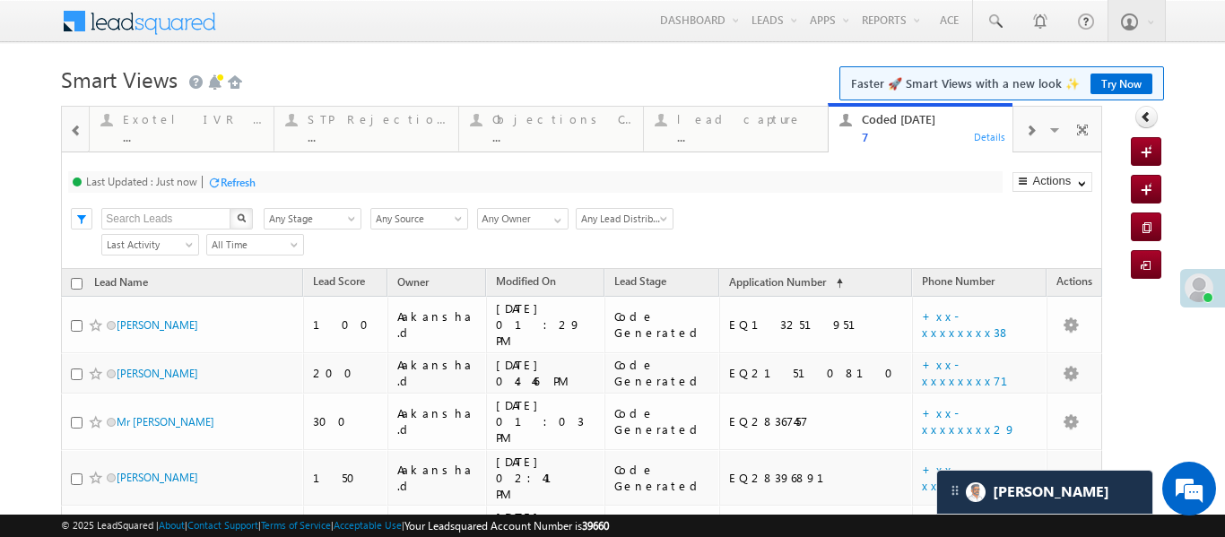
click at [61, 123] on div "Fresh Leads 1 Details Thankyou Page leads ... Details Exotel IVR 2.0 ... Detail…" at bounding box center [582, 129] width 1042 height 47
click at [78, 124] on span at bounding box center [76, 131] width 13 height 14
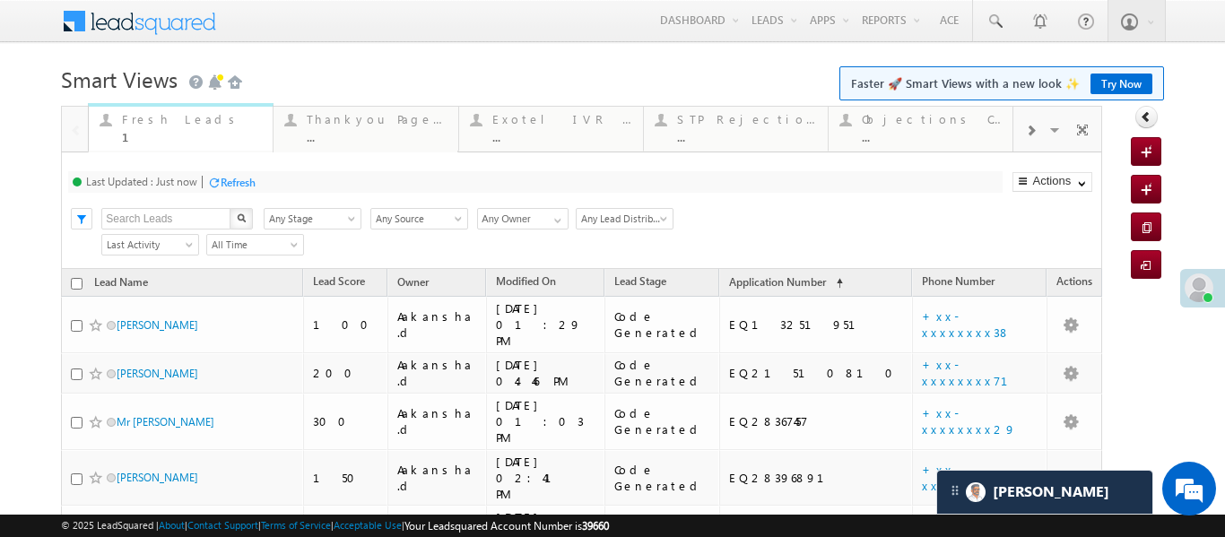
click at [162, 137] on div "1" at bounding box center [192, 136] width 140 height 13
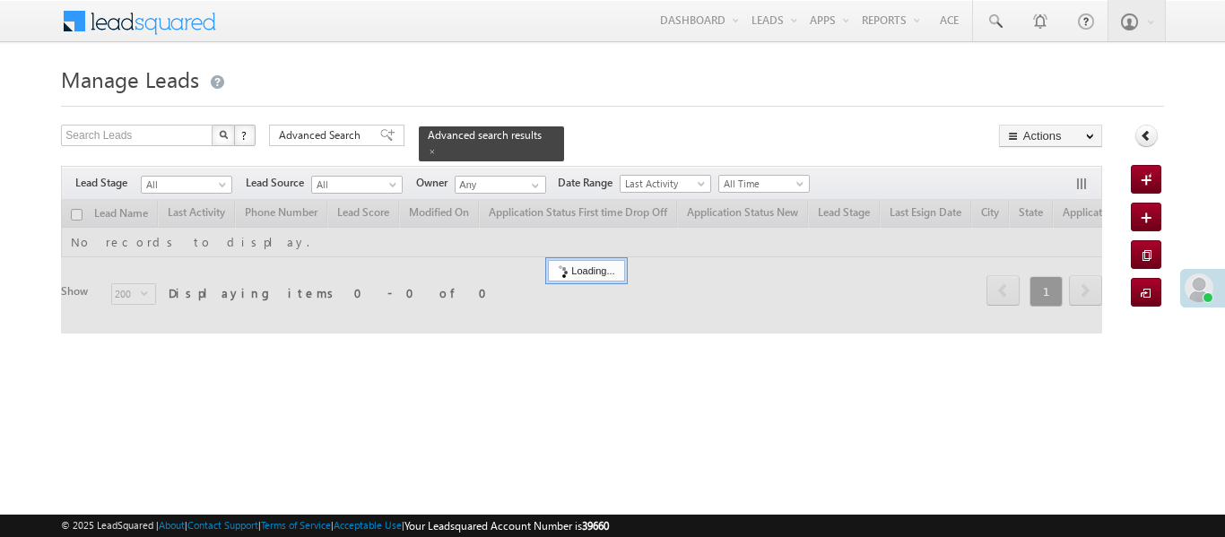
scroll to position [16, 0]
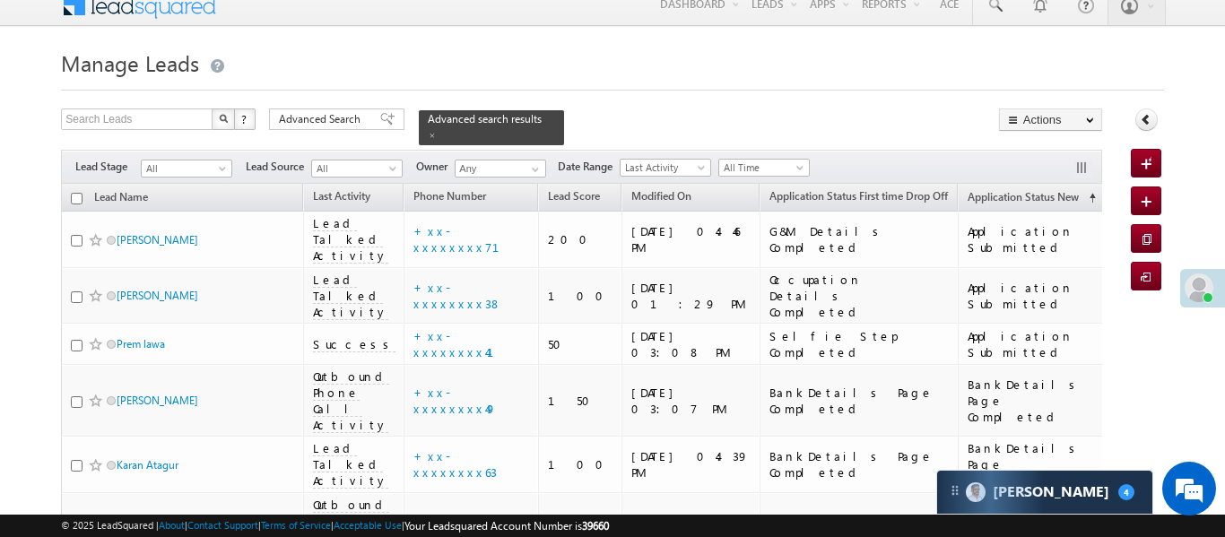
scroll to position [16, 0]
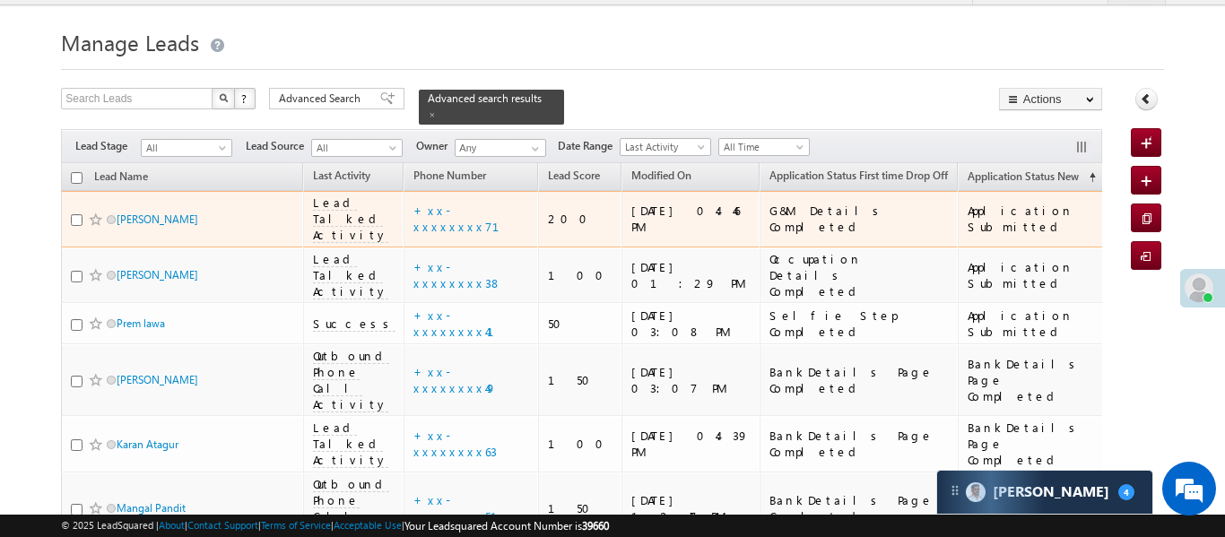
scroll to position [44, 0]
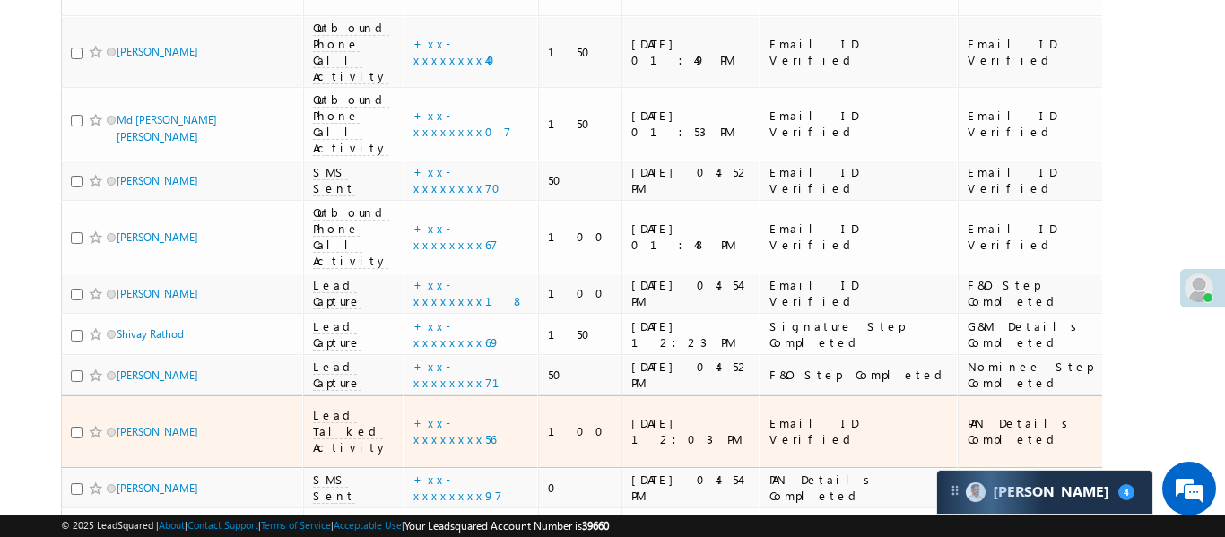
scroll to position [1176, 0]
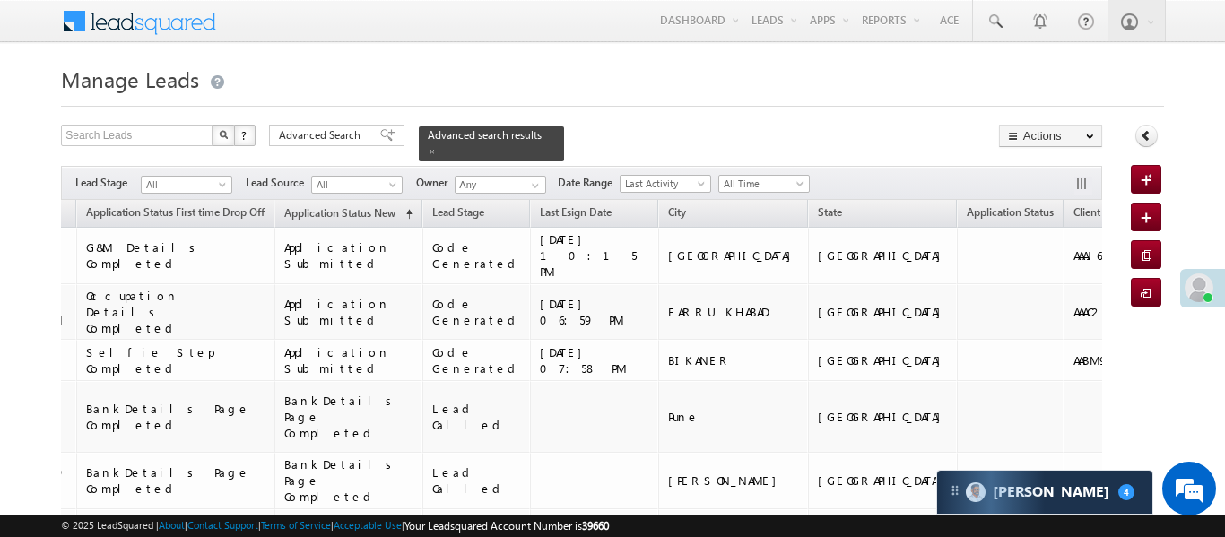
scroll to position [1266, 0]
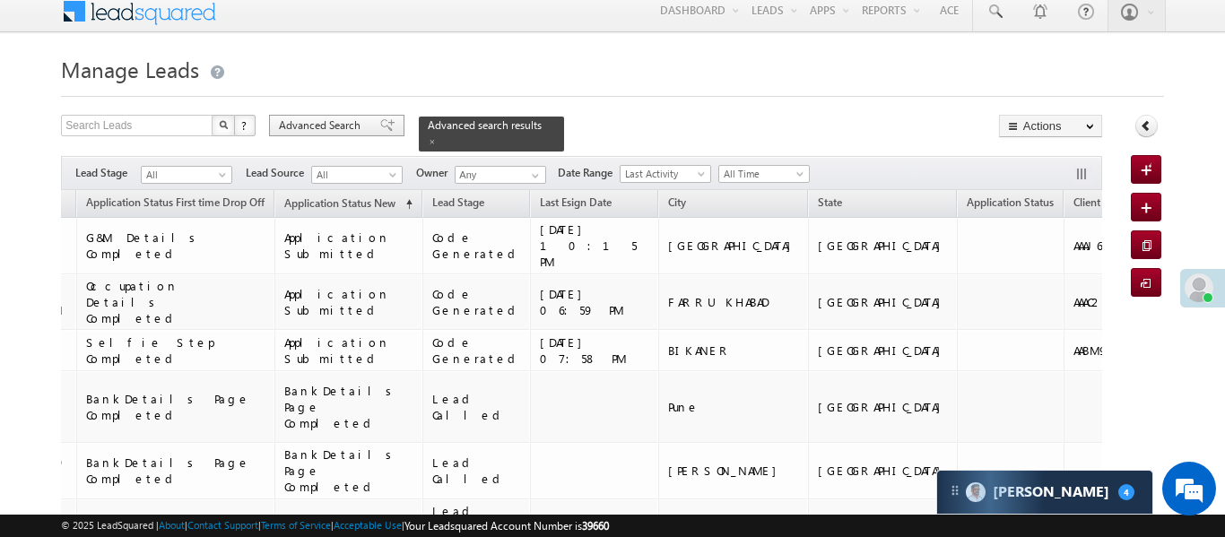
scroll to position [1033, 0]
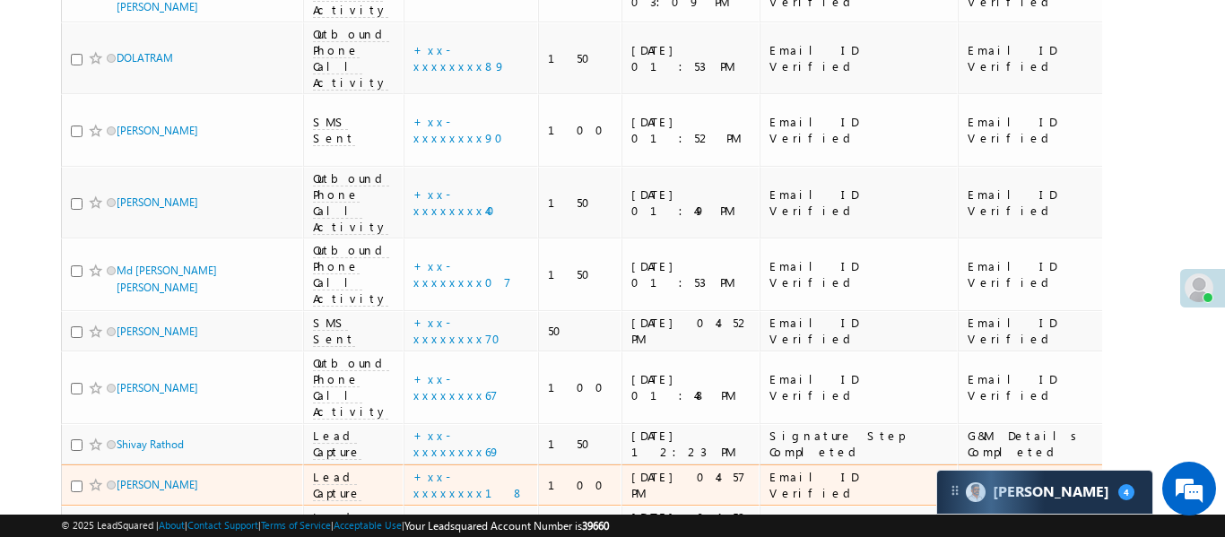
click at [321, 469] on span "Lead Capture" at bounding box center [337, 485] width 48 height 32
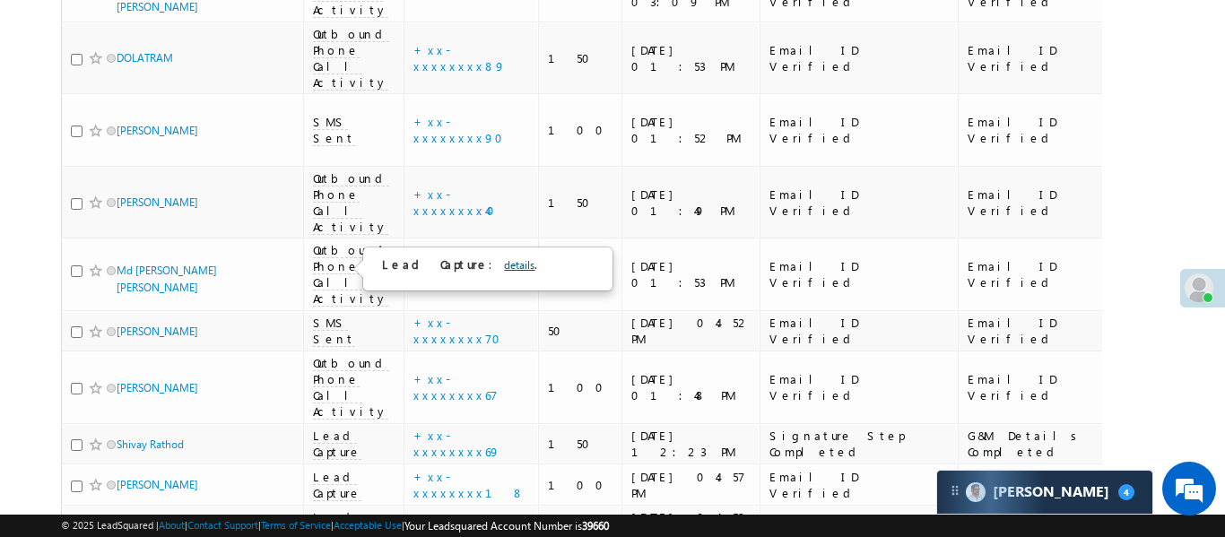
click at [504, 266] on link "details" at bounding box center [519, 264] width 31 height 13
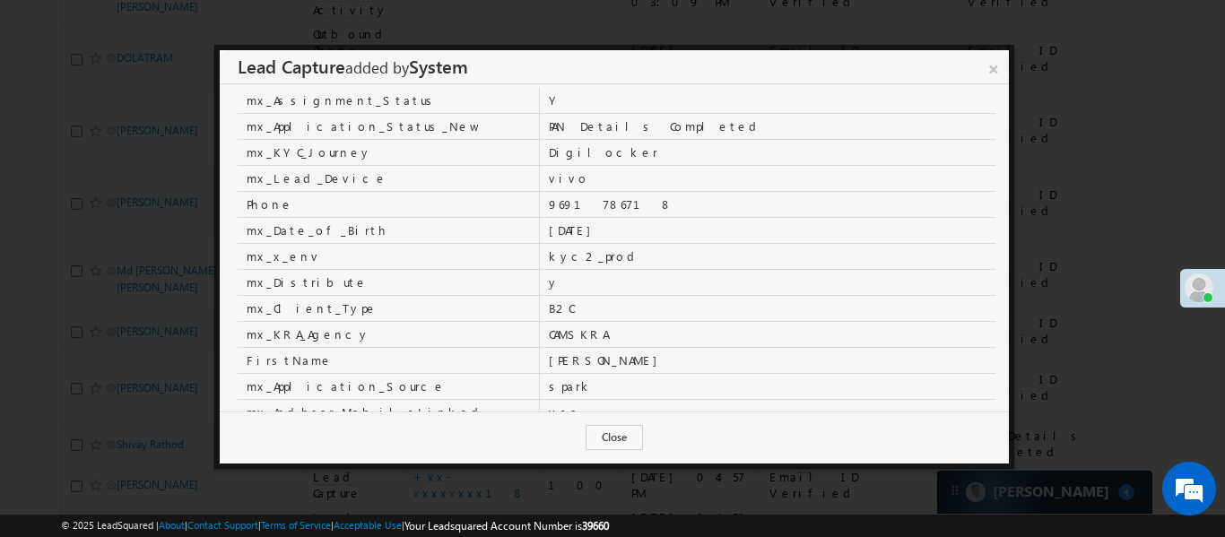
scroll to position [28, 0]
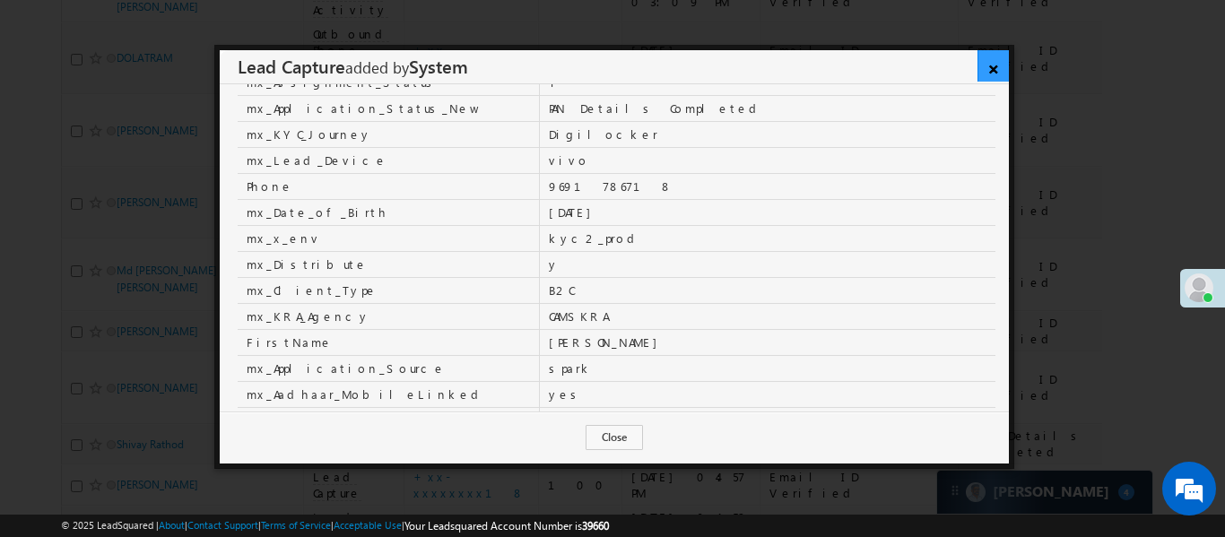
click at [996, 65] on link "×" at bounding box center [993, 65] width 31 height 31
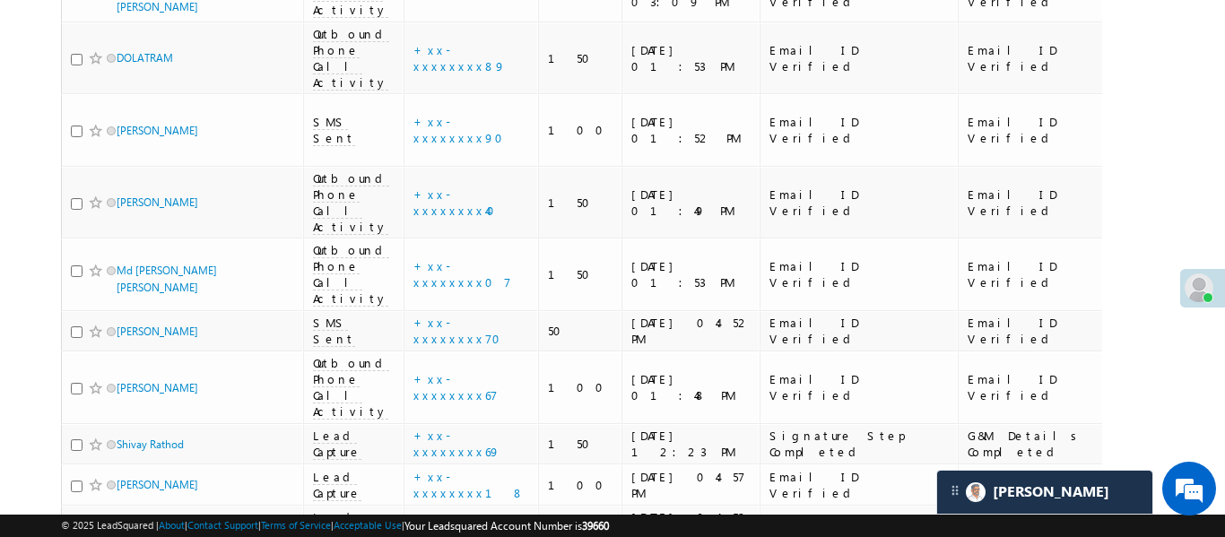
scroll to position [8685, 0]
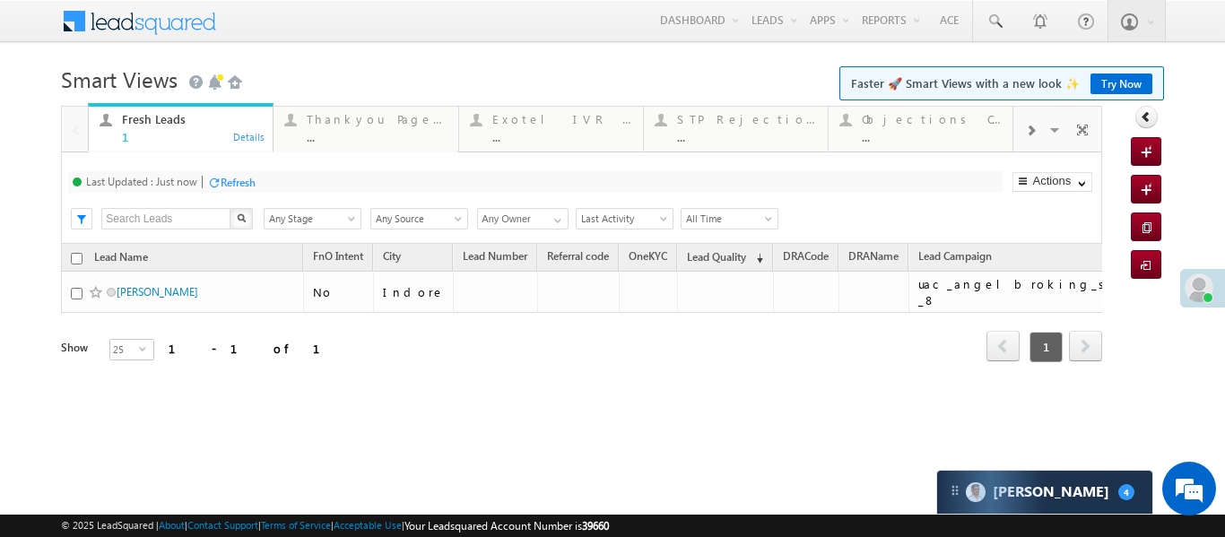
click at [1024, 132] on div at bounding box center [1031, 129] width 34 height 40
click at [1030, 138] on div at bounding box center [1031, 129] width 34 height 40
click at [903, 125] on div "Coded [DATE]" at bounding box center [932, 119] width 140 height 14
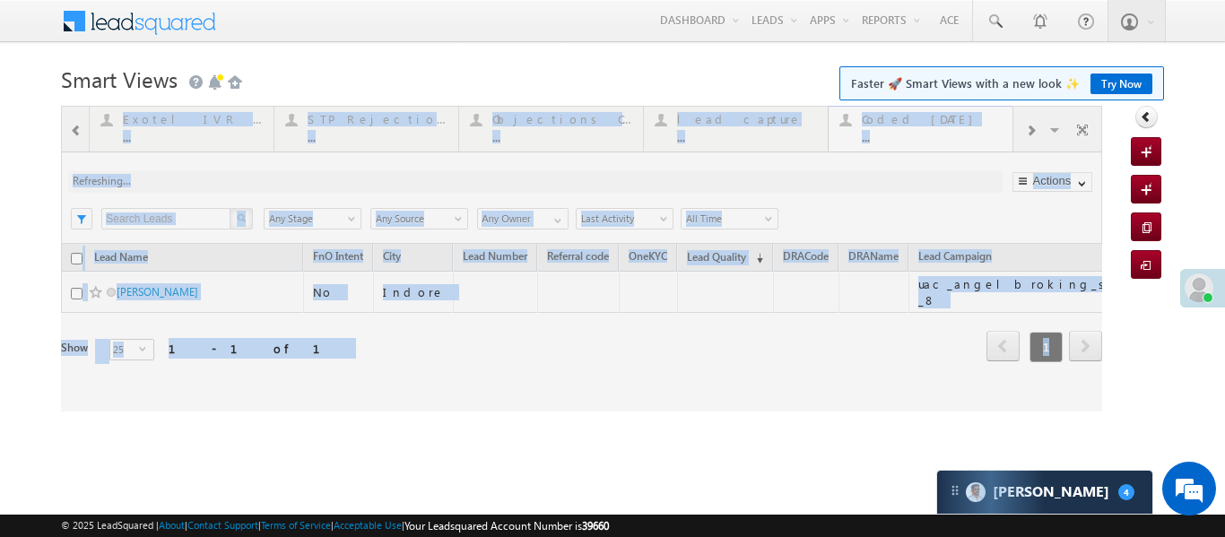
click at [903, 125] on div at bounding box center [582, 259] width 1042 height 306
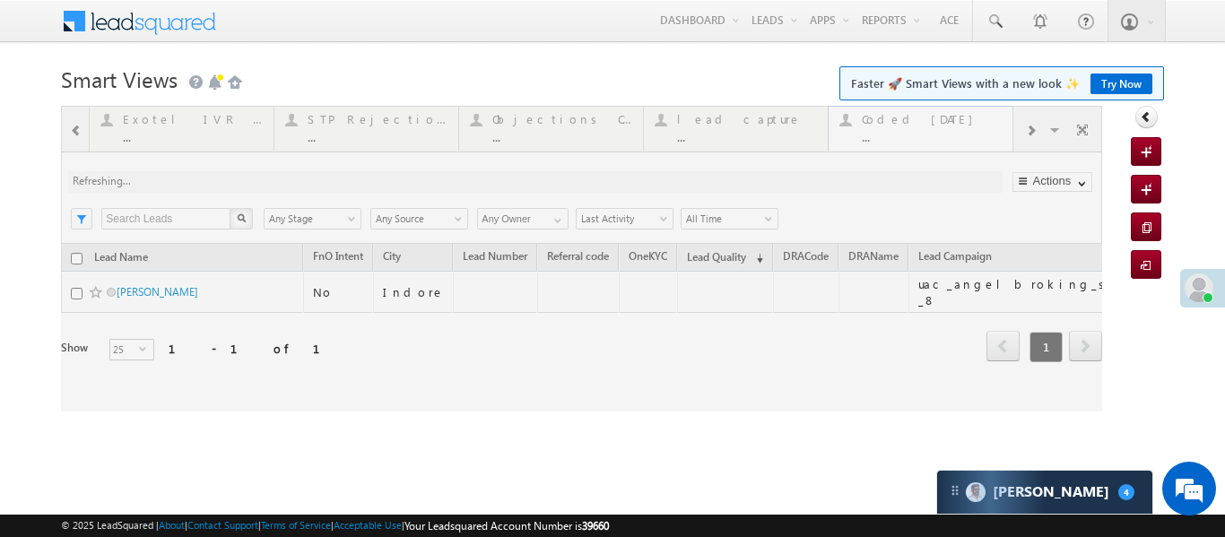
click at [903, 125] on div at bounding box center [582, 259] width 1042 height 306
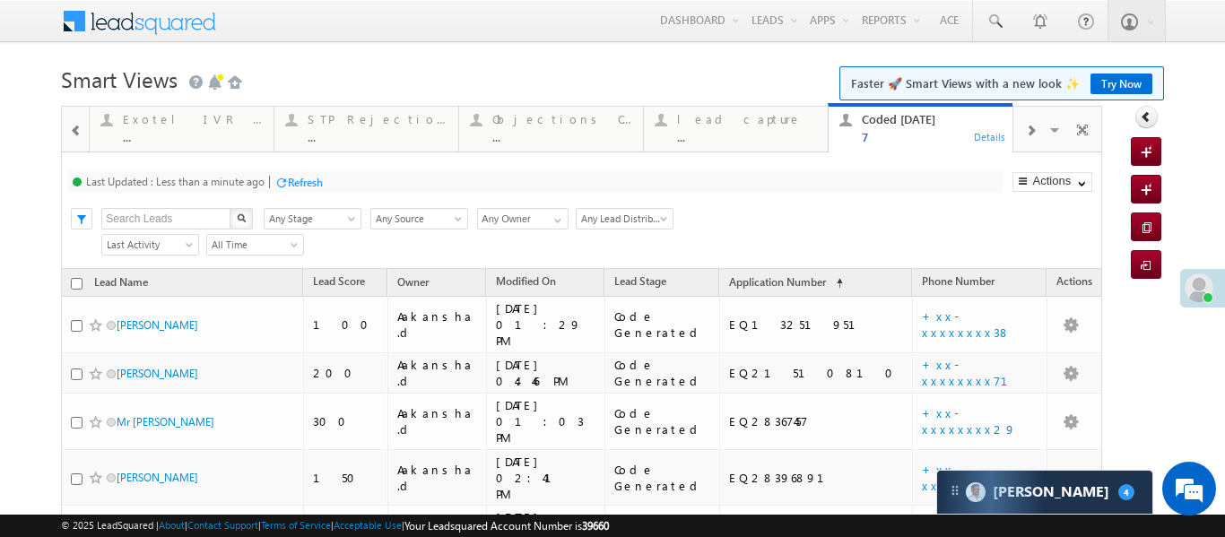
click at [70, 125] on span at bounding box center [76, 131] width 13 height 14
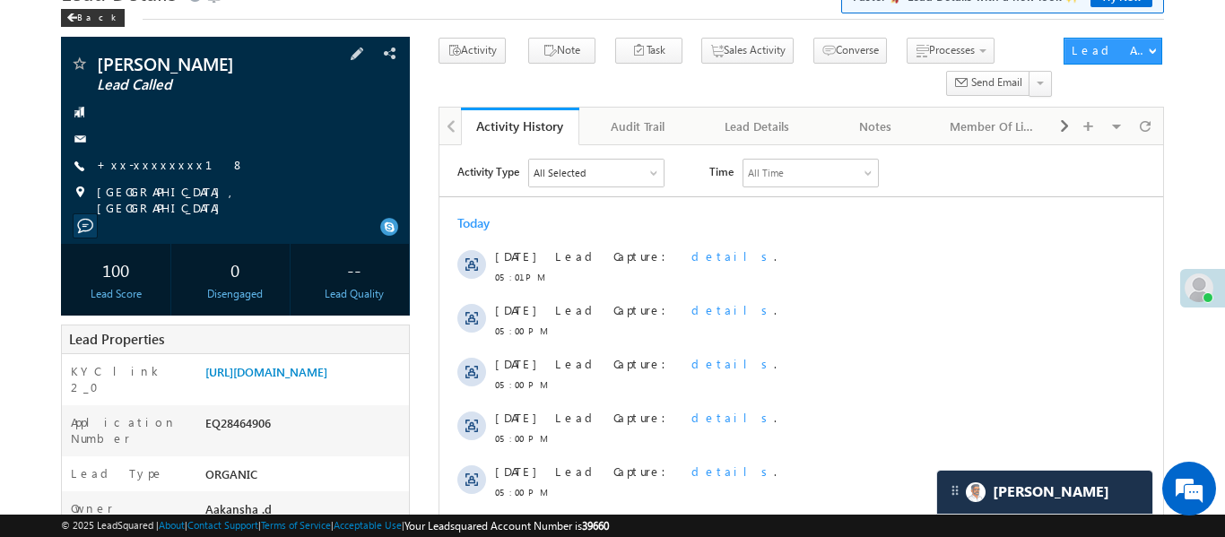
scroll to position [179, 0]
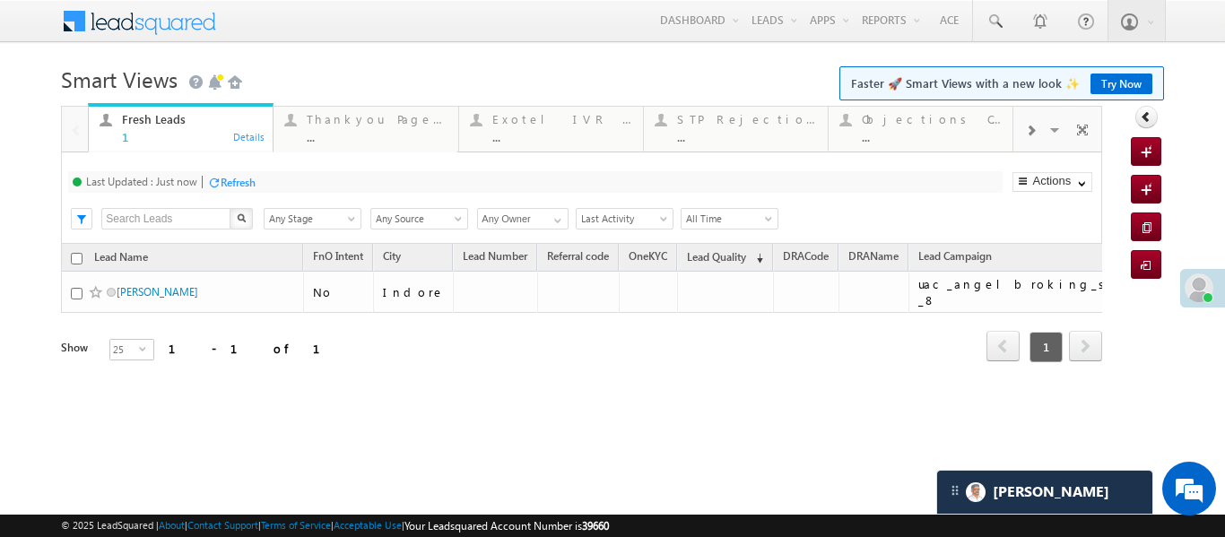
click at [1021, 134] on div at bounding box center [1031, 129] width 34 height 40
click at [905, 130] on div "..." at bounding box center [932, 136] width 140 height 13
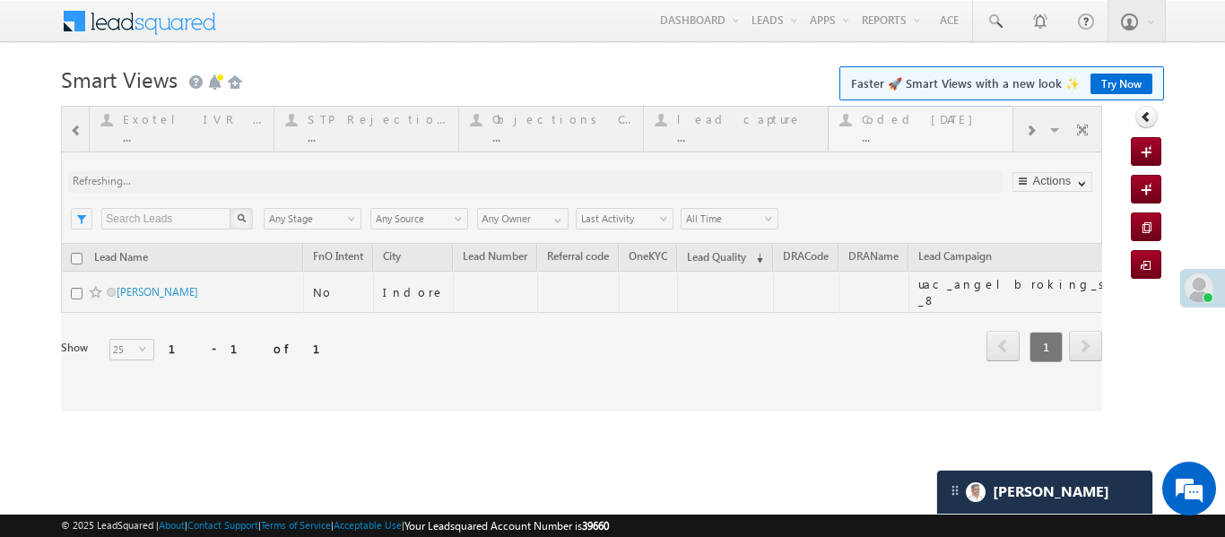
click at [905, 129] on div at bounding box center [582, 259] width 1042 height 306
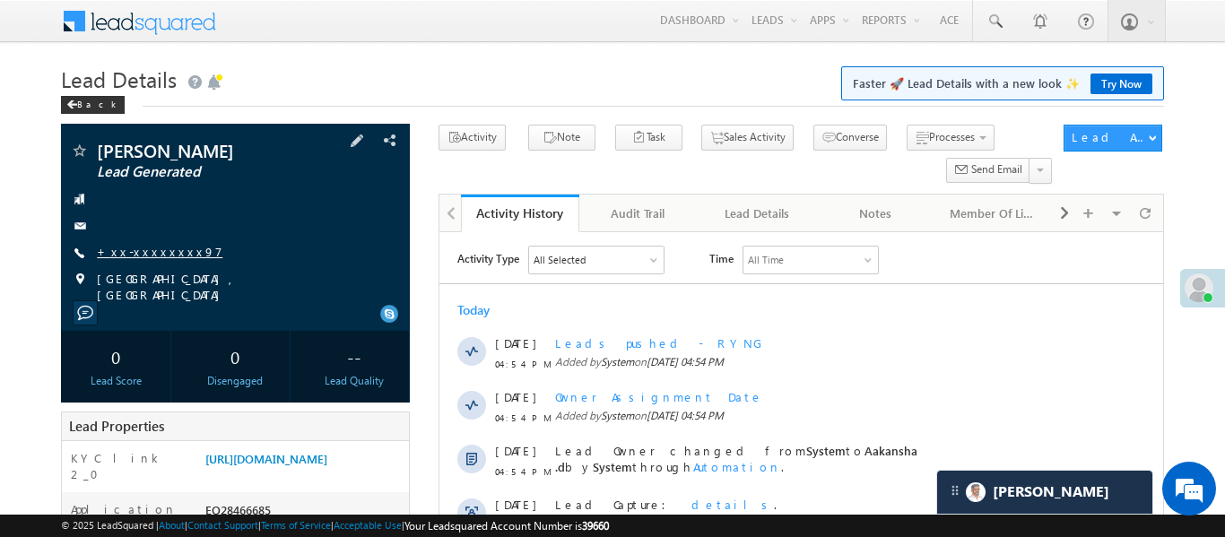
click at [160, 247] on link "+xx-xxxxxxxx97" at bounding box center [160, 251] width 126 height 15
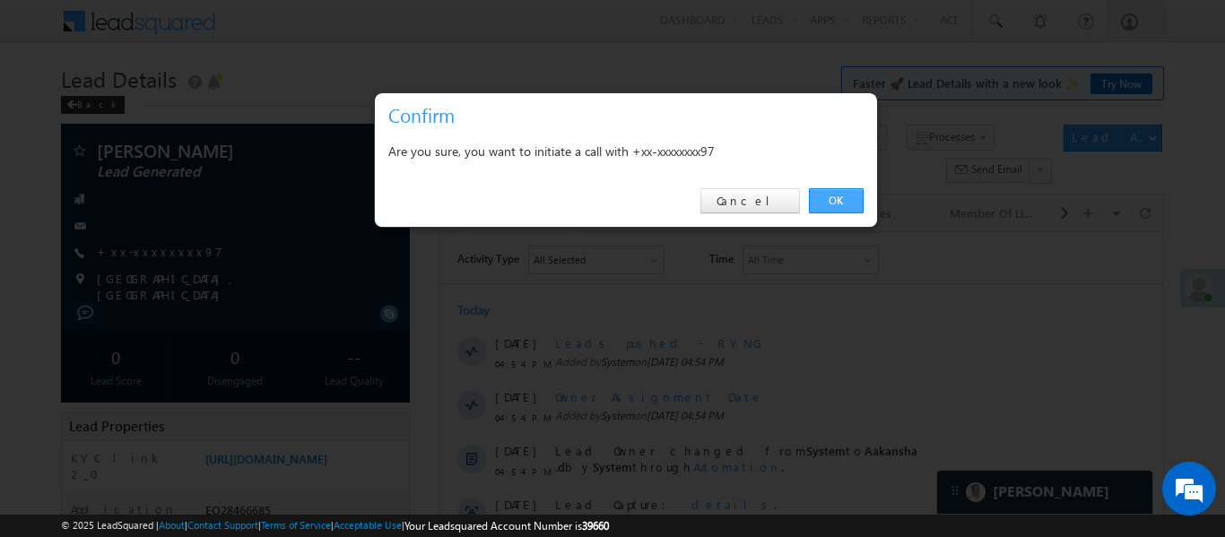
click at [826, 198] on link "OK" at bounding box center [836, 200] width 55 height 25
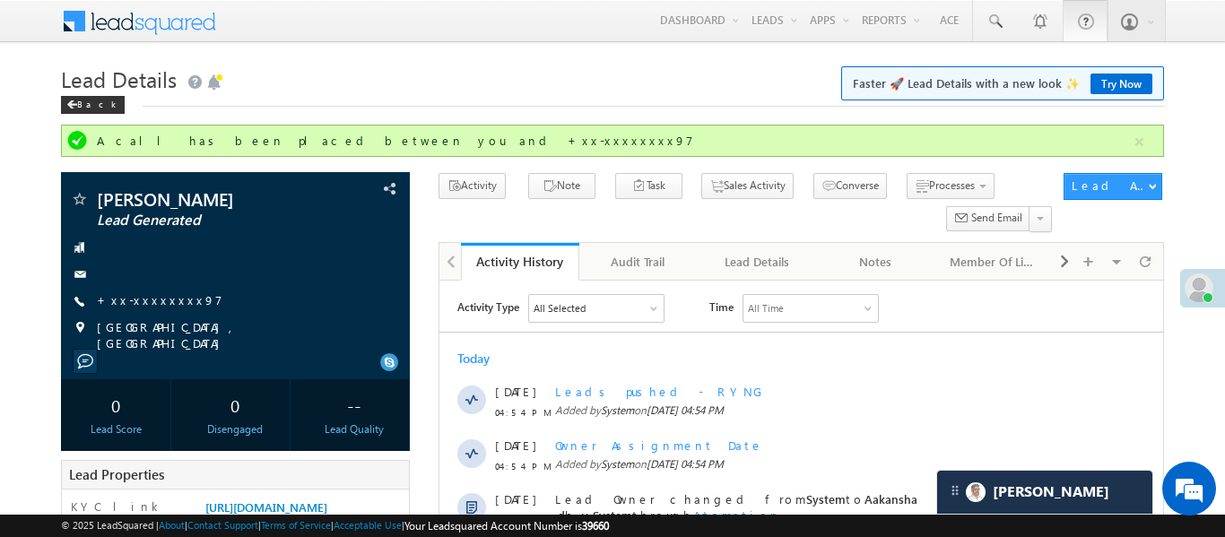
drag, startPoint x: 1145, startPoint y: 141, endPoint x: 1068, endPoint y: 12, distance: 150.0
click at [1145, 138] on button "button" at bounding box center [1140, 142] width 22 height 22
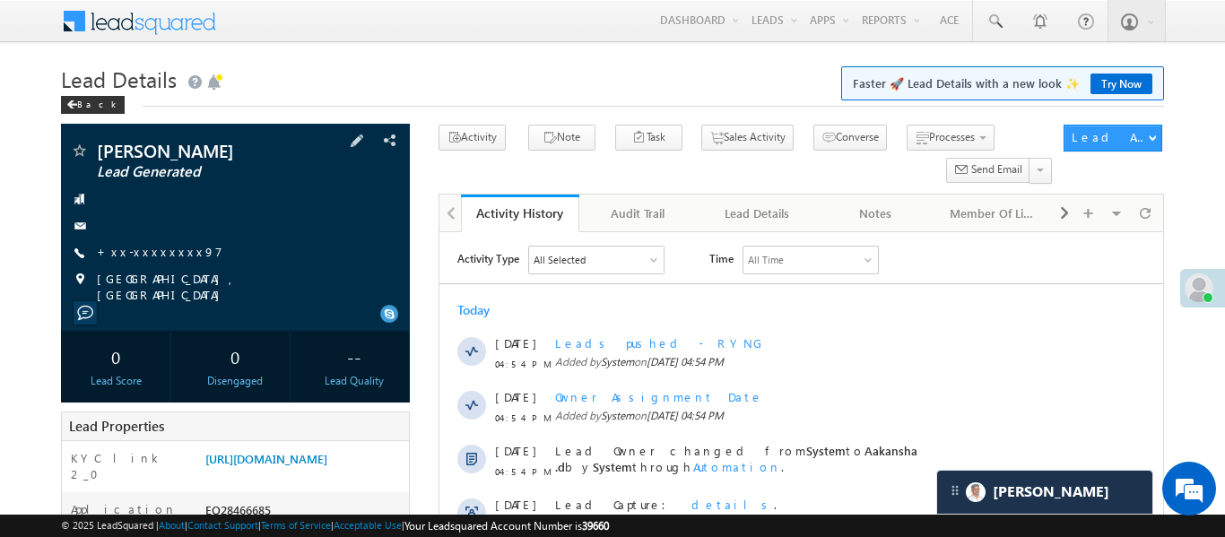
click at [155, 258] on span "+xx-xxxxxxxx97" at bounding box center [160, 253] width 126 height 18
click at [159, 249] on link "+xx-xxxxxxxx97" at bounding box center [160, 251] width 126 height 15
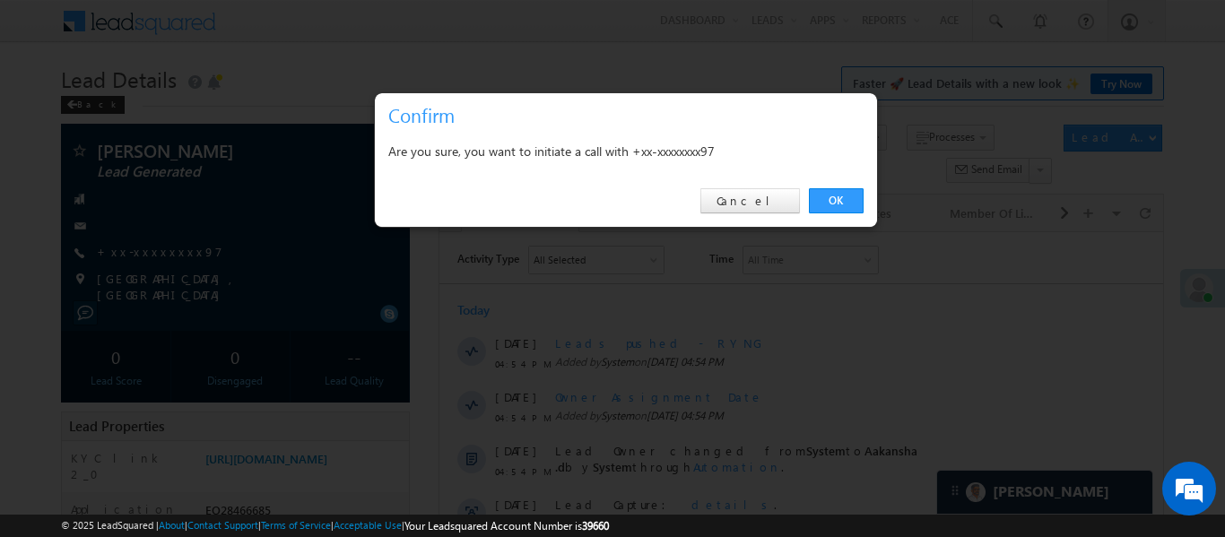
click at [867, 204] on div "OK Cancel" at bounding box center [626, 201] width 502 height 51
click at [837, 196] on link "OK" at bounding box center [836, 200] width 55 height 25
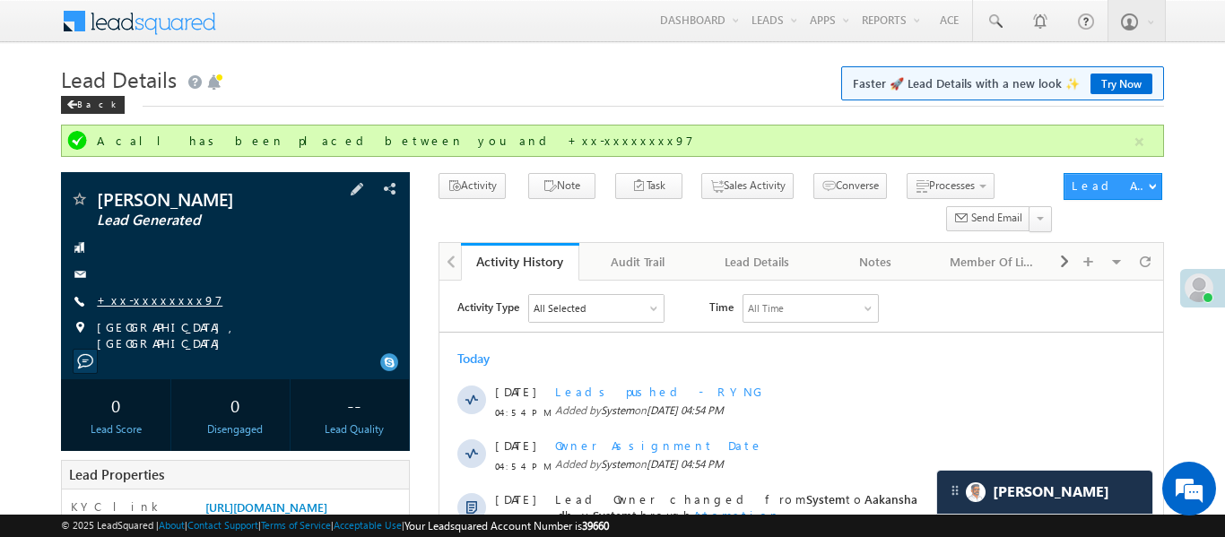
click at [156, 299] on link "+xx-xxxxxxxx97" at bounding box center [160, 299] width 126 height 15
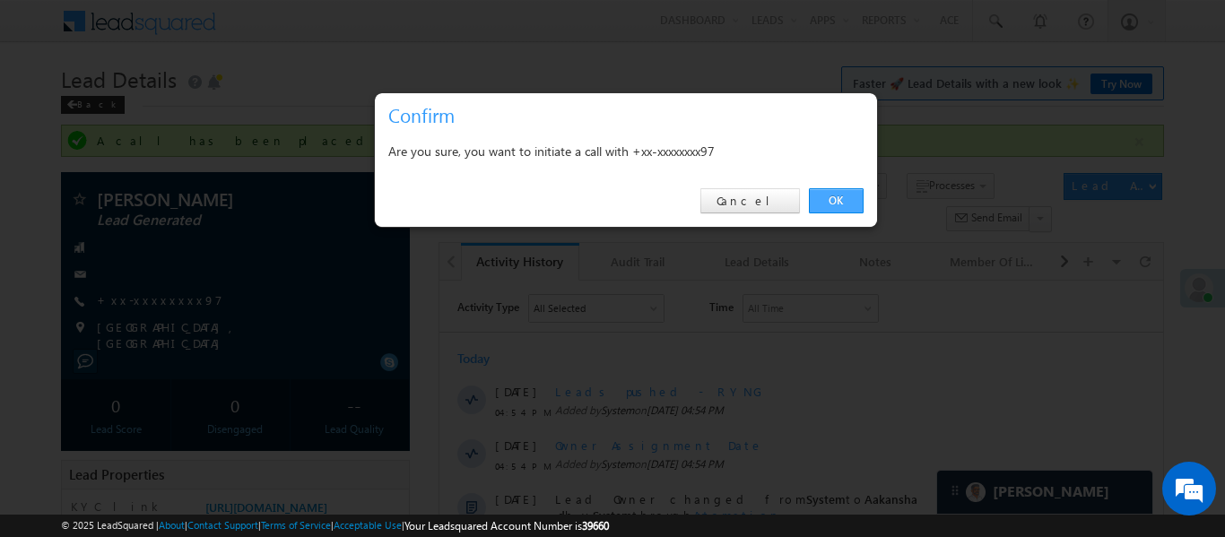
click at [850, 212] on link "OK" at bounding box center [836, 200] width 55 height 25
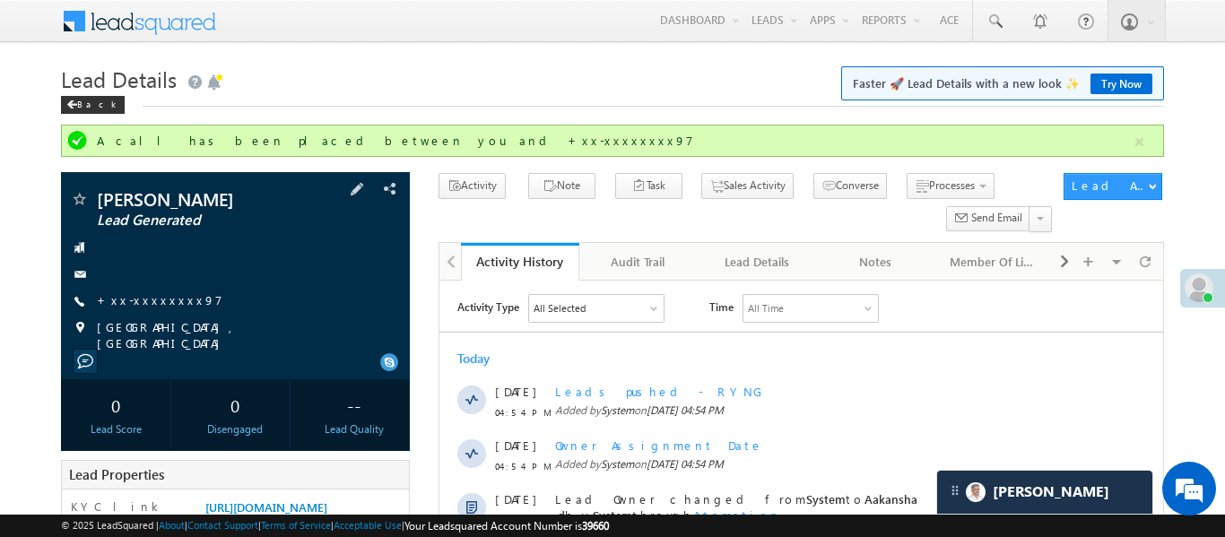
scroll to position [299, 0]
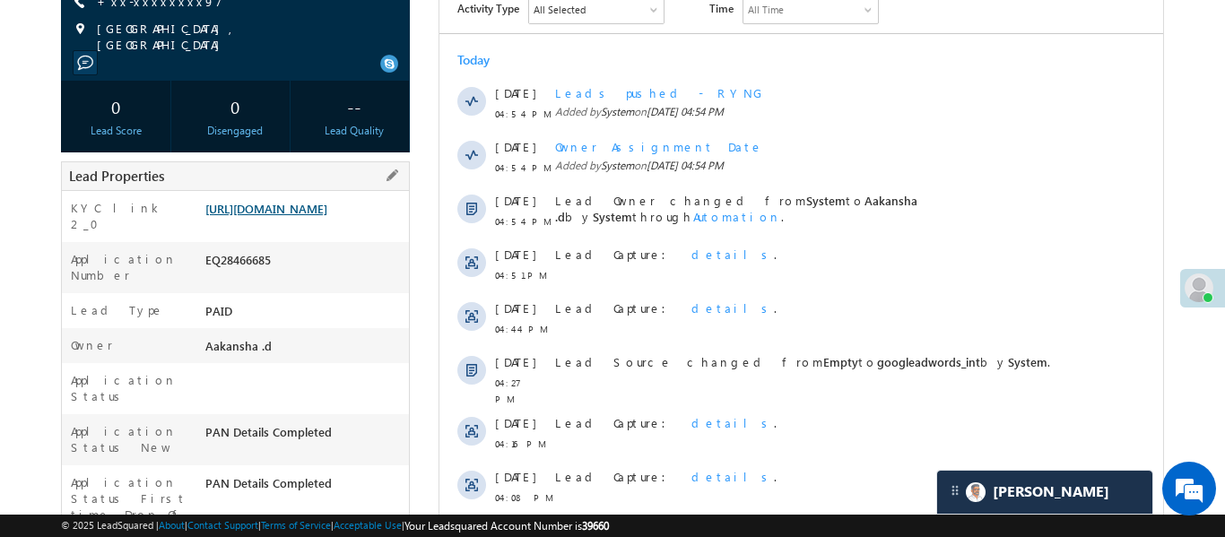
click at [301, 206] on link "https://angelbroking1-pk3em7sa.customui-test.leadsquared.com?leadId=c642197e-18…" at bounding box center [266, 208] width 122 height 15
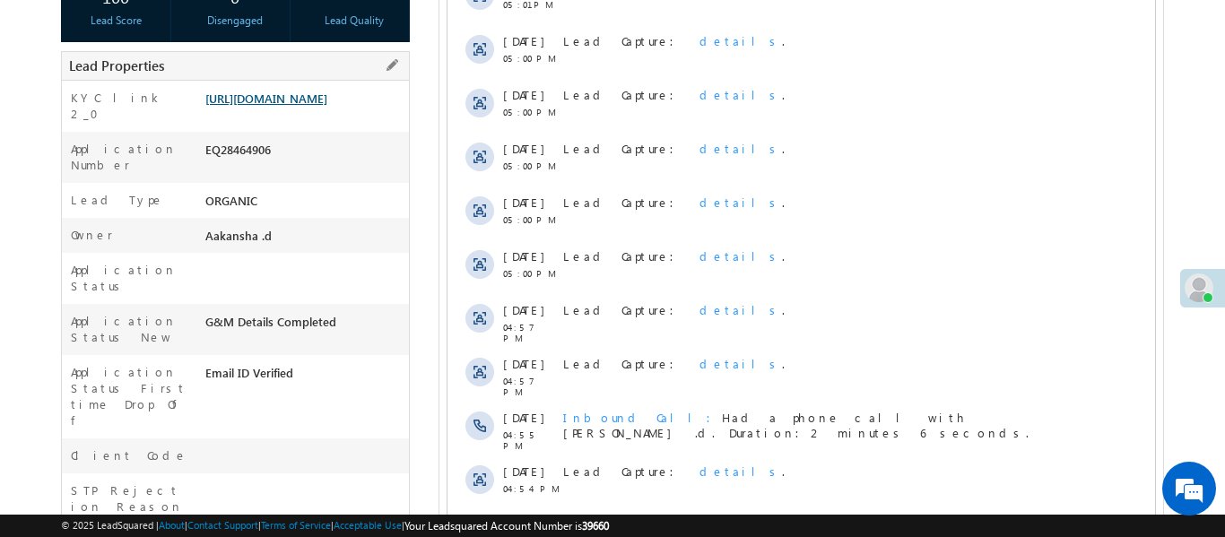
click at [327, 106] on link "[URL][DOMAIN_NAME]" at bounding box center [266, 98] width 122 height 15
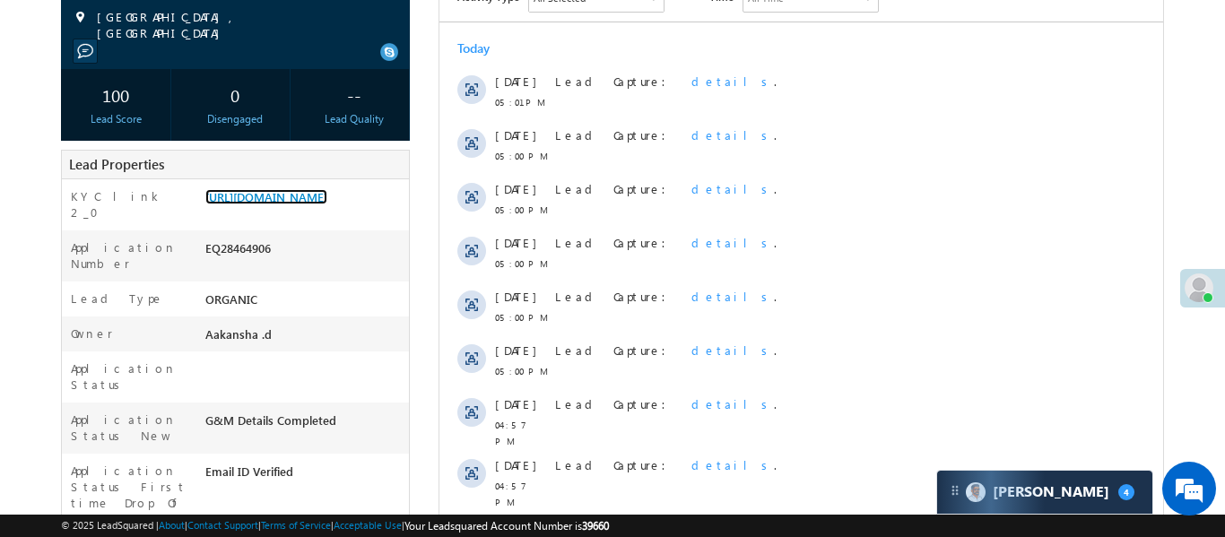
scroll to position [54, 0]
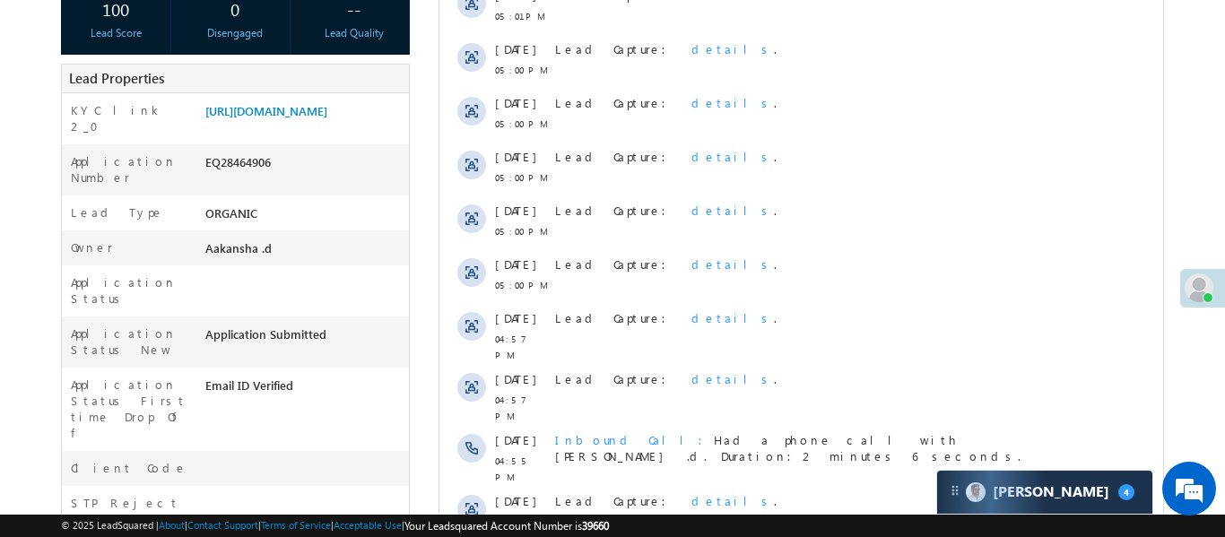
scroll to position [42, 0]
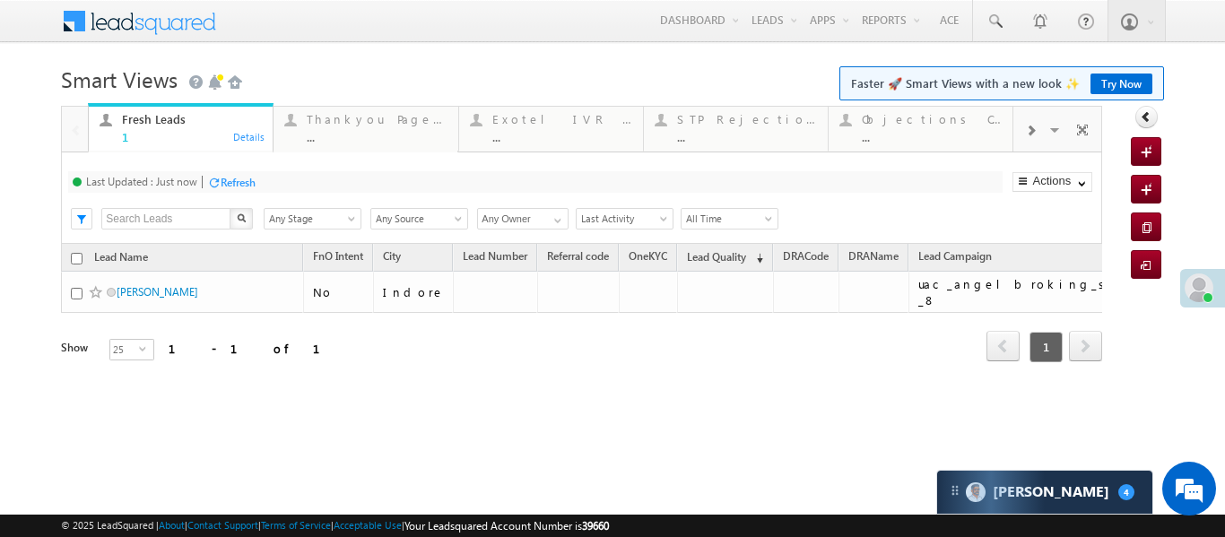
click at [1034, 135] on span at bounding box center [1030, 131] width 11 height 14
click at [905, 130] on div "..." at bounding box center [932, 136] width 140 height 13
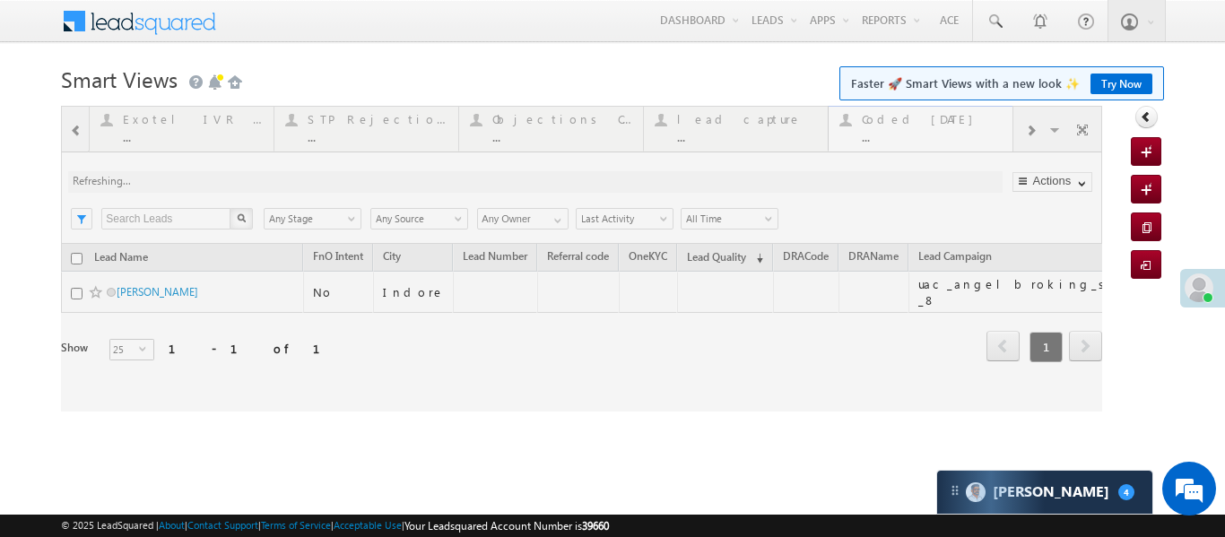
click at [905, 130] on div at bounding box center [582, 259] width 1042 height 306
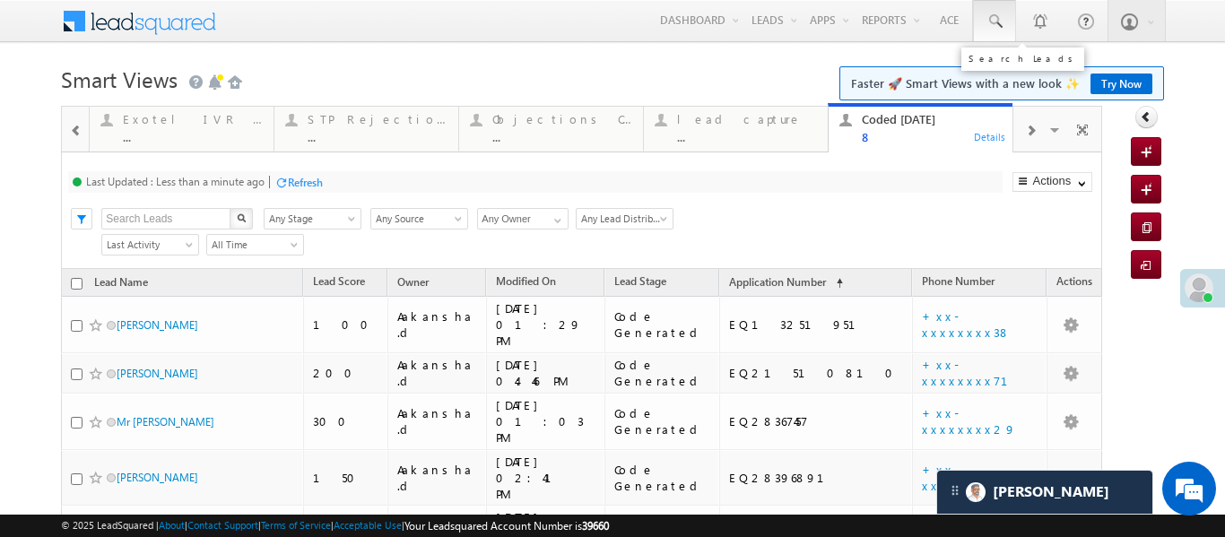
click at [1009, 31] on link at bounding box center [994, 20] width 43 height 41
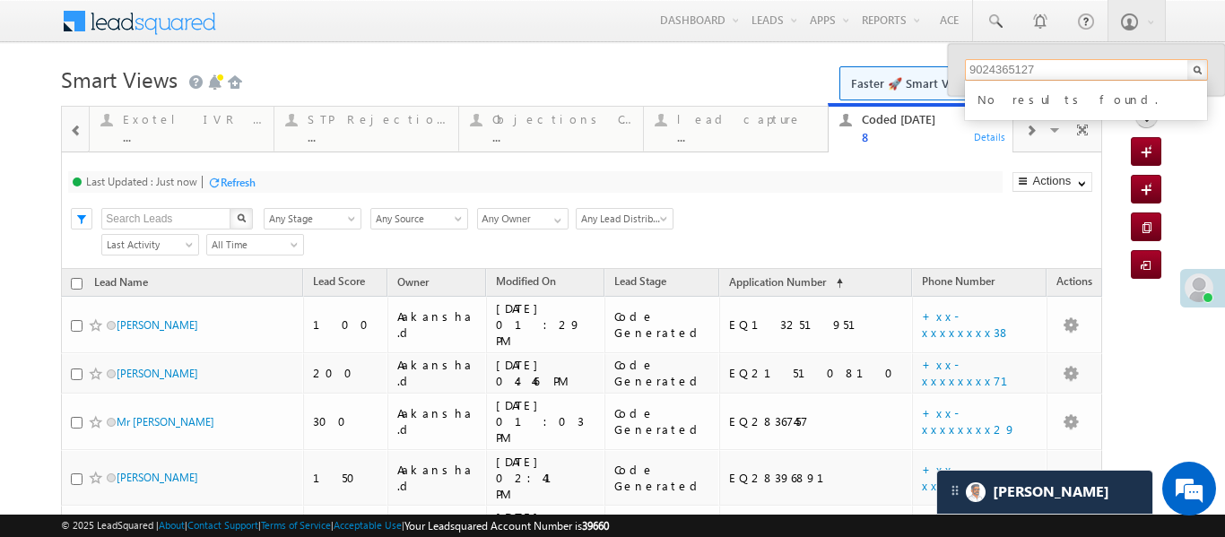
type input "9024365127"
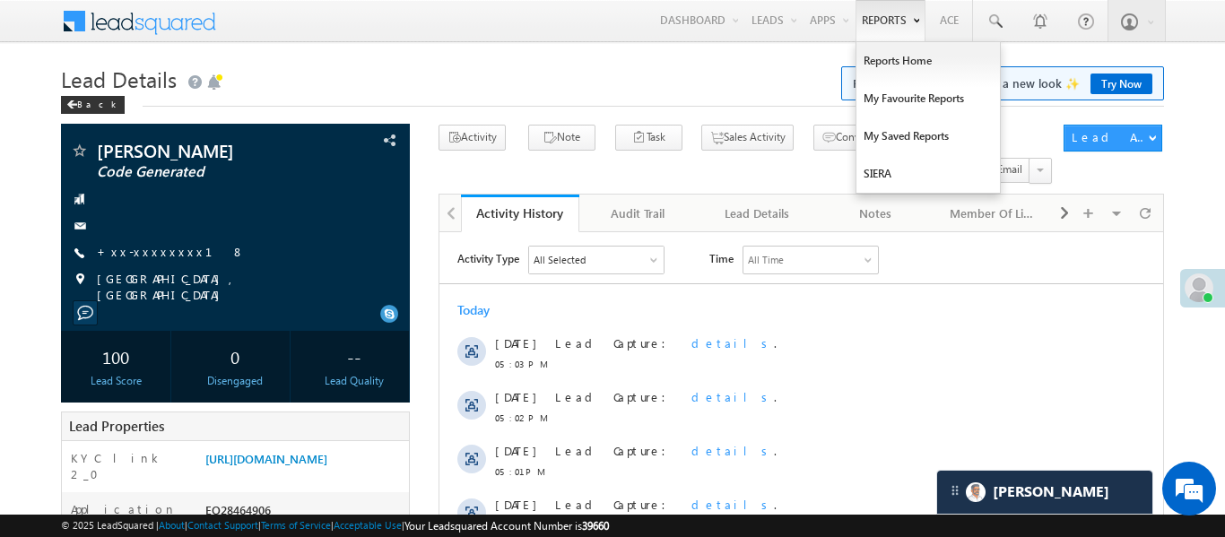
scroll to position [8685, 0]
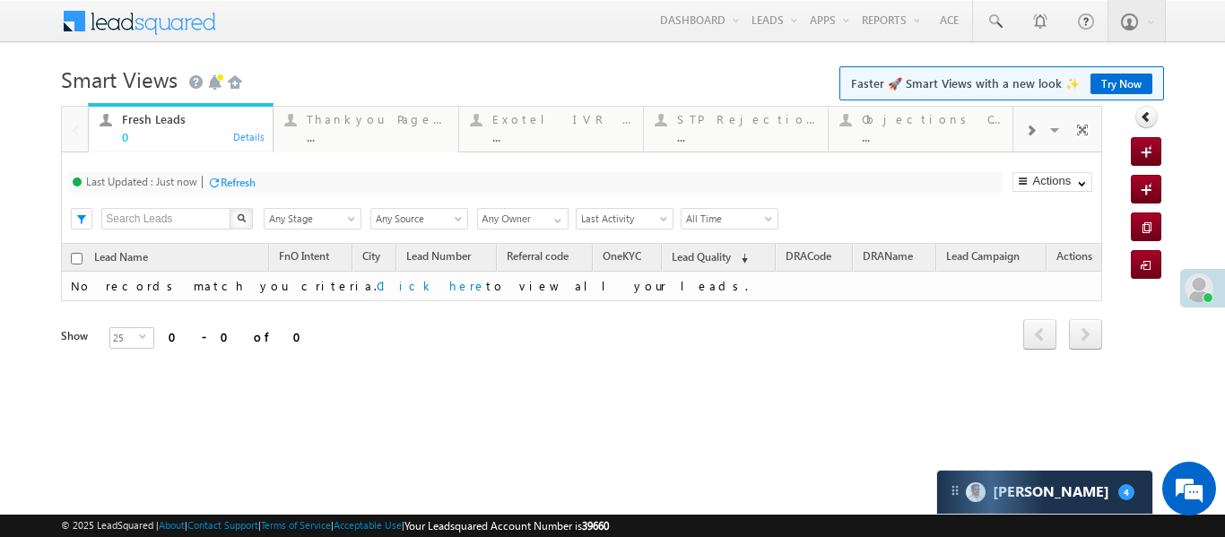
click at [1036, 122] on div at bounding box center [1031, 129] width 34 height 40
click at [934, 118] on div "Coded Today" at bounding box center [932, 119] width 140 height 14
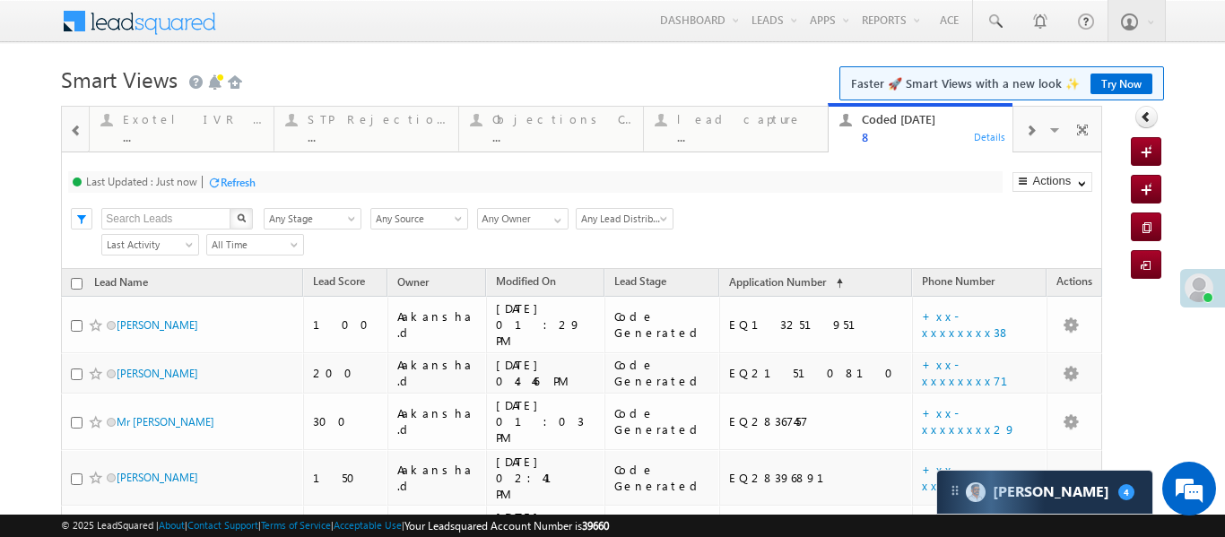
click at [74, 113] on div at bounding box center [76, 129] width 23 height 40
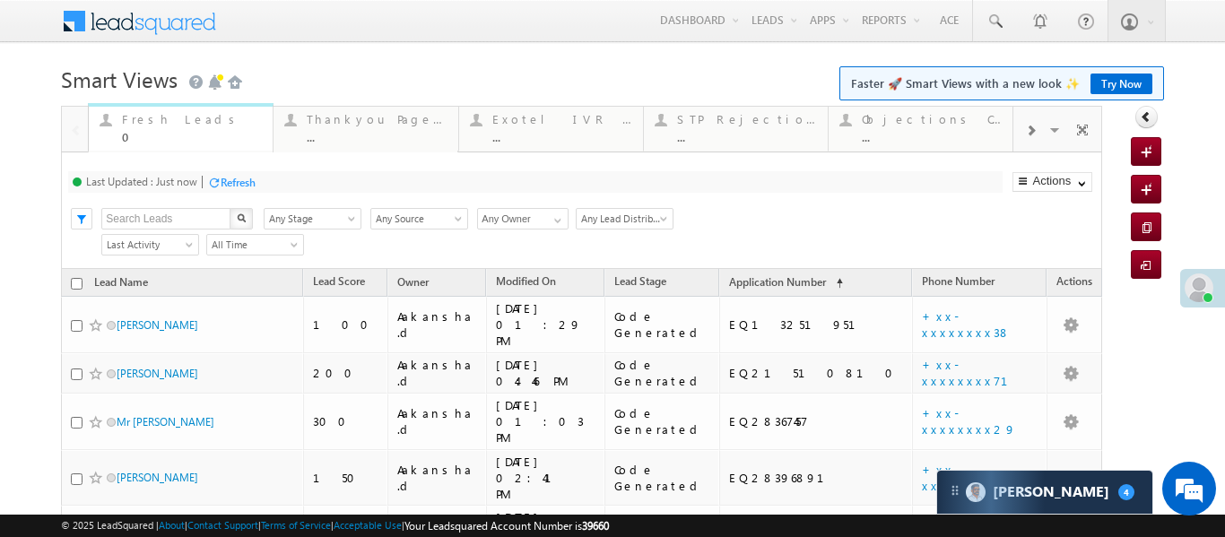
click at [163, 135] on div "0" at bounding box center [192, 136] width 140 height 13
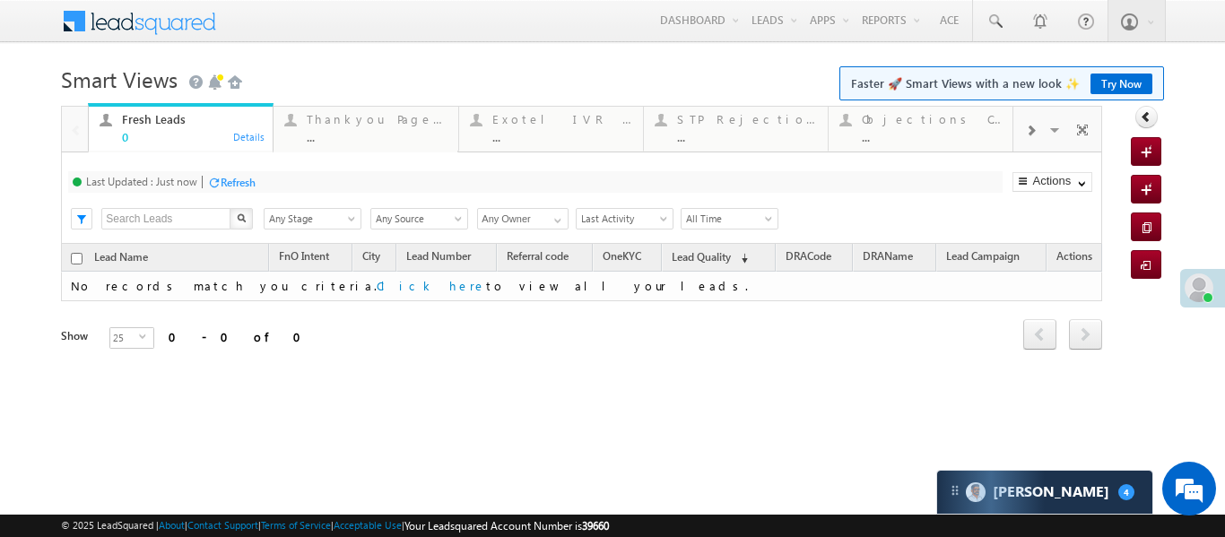
click at [163, 135] on div "0" at bounding box center [192, 136] width 140 height 13
click at [1023, 126] on div at bounding box center [1031, 129] width 34 height 40
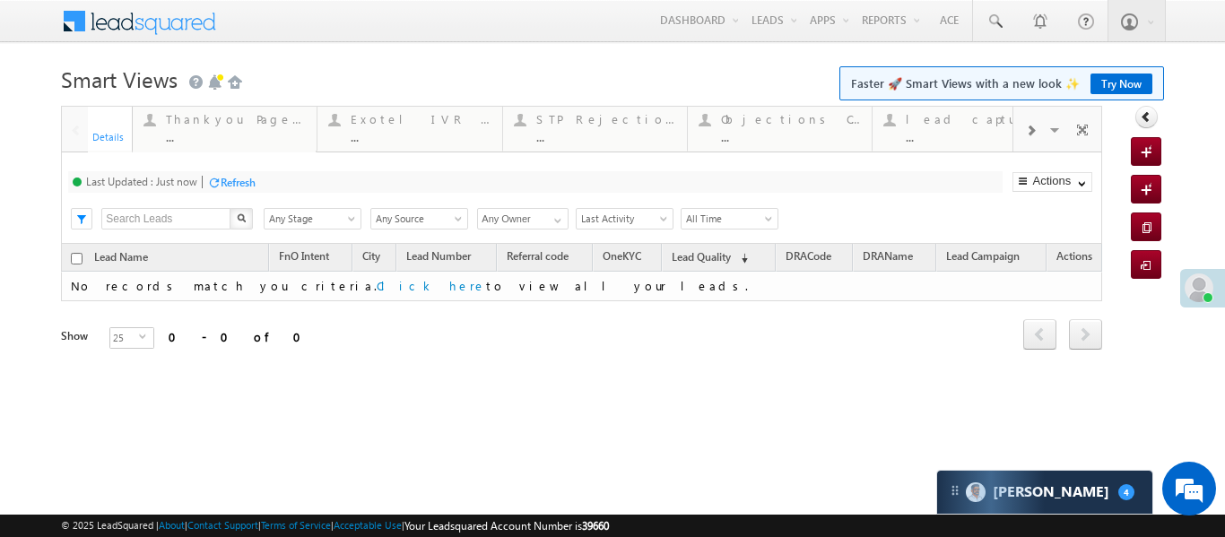
click at [1024, 125] on div at bounding box center [1031, 129] width 34 height 40
click at [1024, 124] on div at bounding box center [1031, 129] width 34 height 40
click at [889, 124] on div "Coded Today" at bounding box center [932, 119] width 140 height 14
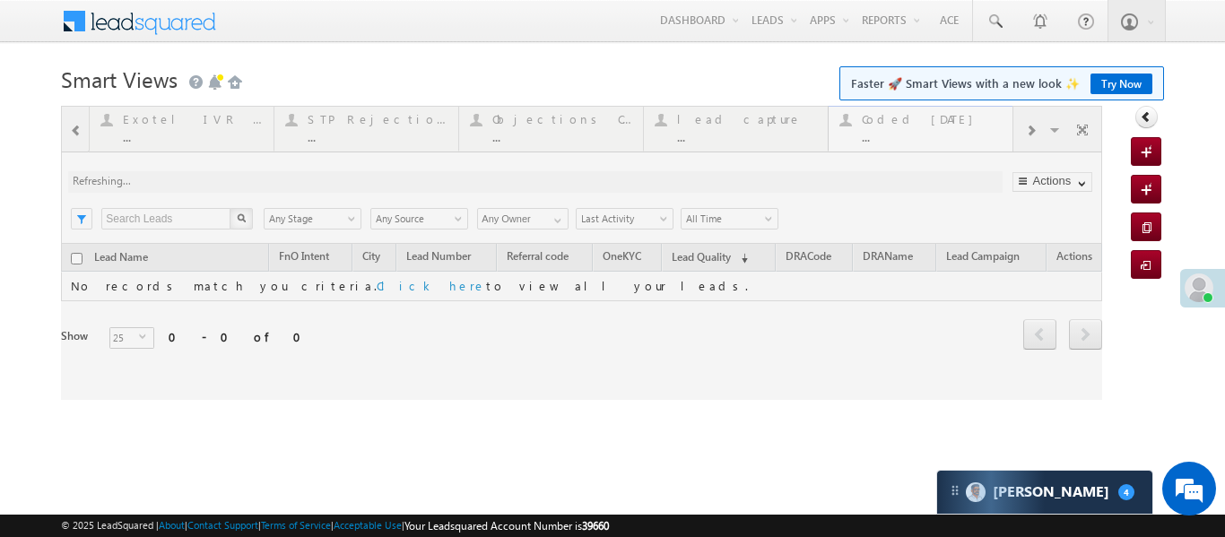
click at [889, 124] on div at bounding box center [582, 253] width 1042 height 294
click at [0, 0] on div "Carter 4" at bounding box center [0, 0] width 0 height 0
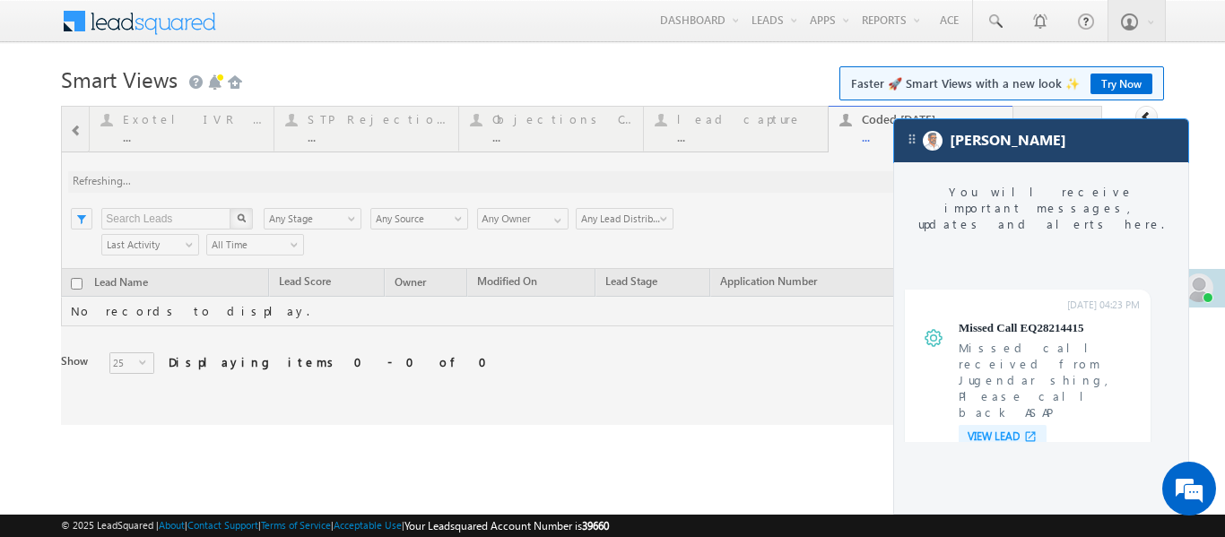
scroll to position [6985, 0]
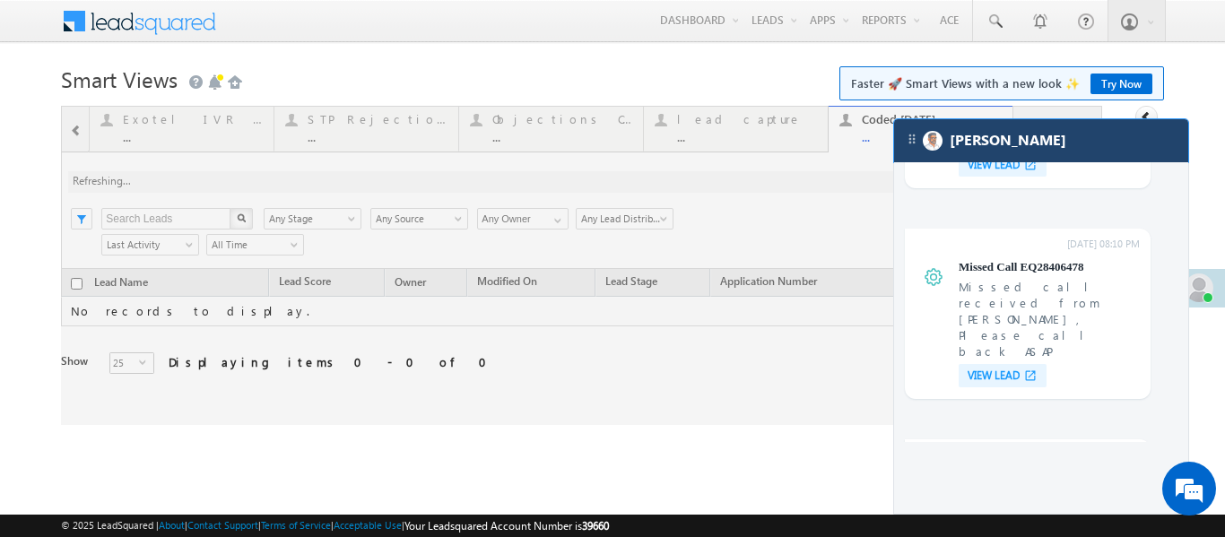
click at [0, 0] on div "[PERSON_NAME]" at bounding box center [0, 0] width 0 height 0
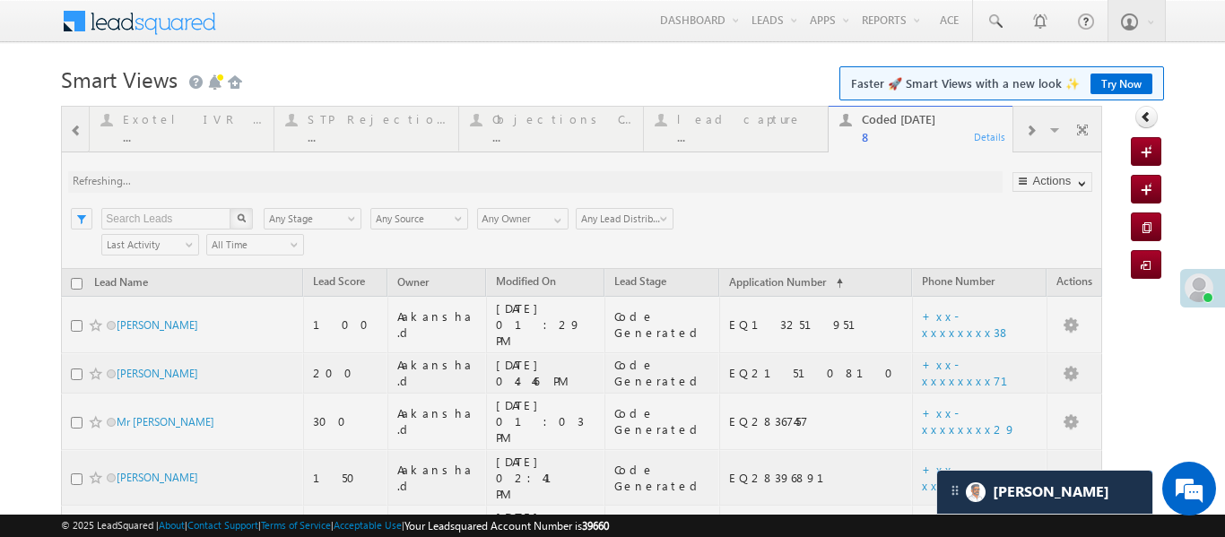
scroll to position [7102, 0]
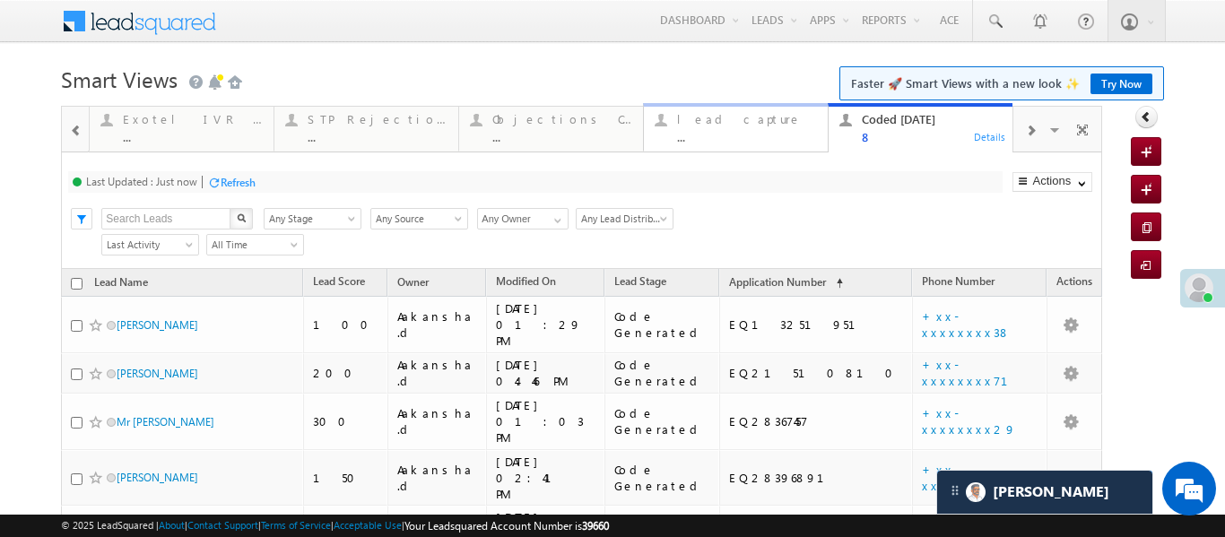
click at [756, 124] on div "lead capture" at bounding box center [747, 119] width 140 height 14
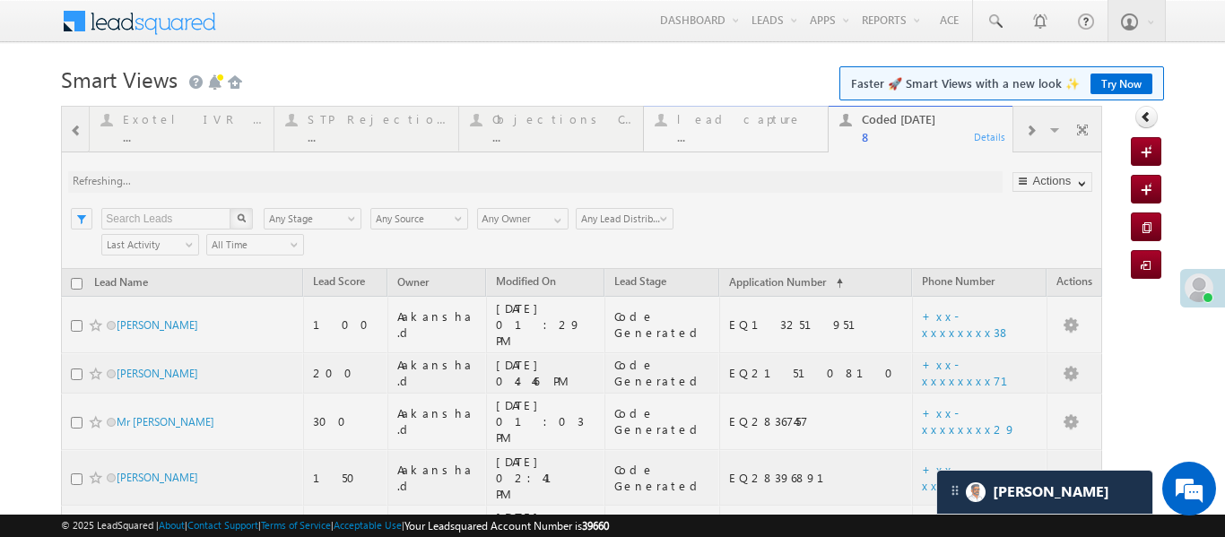
click at [756, 124] on div at bounding box center [582, 445] width 1042 height 678
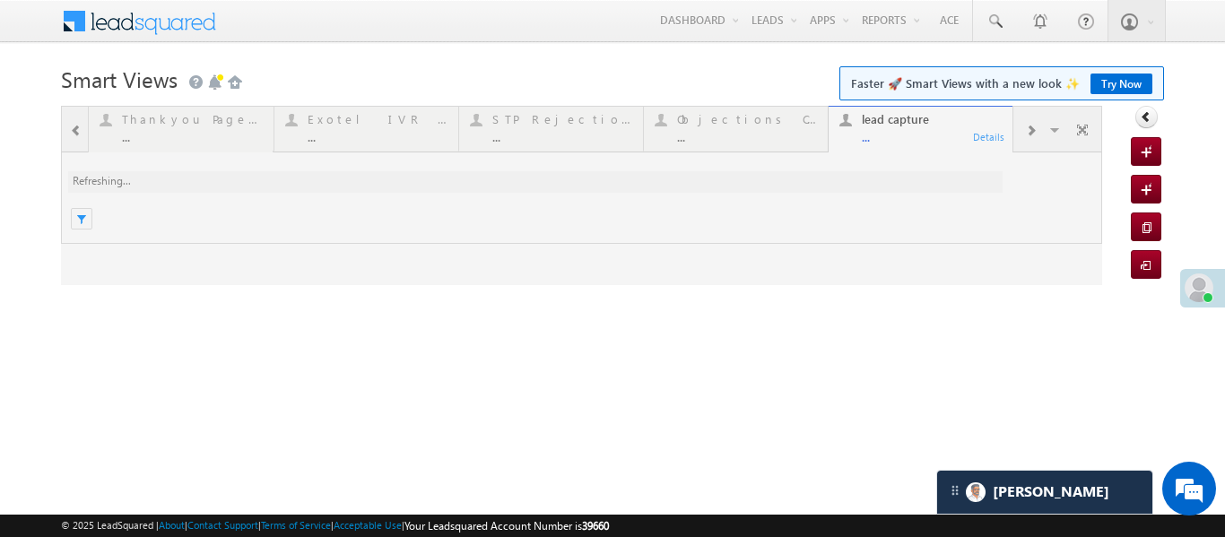
scroll to position [0, 0]
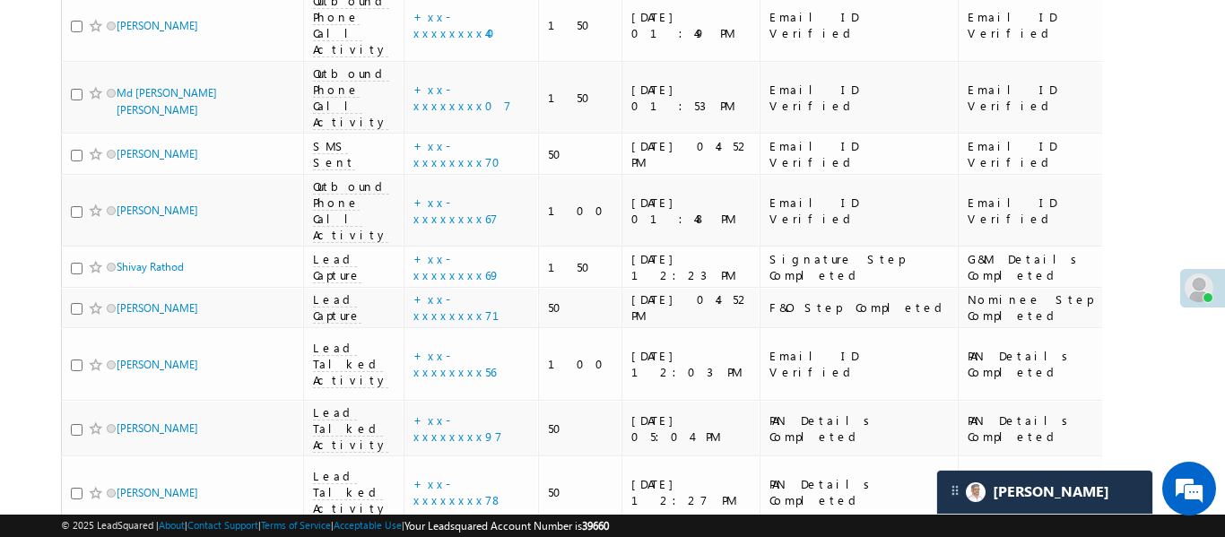
scroll to position [1200, 0]
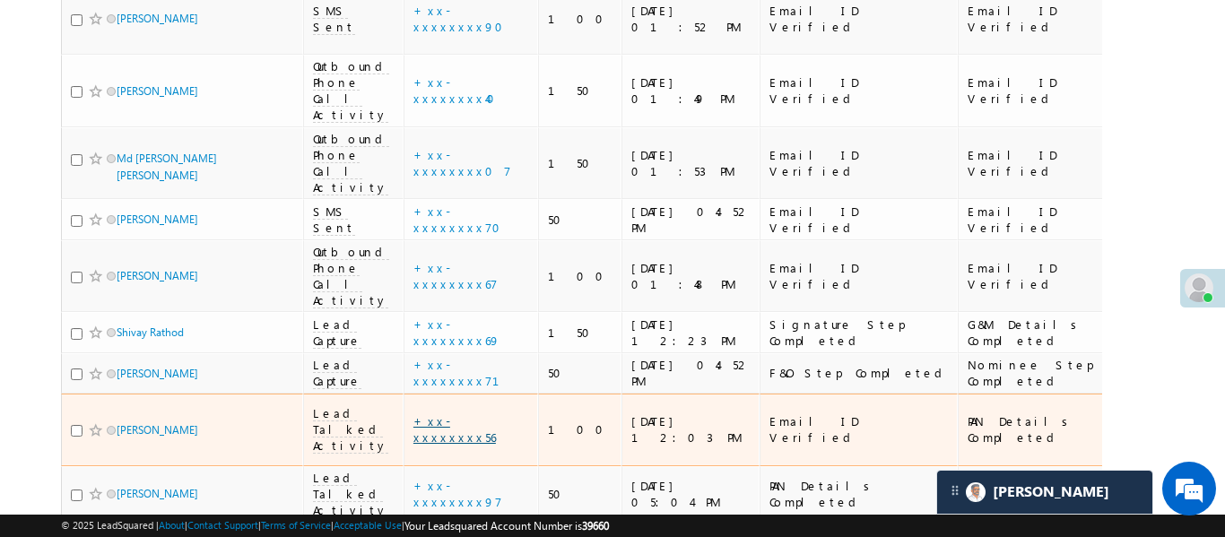
click at [439, 414] on link "+xx-xxxxxxxx56" at bounding box center [455, 429] width 83 height 31
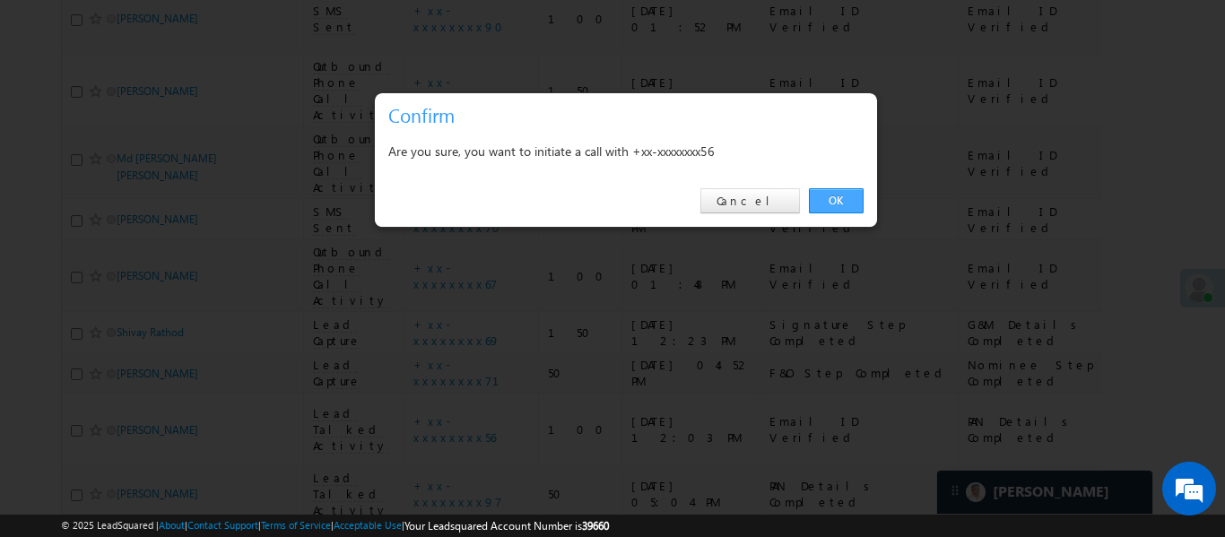
click at [824, 209] on link "OK" at bounding box center [836, 200] width 55 height 25
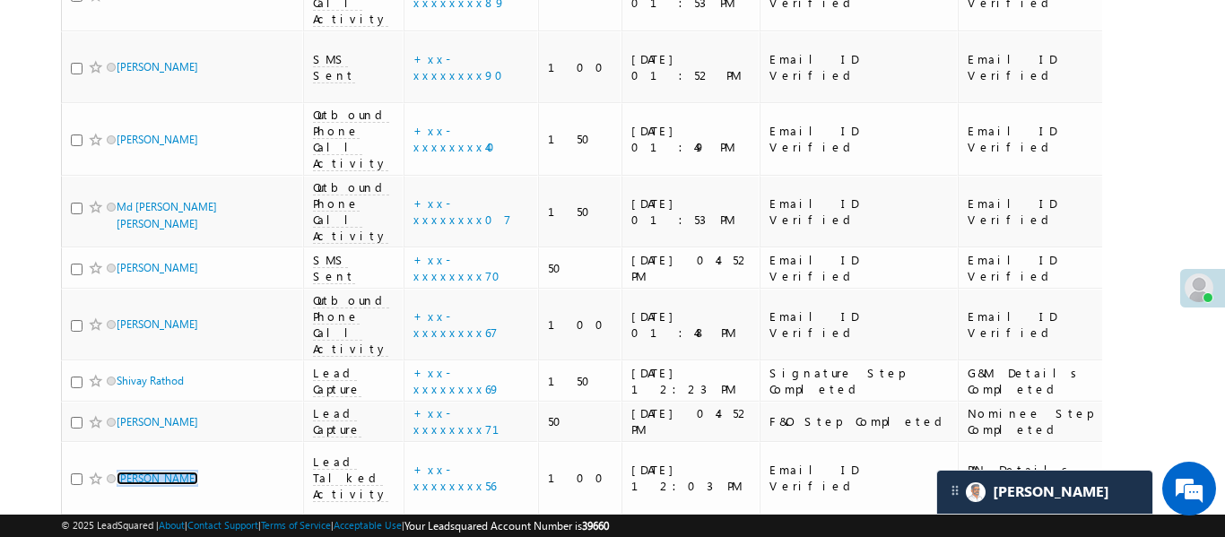
scroll to position [1249, 0]
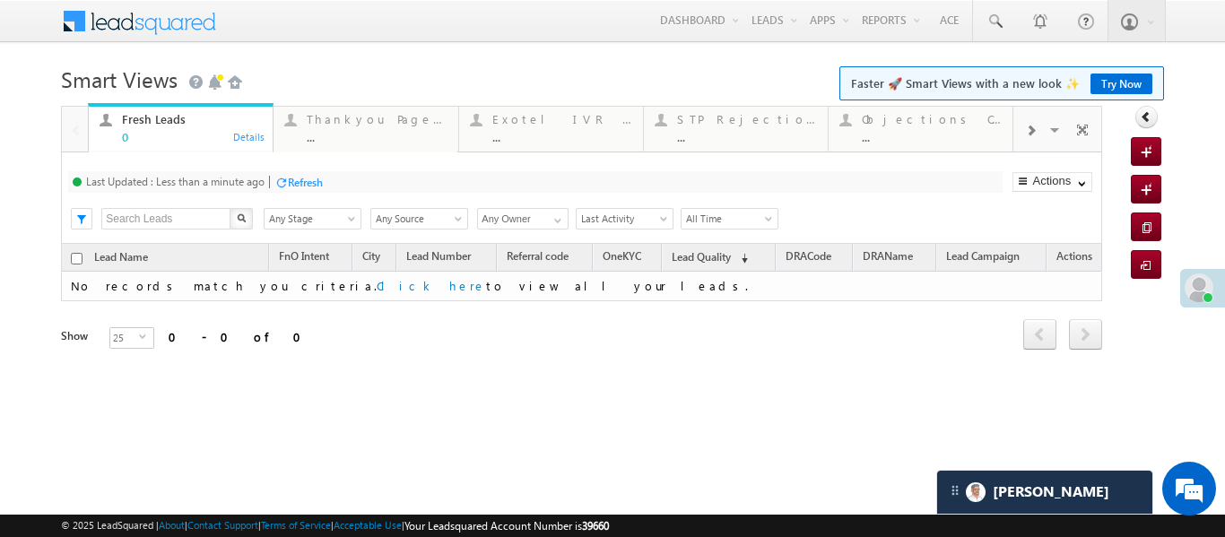
click at [1040, 141] on div at bounding box center [1031, 129] width 34 height 40
click at [1039, 142] on div at bounding box center [1031, 129] width 34 height 40
click at [923, 130] on div "..." at bounding box center [932, 136] width 140 height 13
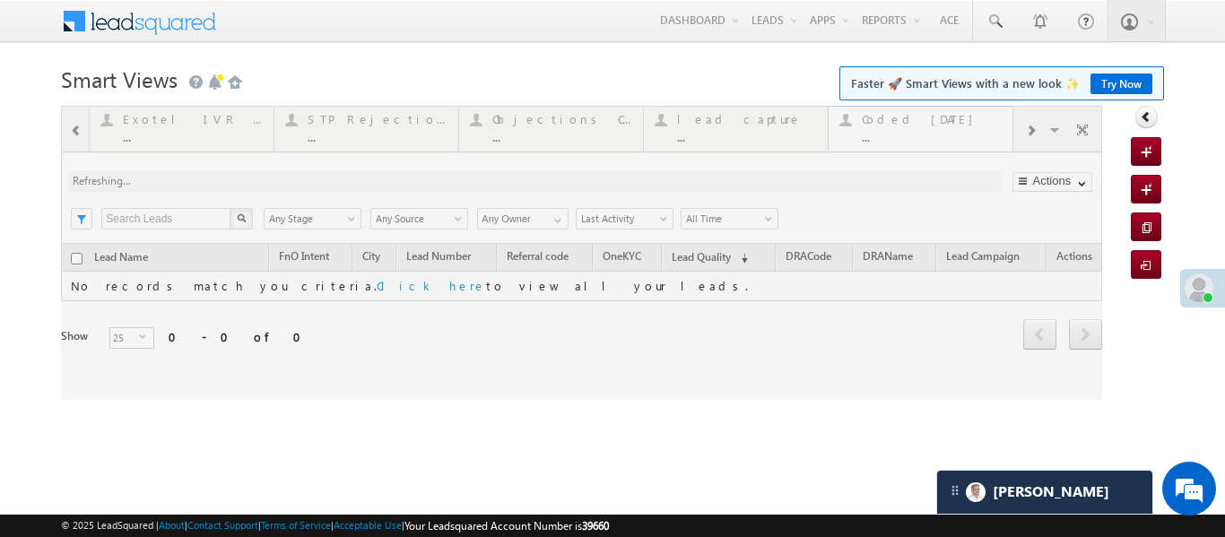
click at [923, 130] on div at bounding box center [582, 253] width 1042 height 294
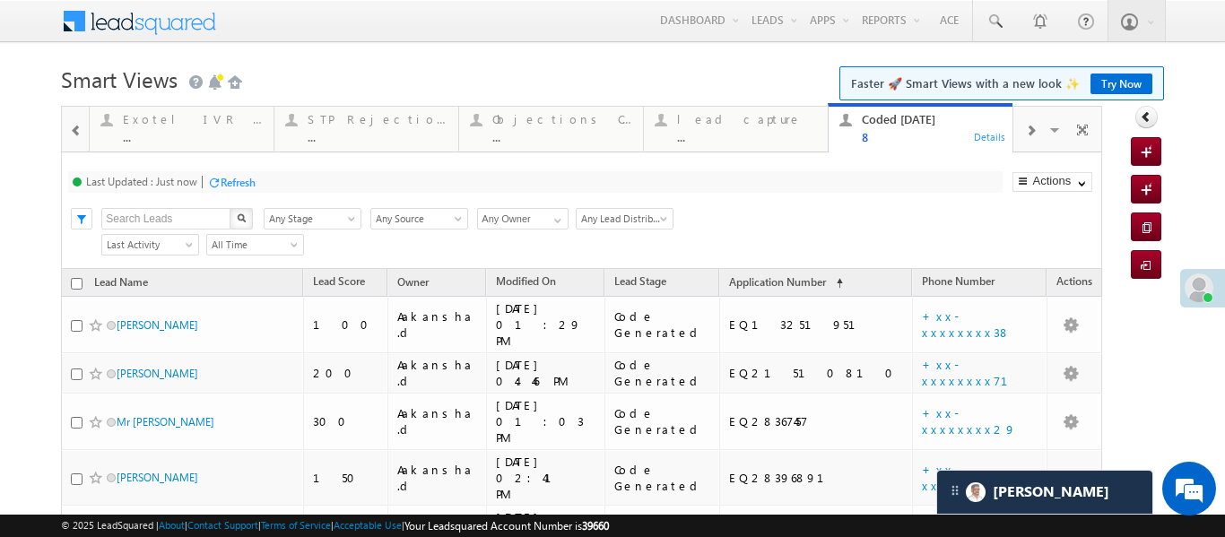
click at [83, 126] on div at bounding box center [76, 129] width 23 height 40
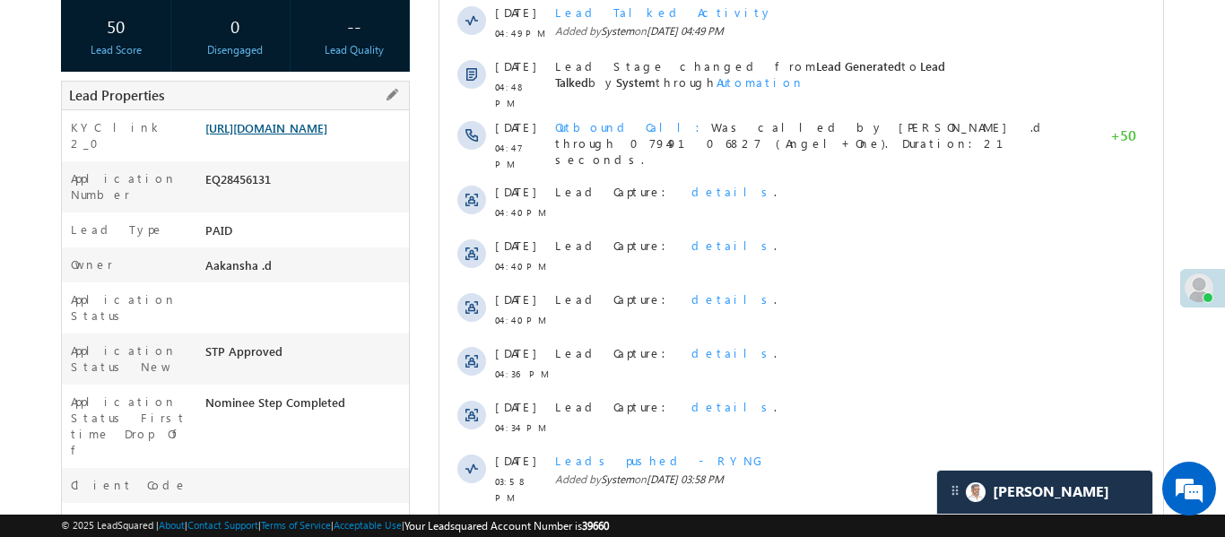
scroll to position [344, 0]
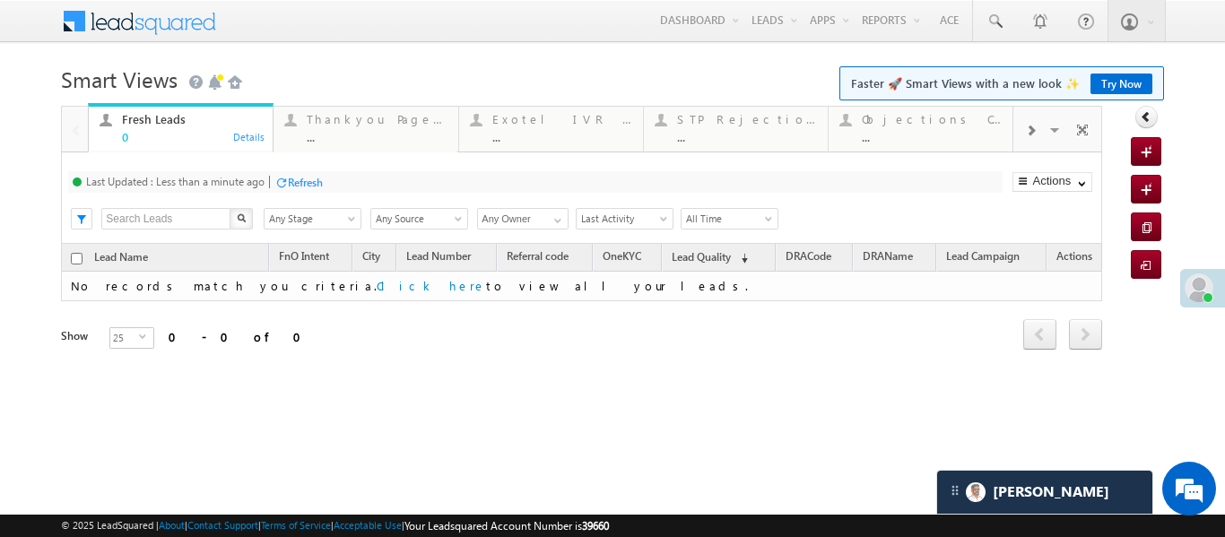
click at [1034, 132] on span at bounding box center [1030, 131] width 11 height 14
click at [896, 134] on div "..." at bounding box center [932, 136] width 140 height 13
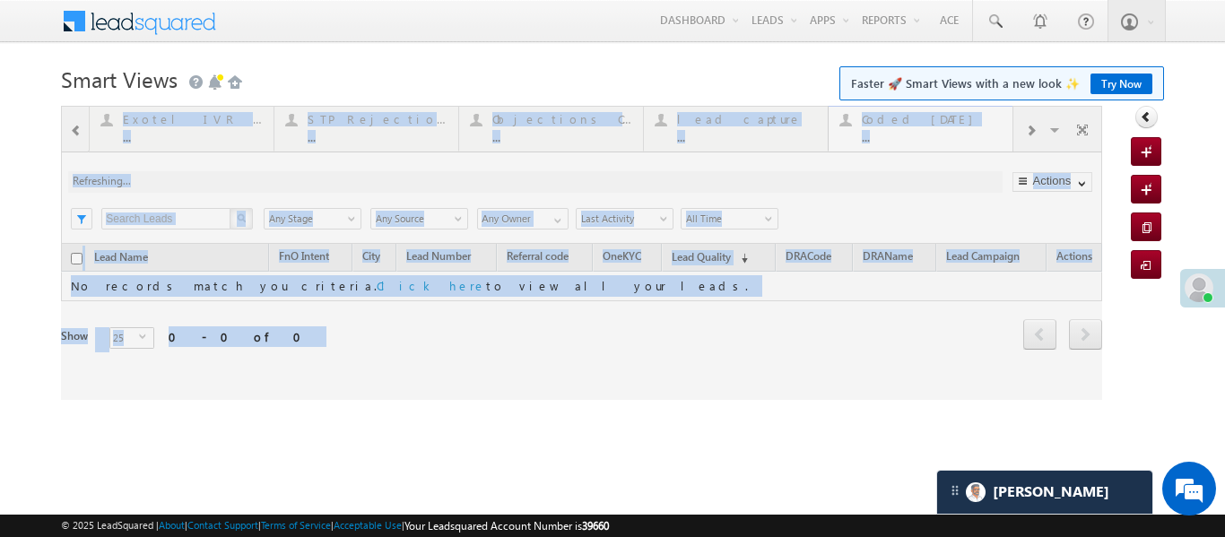
click at [896, 134] on div at bounding box center [582, 253] width 1042 height 294
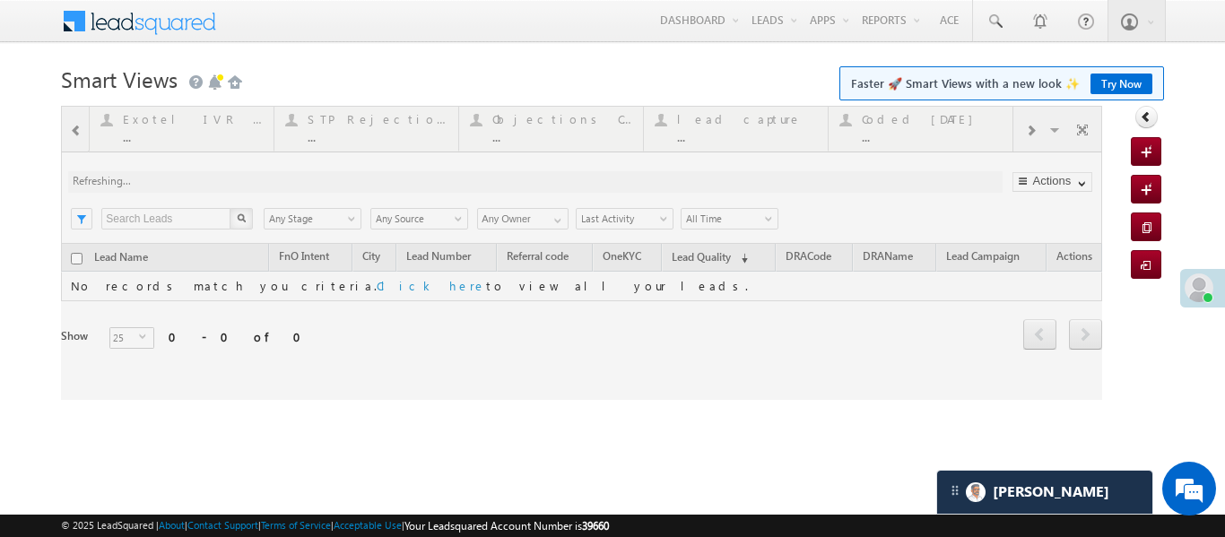
click at [897, 133] on div at bounding box center [582, 253] width 1042 height 294
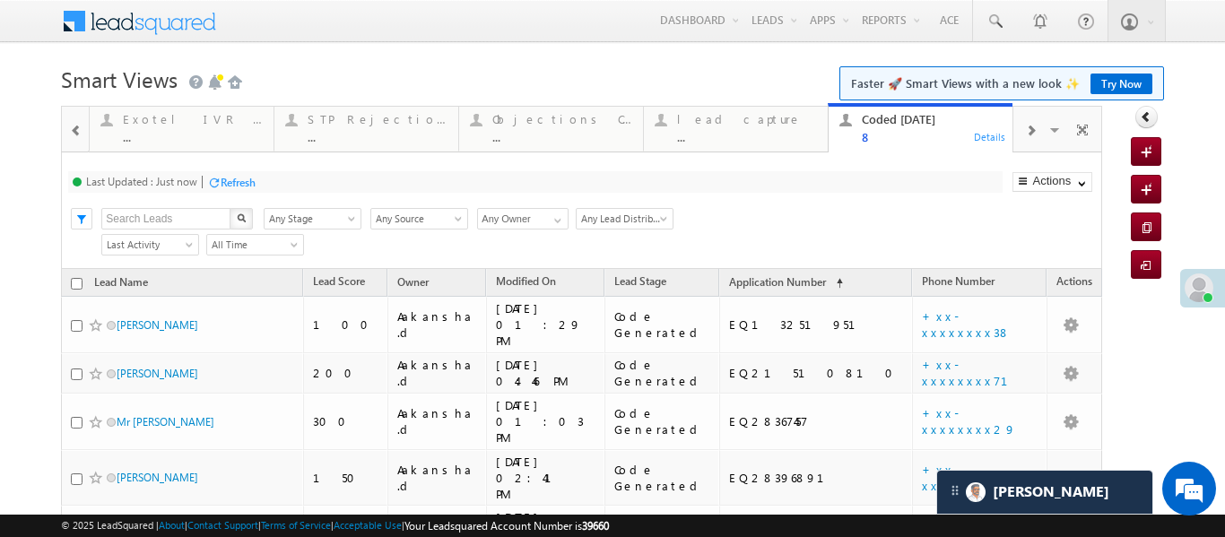
click at [76, 135] on span at bounding box center [76, 131] width 13 height 14
click at [76, 135] on div at bounding box center [75, 128] width 26 height 43
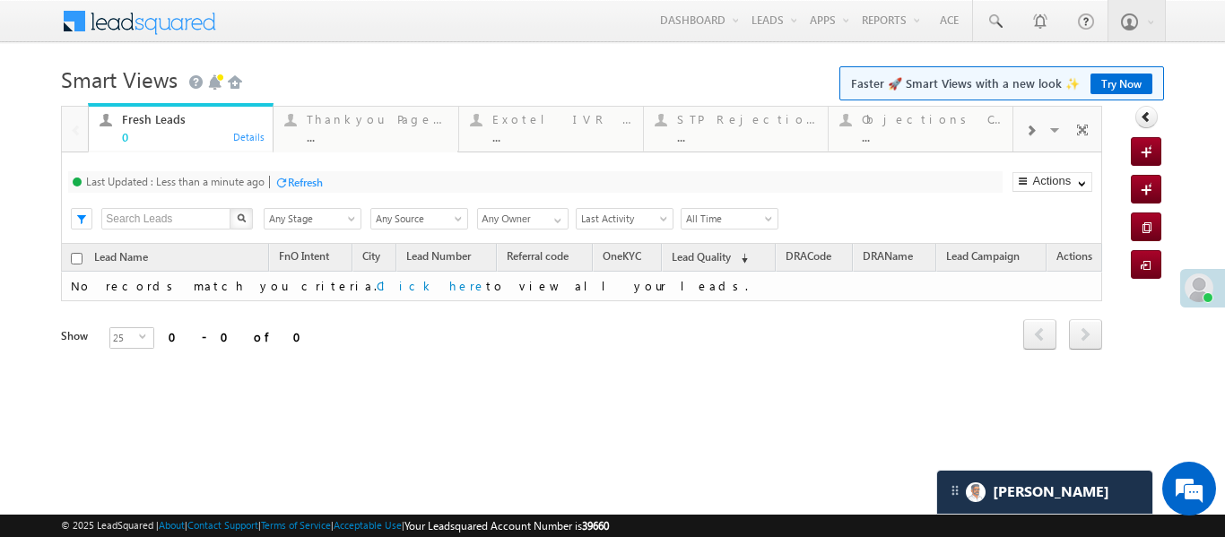
click at [1034, 133] on span at bounding box center [1030, 131] width 11 height 14
click at [937, 132] on div "..." at bounding box center [932, 136] width 140 height 13
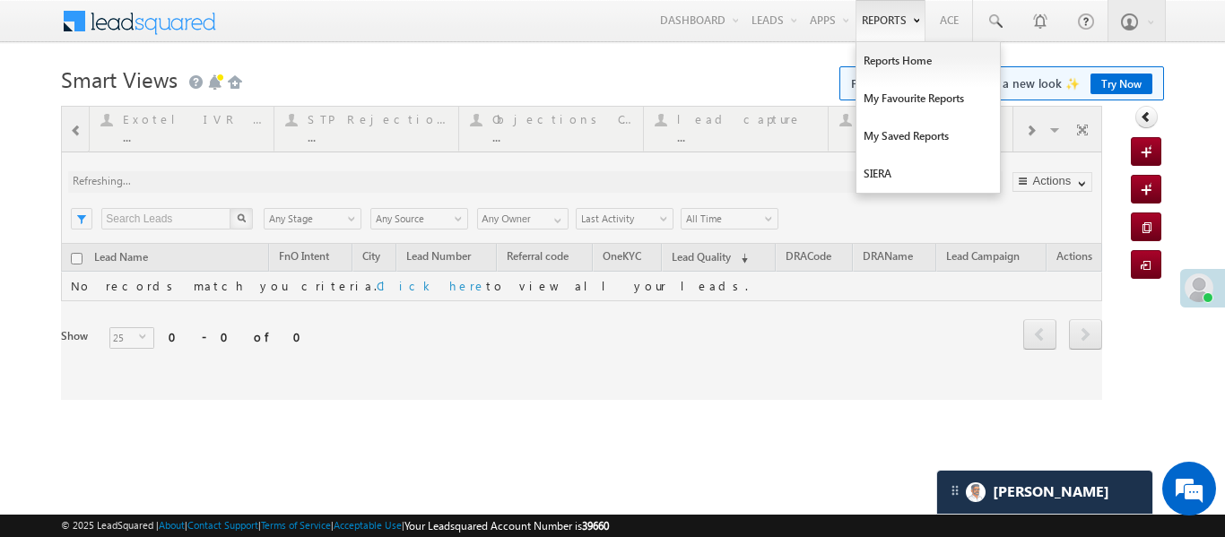
drag, startPoint x: 937, startPoint y: 132, endPoint x: 912, endPoint y: 18, distance: 116.7
click at [937, 131] on div at bounding box center [582, 253] width 1042 height 294
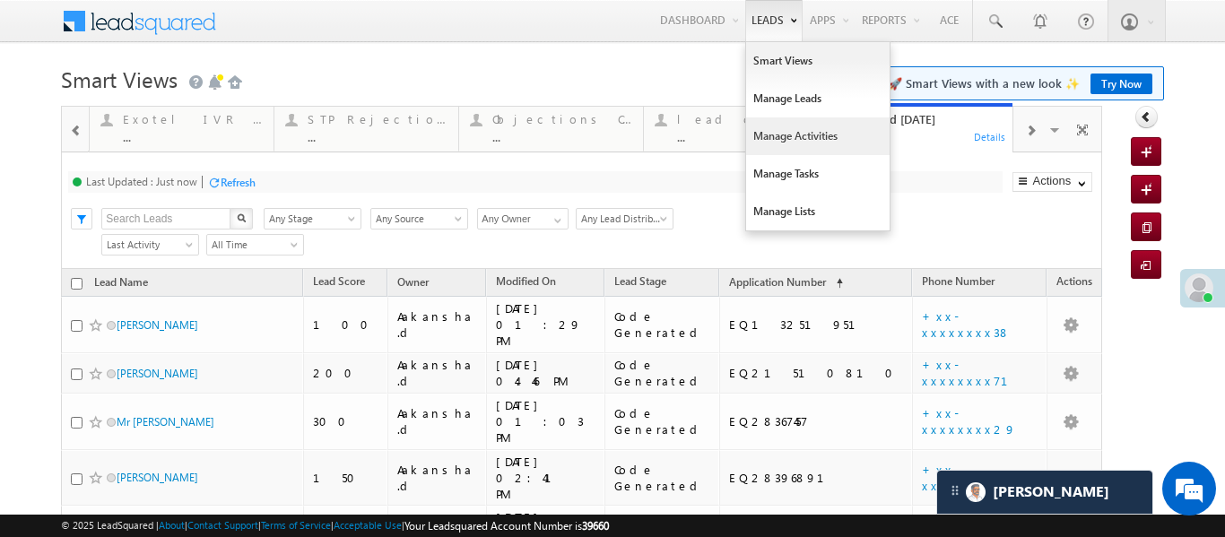
click at [800, 138] on link "Manage Activities" at bounding box center [818, 137] width 144 height 38
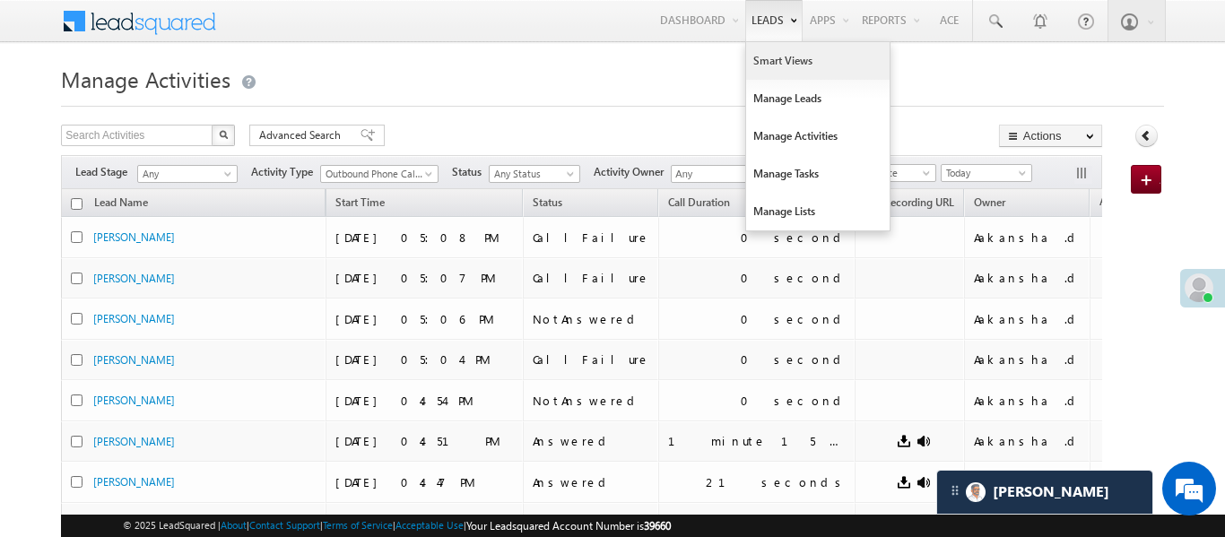
click at [775, 65] on link "Smart Views" at bounding box center [818, 61] width 144 height 38
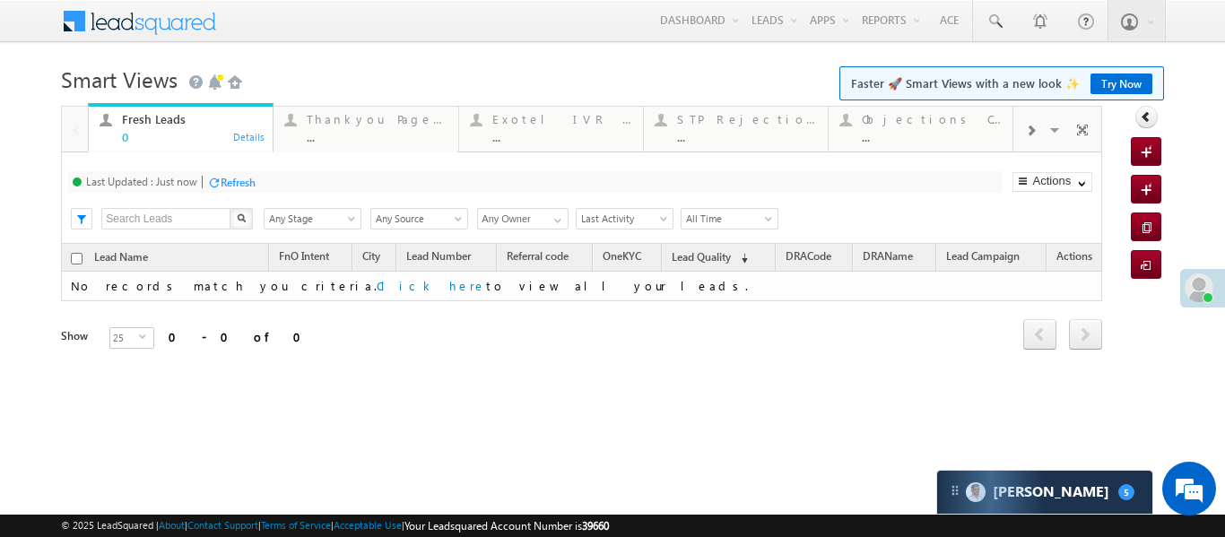
click at [1035, 130] on span at bounding box center [1030, 131] width 11 height 14
click at [1033, 131] on span at bounding box center [1030, 131] width 11 height 14
click at [1033, 132] on span at bounding box center [1030, 131] width 11 height 14
click at [918, 135] on div "..." at bounding box center [932, 136] width 140 height 13
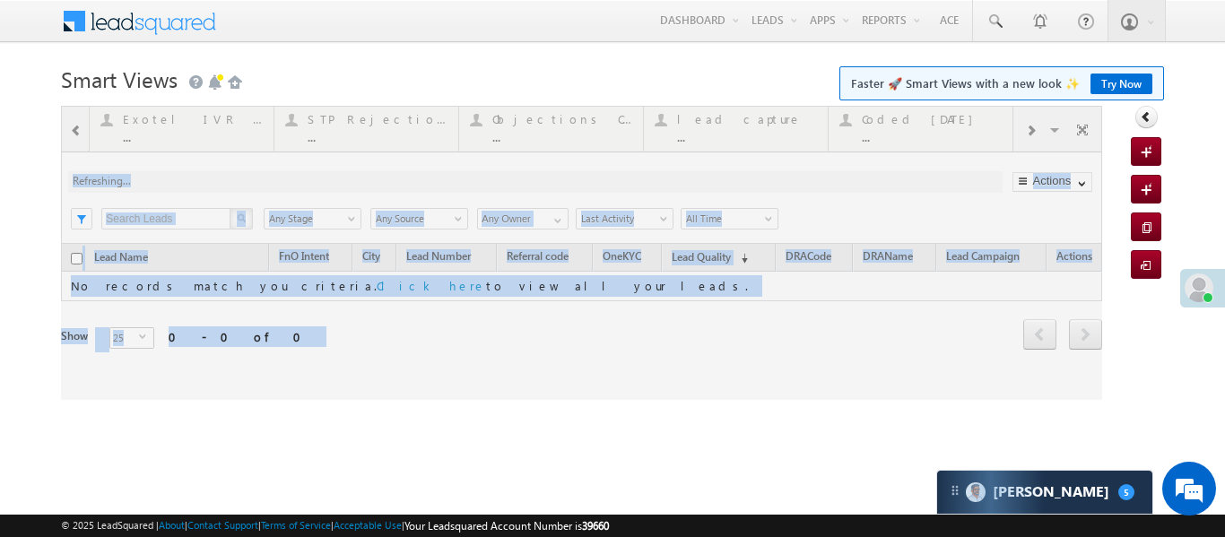
click at [918, 134] on div at bounding box center [582, 253] width 1042 height 294
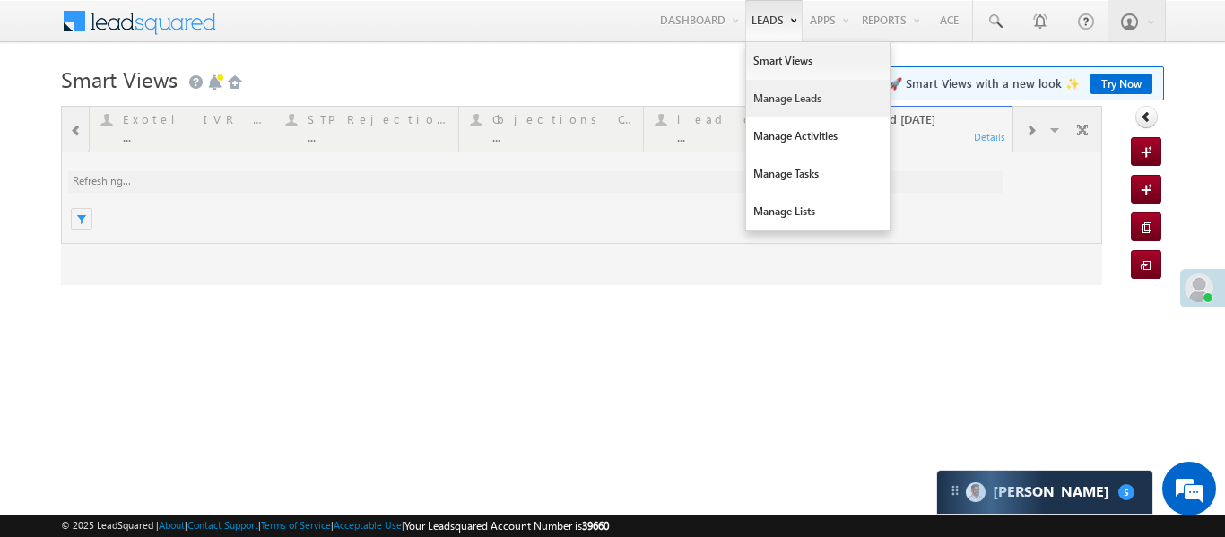
click at [790, 102] on link "Manage Leads" at bounding box center [818, 99] width 144 height 38
click at [791, 101] on link "Manage Leads" at bounding box center [818, 99] width 144 height 38
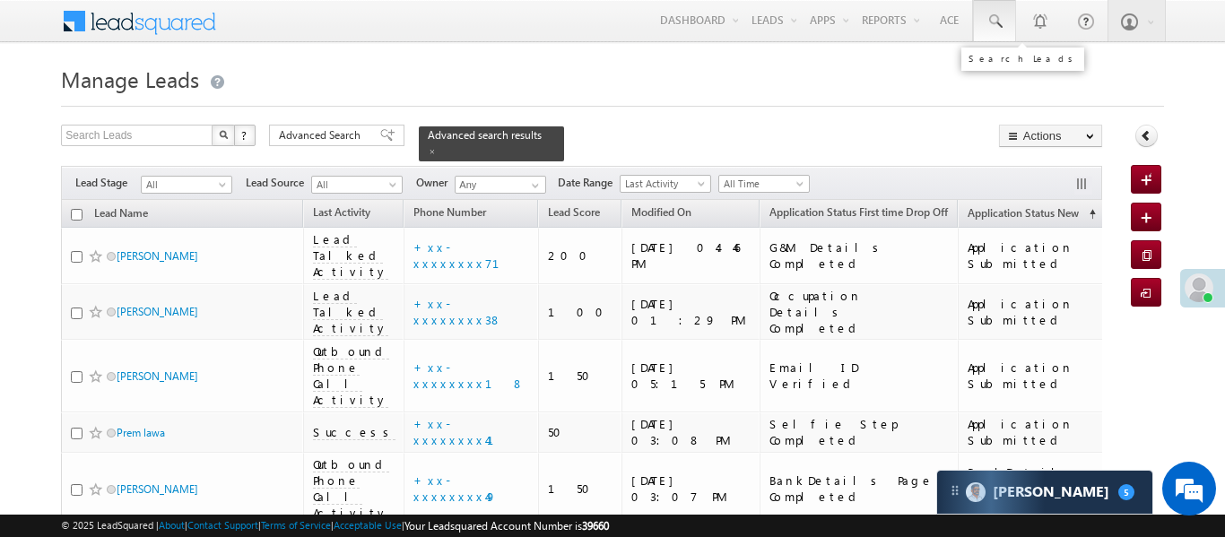
click at [1004, 19] on link at bounding box center [994, 20] width 43 height 41
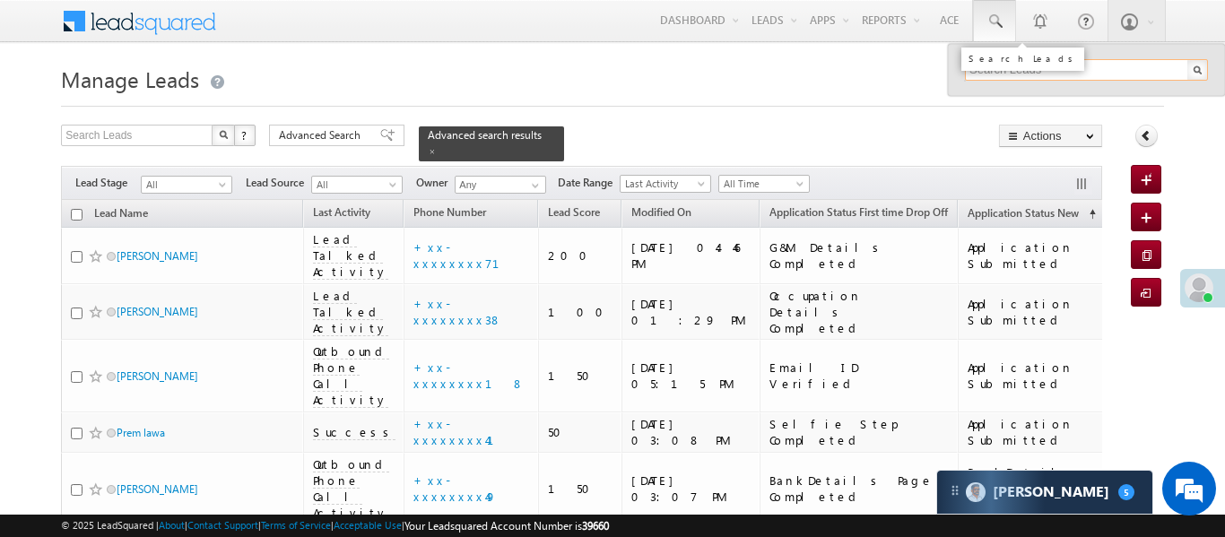
paste input "EQ28214283"
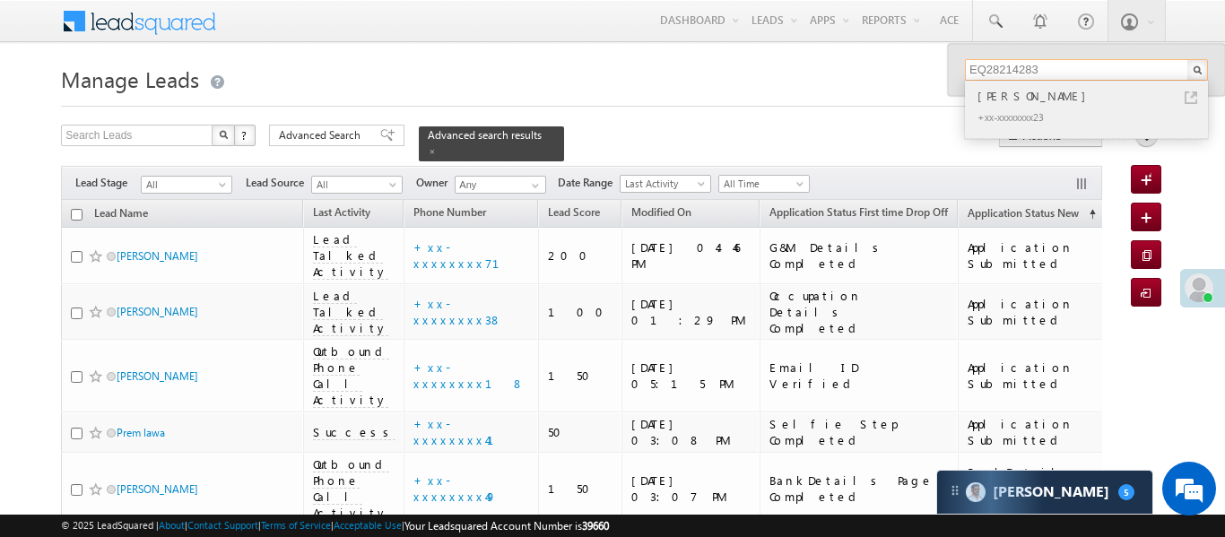
type input "EQ28214283"
click at [1015, 92] on div "[PERSON_NAME]" at bounding box center [1094, 96] width 240 height 20
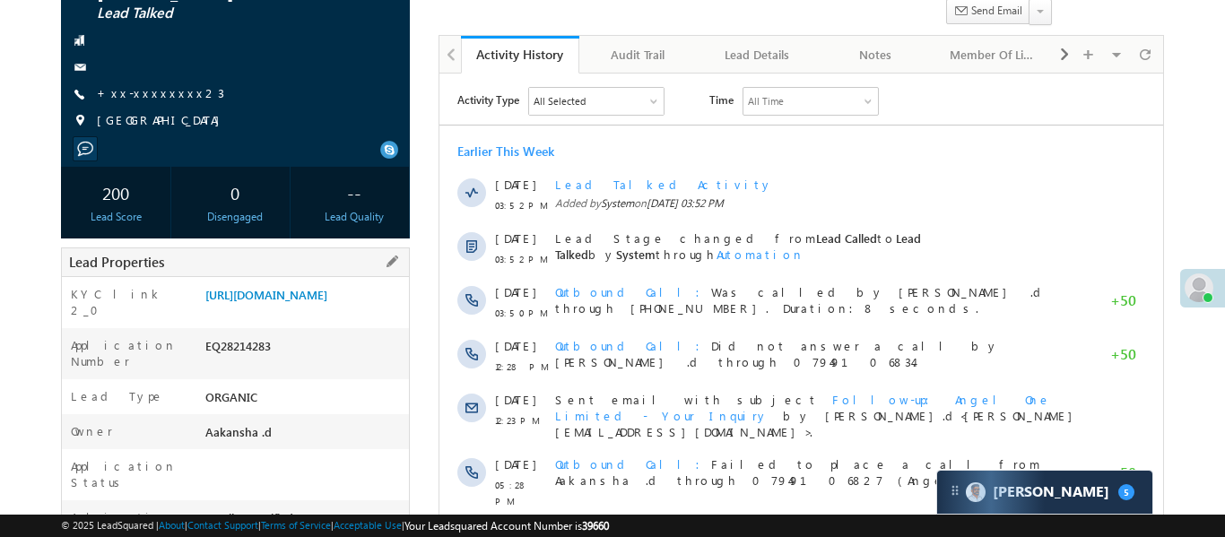
click at [364, 311] on div "[URL][DOMAIN_NAME]" at bounding box center [305, 298] width 208 height 25
click at [327, 302] on link "[URL][DOMAIN_NAME]" at bounding box center [266, 294] width 122 height 15
